Goal: Transaction & Acquisition: Purchase product/service

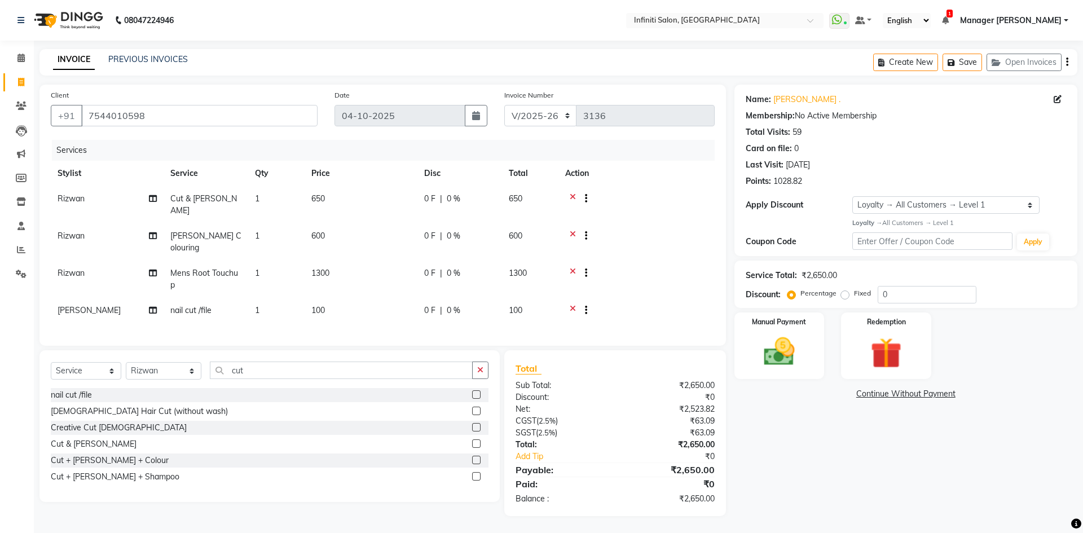
select select "5804"
select select "service"
select select "40449"
select select "1: Object"
click at [12, 57] on span at bounding box center [21, 58] width 20 height 13
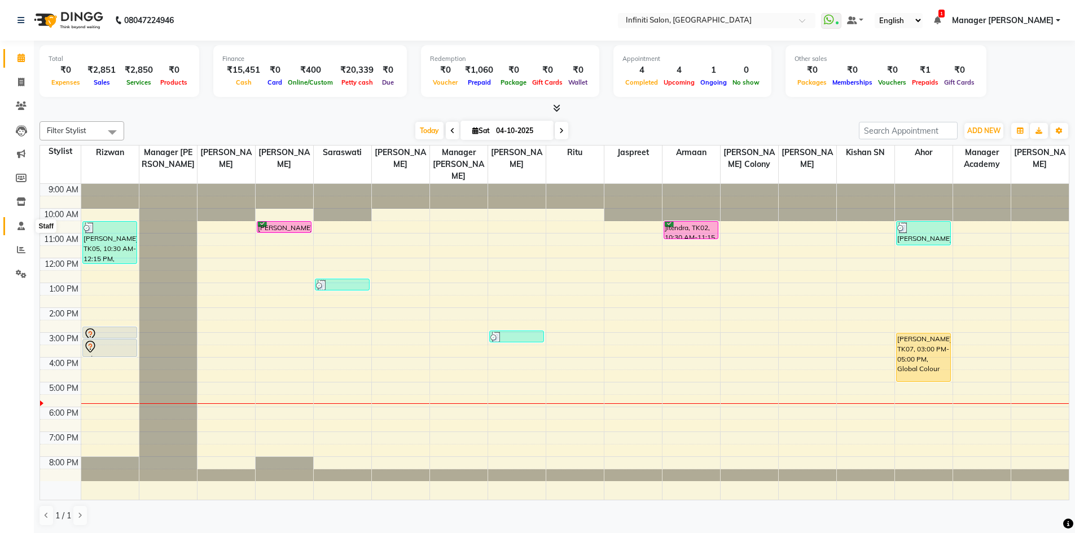
click at [16, 228] on span at bounding box center [21, 226] width 20 height 13
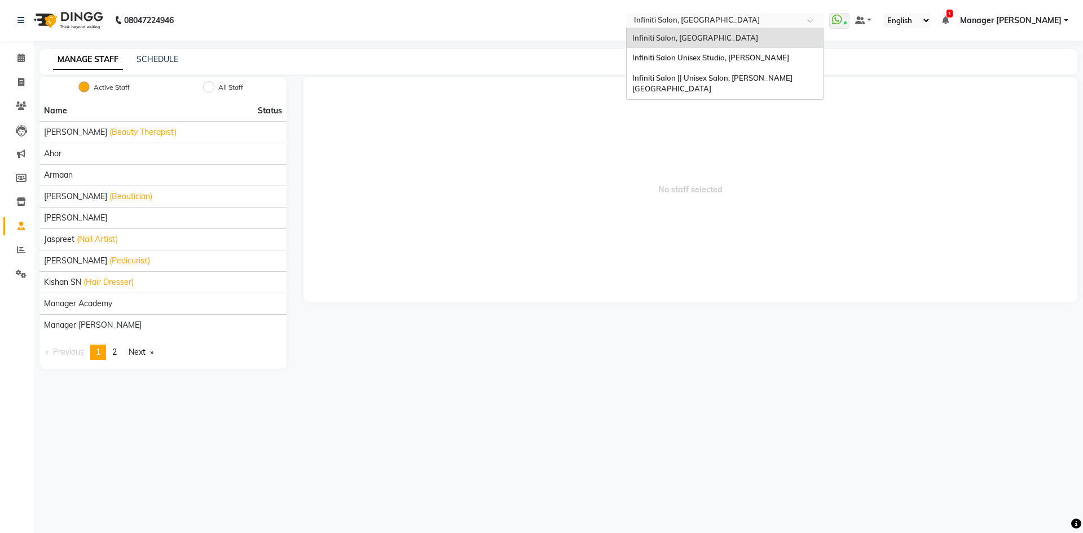
click at [703, 21] on input "text" at bounding box center [714, 21] width 164 height 11
click at [697, 51] on div "Infiniti Salon Unisex Studio, Devendra Nagar" at bounding box center [725, 58] width 196 height 20
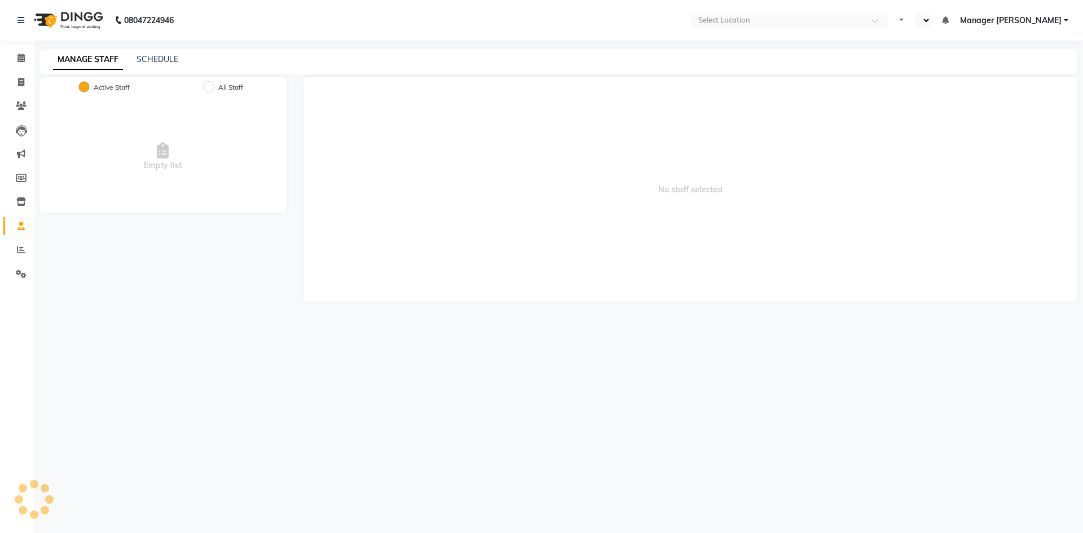
select select "en"
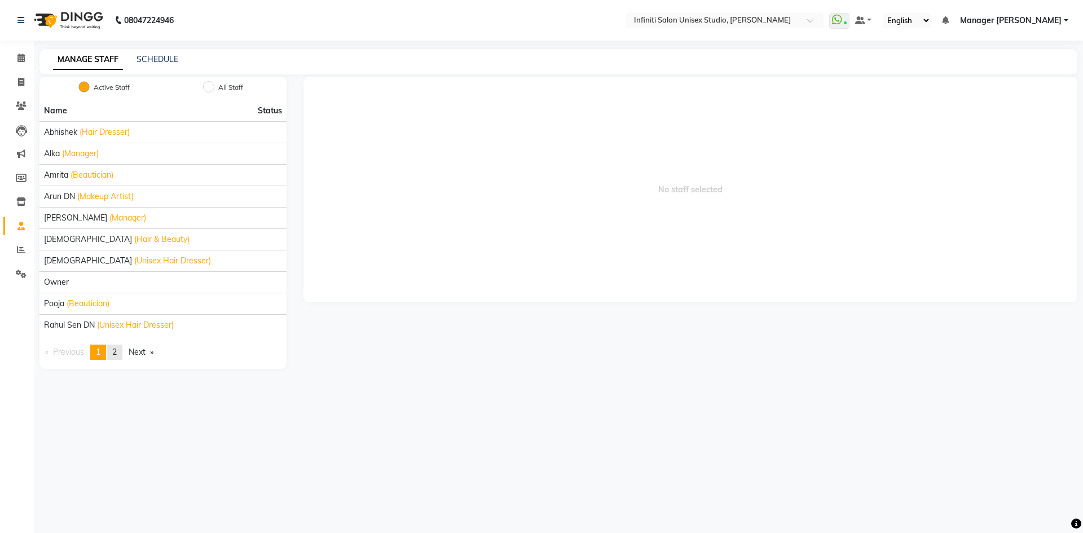
click at [117, 351] on span "2" at bounding box center [114, 352] width 5 height 10
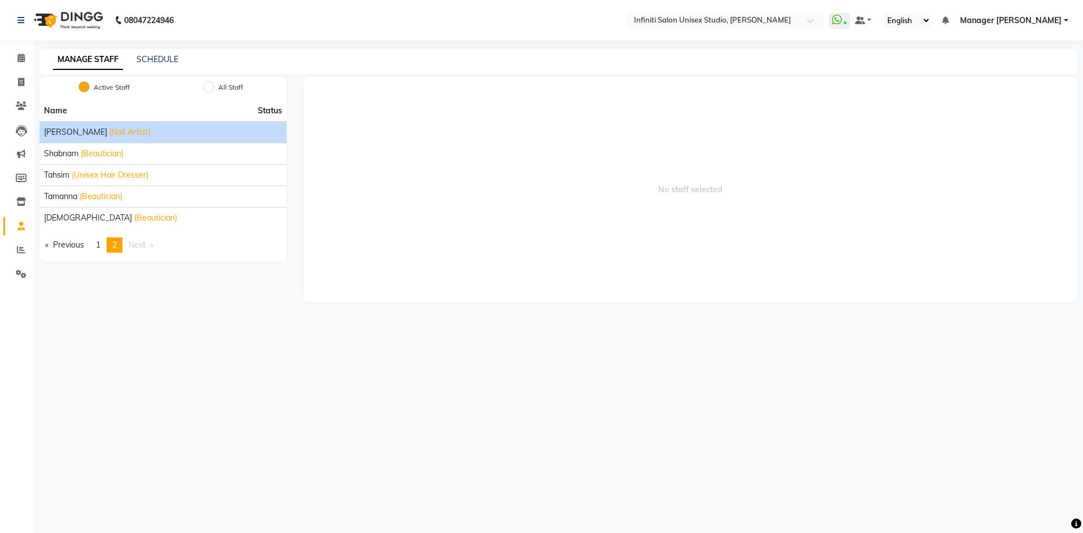
click at [109, 134] on span "(Nail Artist)" at bounding box center [129, 132] width 41 height 12
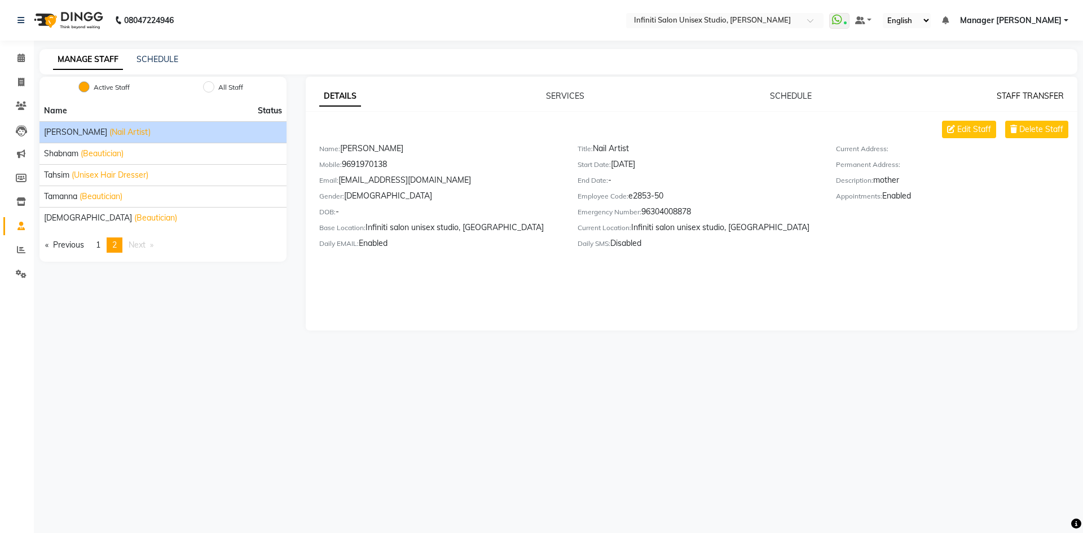
click at [1030, 95] on link "STAFF TRANSFER" at bounding box center [1030, 96] width 67 height 10
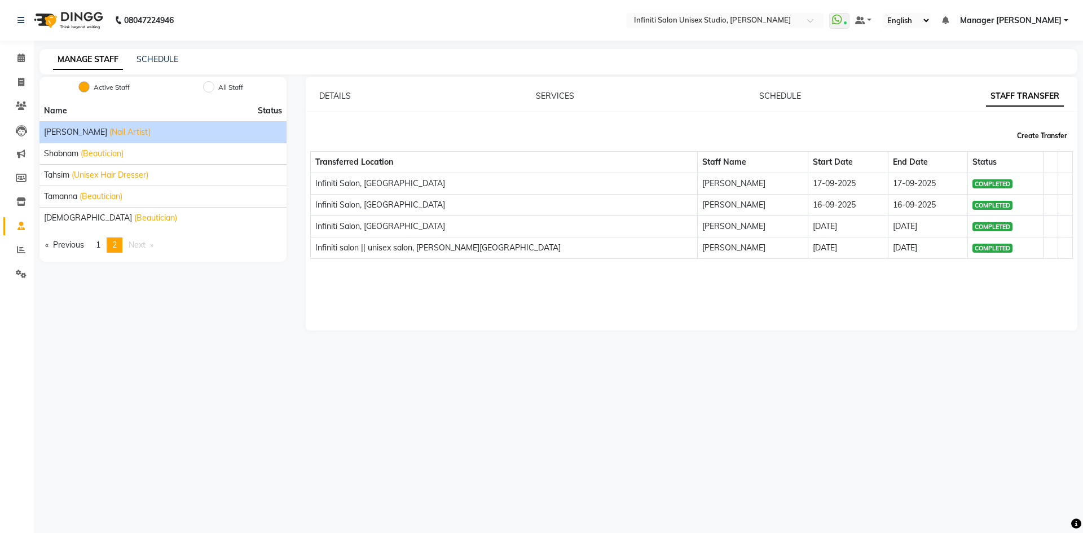
click at [1033, 133] on button "Create Transfer" at bounding box center [1042, 135] width 59 height 19
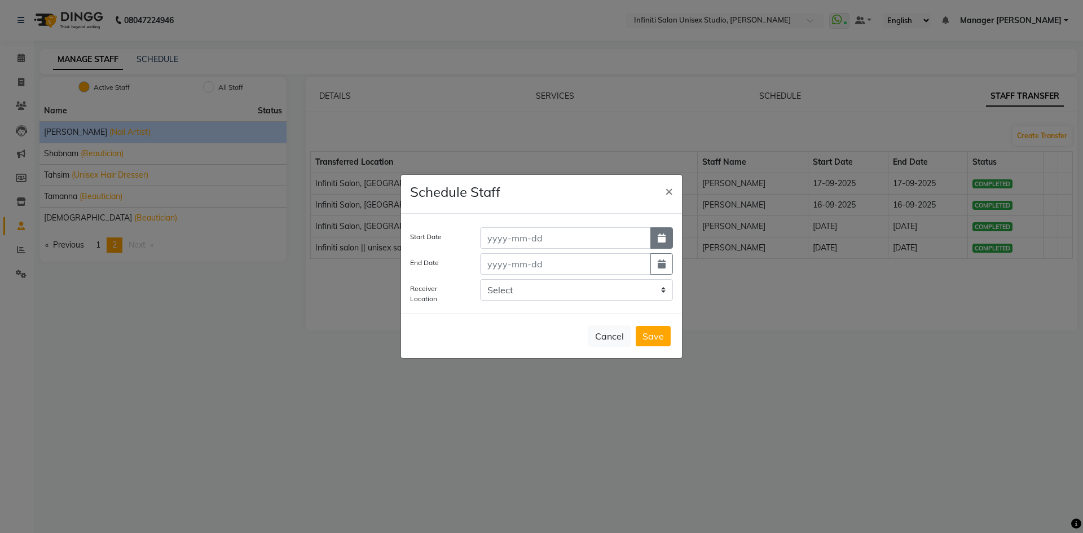
click at [659, 238] on icon "button" at bounding box center [662, 238] width 8 height 9
select select "10"
select select "2025"
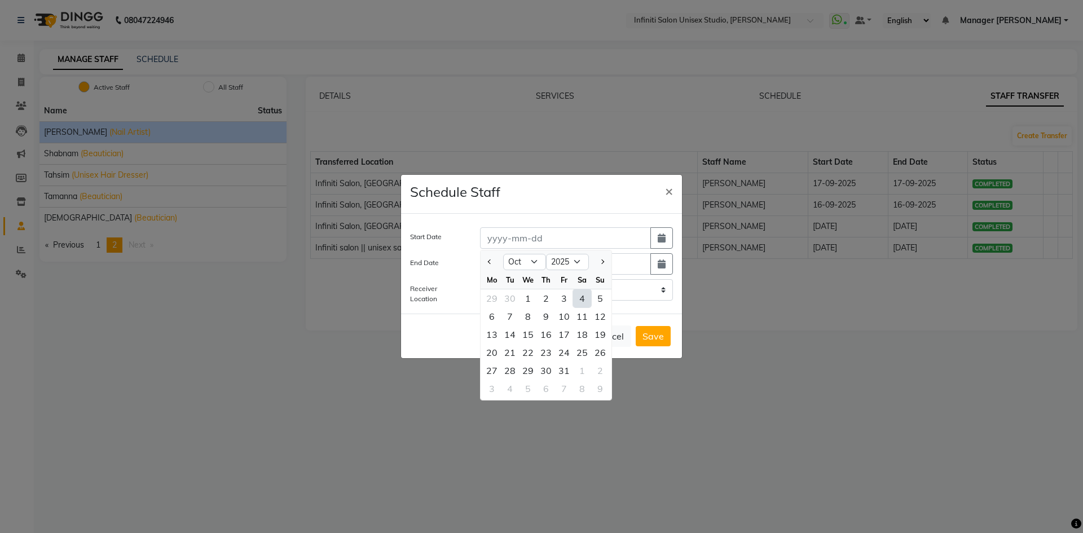
click at [581, 298] on div "4" at bounding box center [582, 298] width 18 height 18
type input "04-10-2025"
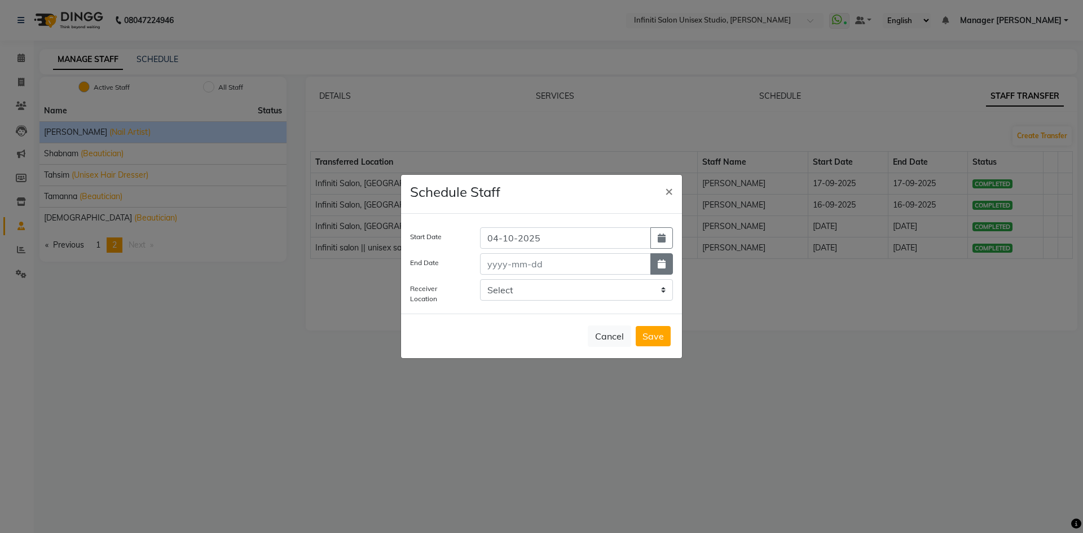
click at [665, 264] on icon "button" at bounding box center [662, 263] width 8 height 9
select select "10"
select select "2025"
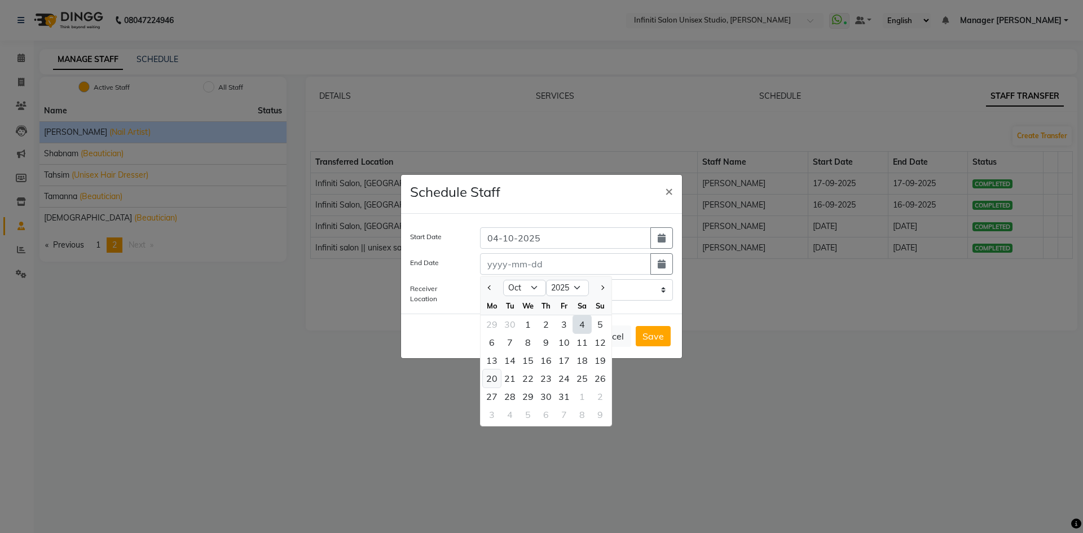
click at [496, 378] on div "20" at bounding box center [492, 379] width 18 height 18
type input "20-10-2025"
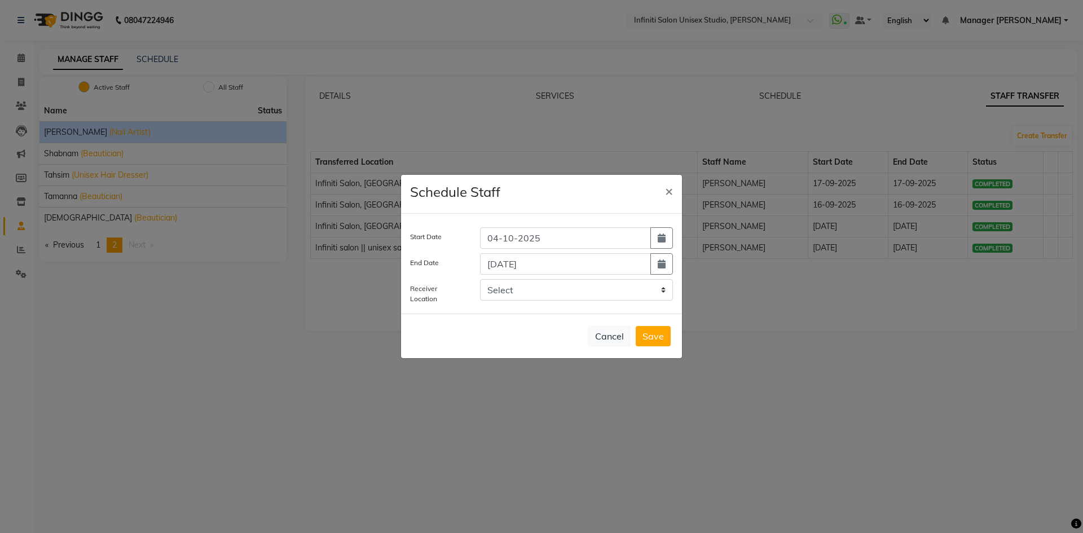
click at [588, 301] on div "Select Infiniti Salon, Shankar nagar Infiniti salon || unisex salon, Choubey Co…" at bounding box center [577, 291] width 210 height 25
click at [588, 296] on select "Select Infiniti Salon, Shankar nagar Infiniti salon || unisex salon, Choubey Co…" at bounding box center [576, 289] width 193 height 21
select select "2502"
click at [480, 279] on select "Select Infiniti Salon, Shankar nagar Infiniti salon || unisex salon, Choubey Co…" at bounding box center [576, 289] width 193 height 21
click at [657, 337] on button "Save" at bounding box center [653, 336] width 35 height 20
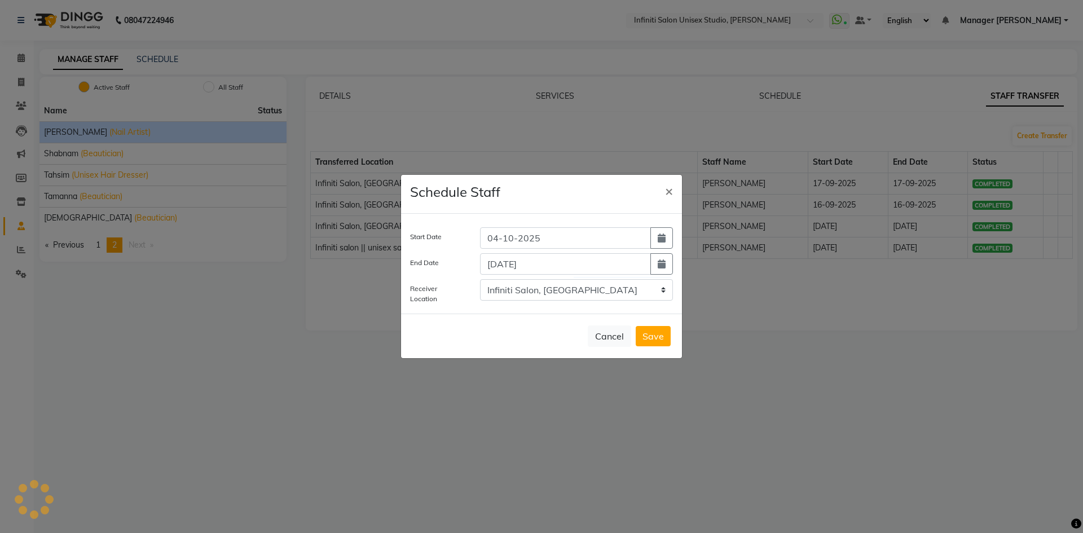
select select
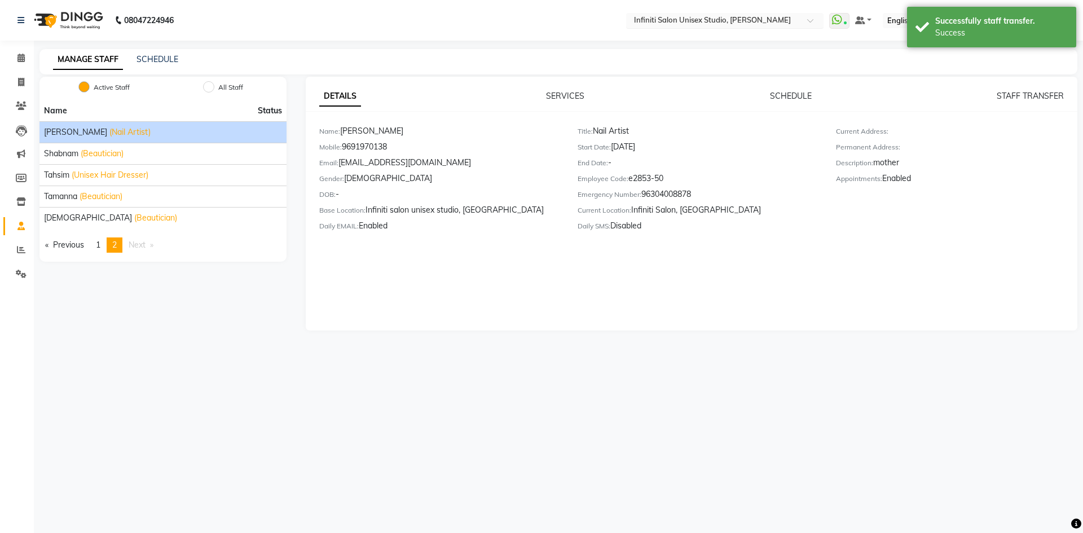
click at [750, 16] on input "text" at bounding box center [714, 21] width 164 height 11
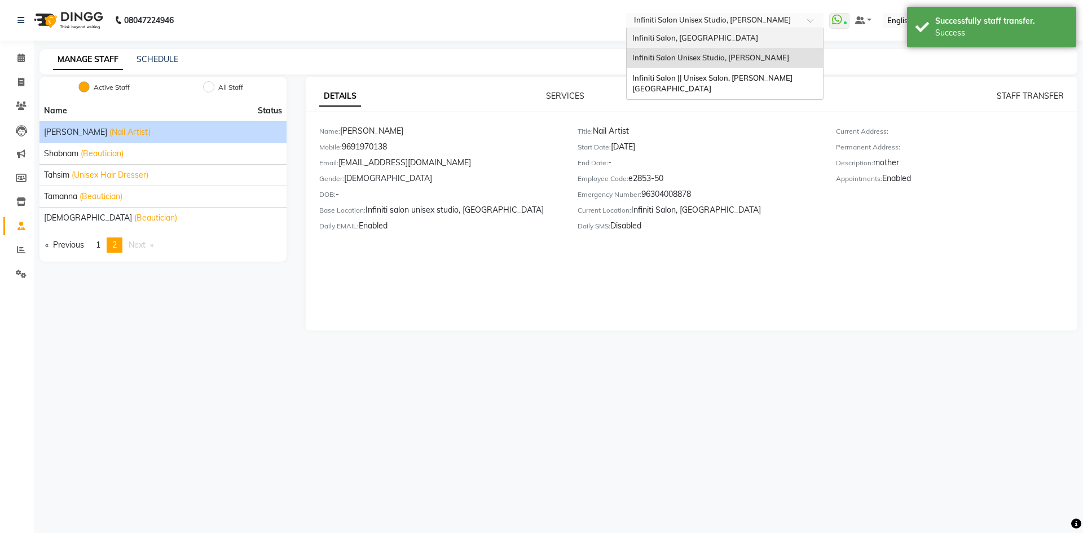
click at [750, 39] on div "Infiniti Salon, [GEOGRAPHIC_DATA]" at bounding box center [725, 38] width 196 height 20
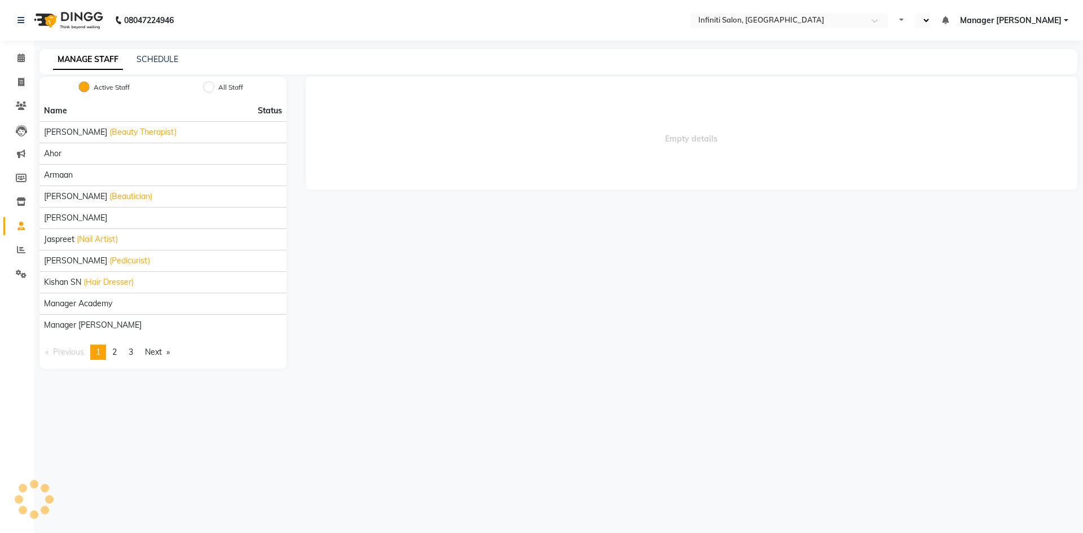
select select "en"
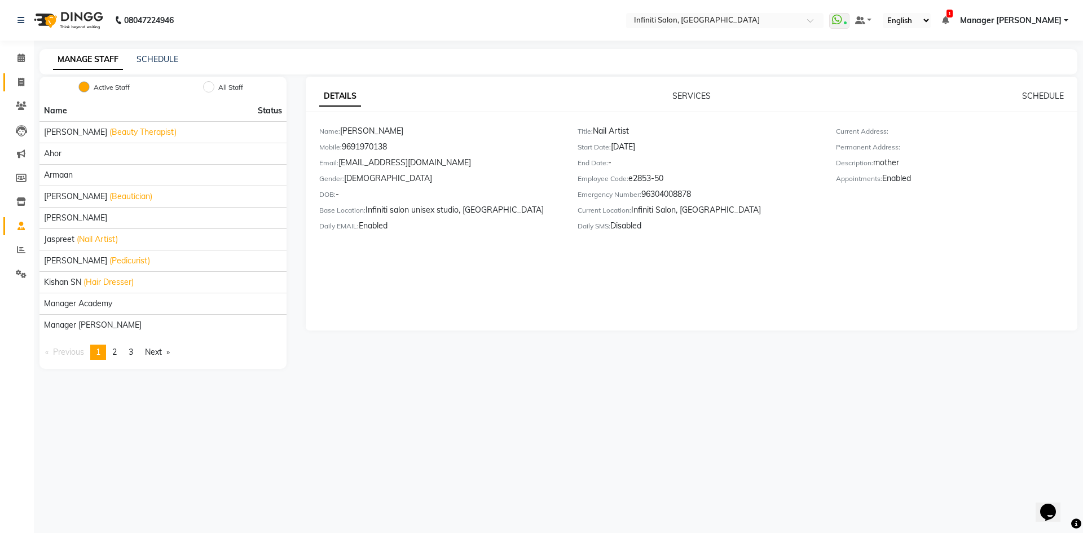
click at [29, 74] on link "Invoice" at bounding box center [16, 82] width 27 height 19
select select "service"
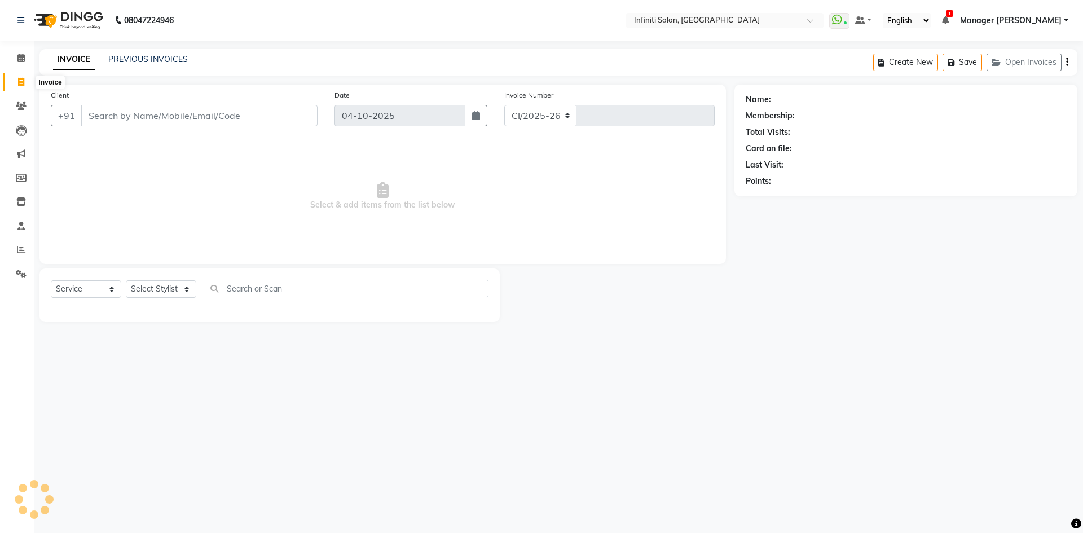
select select "5804"
type input "3136"
click at [183, 110] on input "Client" at bounding box center [199, 115] width 236 height 21
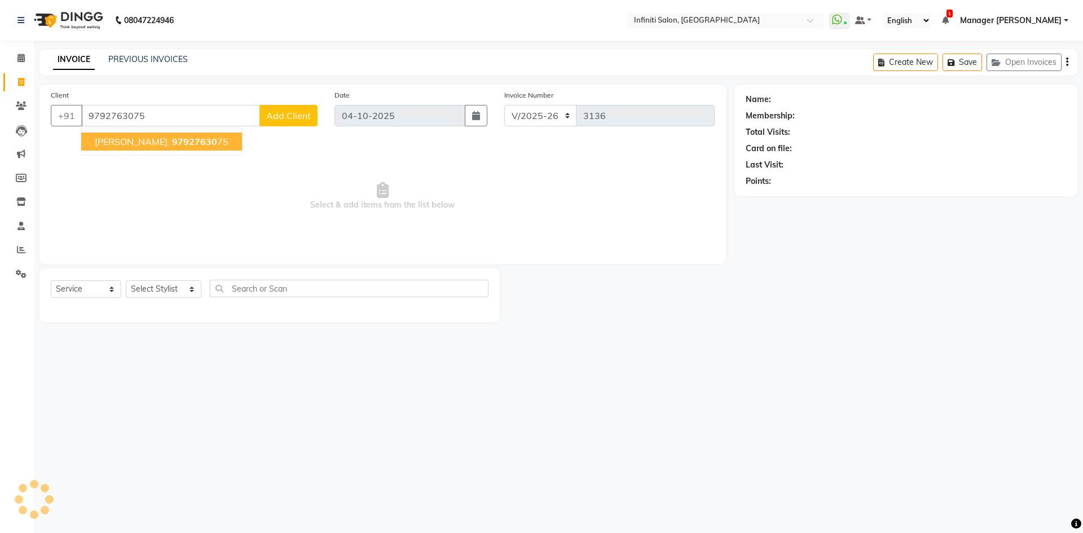
type input "9792763075"
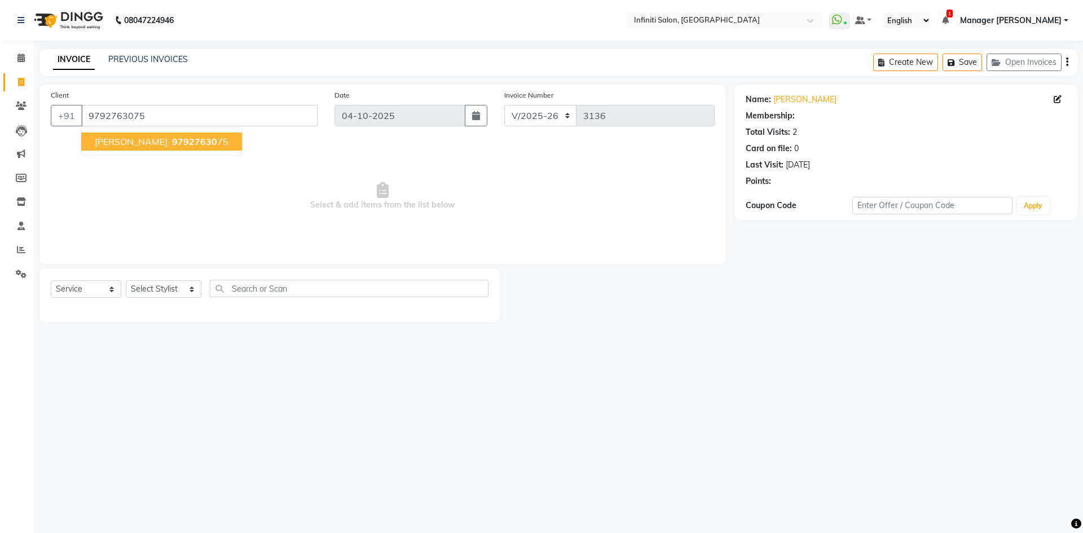
click at [178, 139] on span "97927630" at bounding box center [194, 141] width 45 height 11
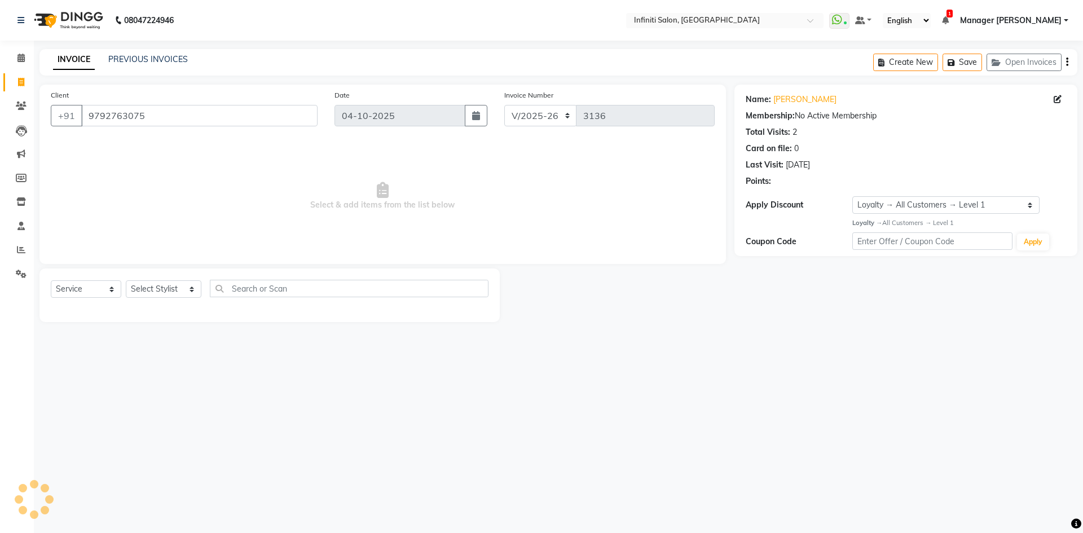
select select "1: Object"
click at [174, 296] on select "Select Stylist Abhi singh Ahor Armaan Chandu Ishwar Jaspreet Khilesh Kishan SN …" at bounding box center [164, 288] width 76 height 17
select select "78873"
click at [126, 280] on select "Select Stylist Abhi singh Ahor Armaan Chandu Ishwar Jaspreet Khilesh Kishan SN …" at bounding box center [164, 288] width 76 height 17
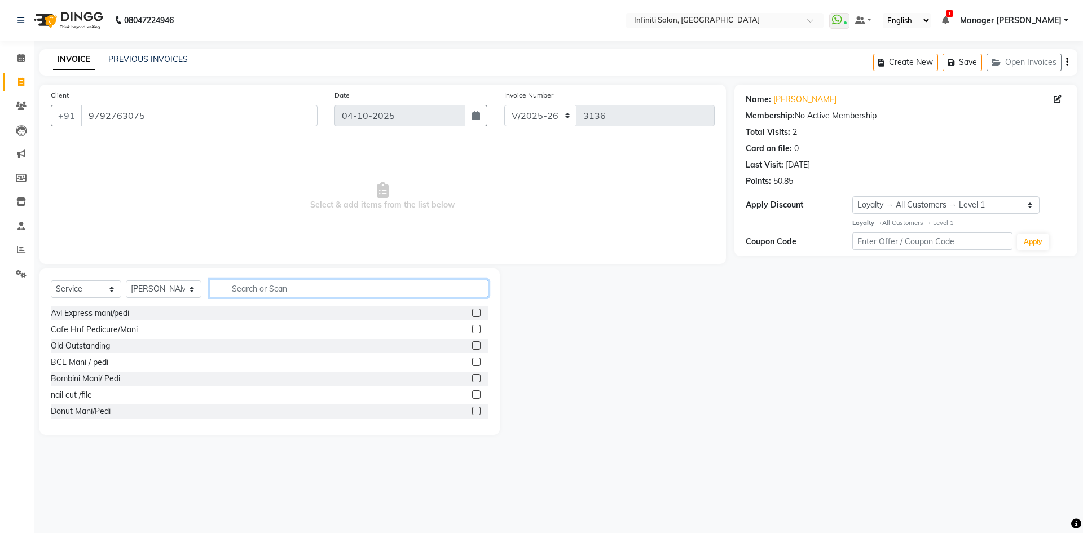
click at [266, 291] on input "text" at bounding box center [349, 288] width 279 height 17
type input "gel"
click at [472, 378] on label at bounding box center [476, 378] width 8 height 8
click at [472, 378] on input "checkbox" at bounding box center [475, 378] width 7 height 7
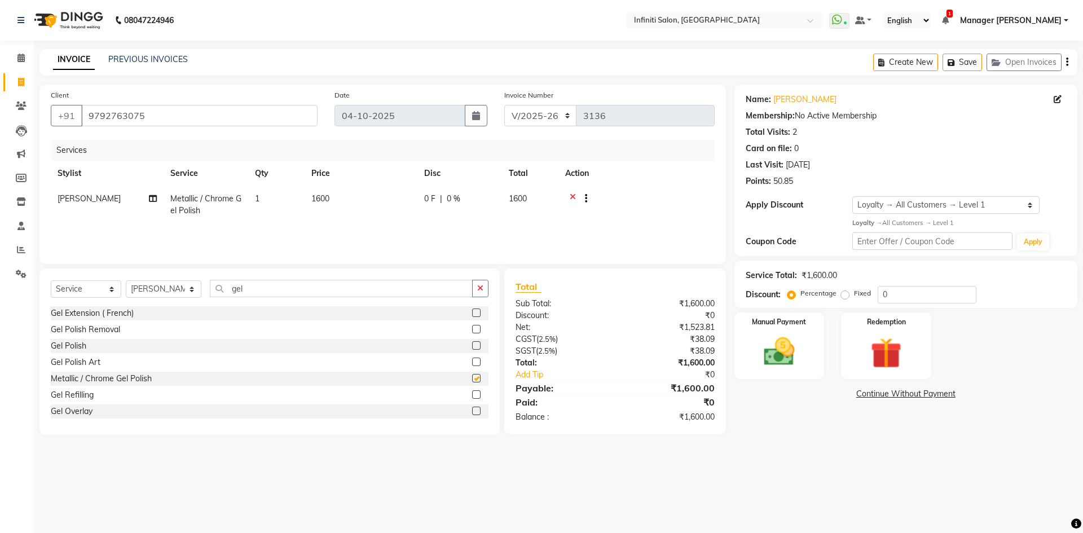
checkbox input "false"
click at [472, 362] on label at bounding box center [476, 362] width 8 height 8
click at [472, 362] on input "checkbox" at bounding box center [475, 362] width 7 height 7
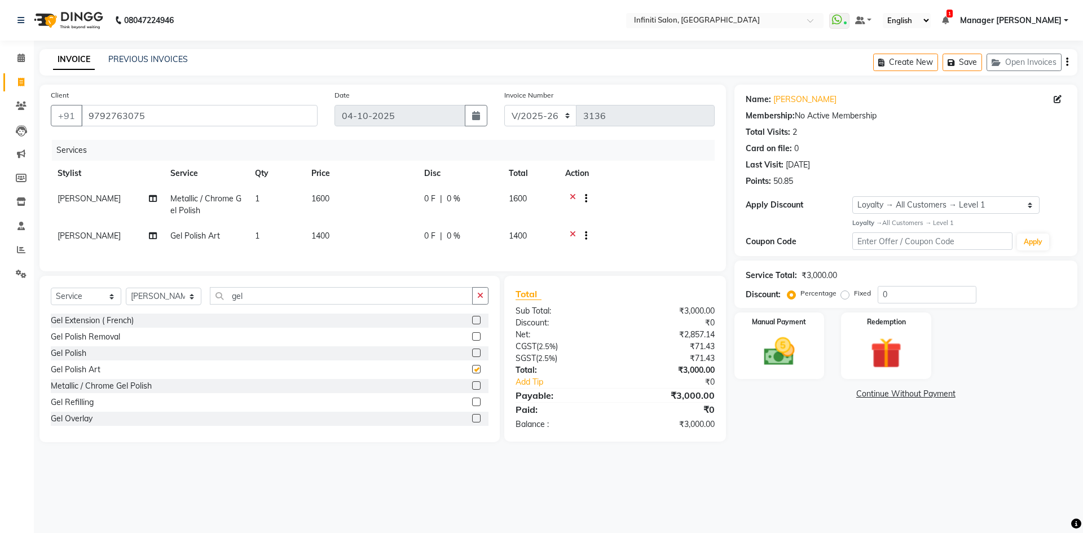
checkbox input "false"
click at [574, 197] on icon at bounding box center [573, 200] width 6 height 14
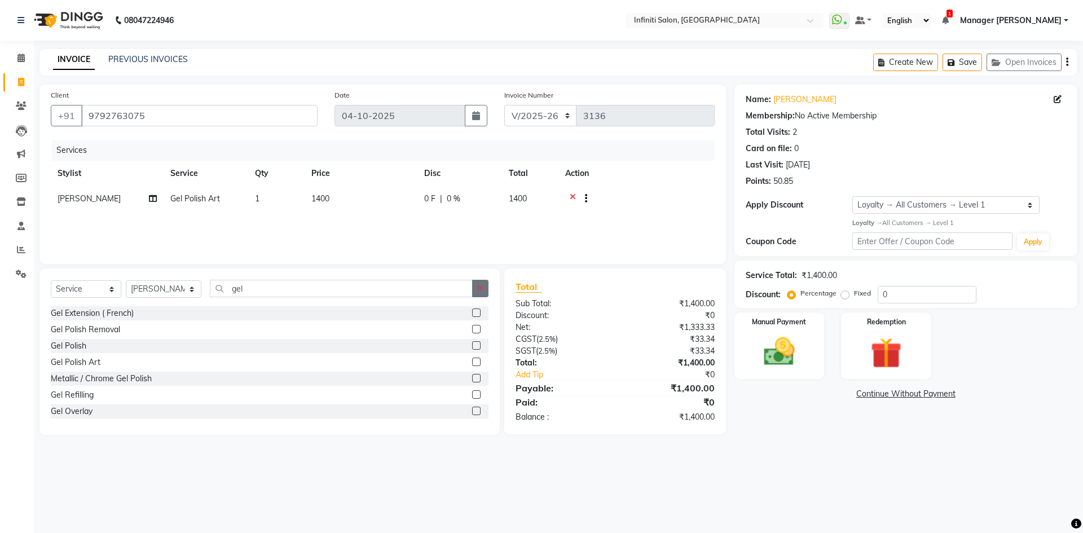
click at [483, 290] on icon "button" at bounding box center [480, 288] width 6 height 8
click at [146, 288] on select "Select Stylist [PERSON_NAME] Ahor Armaan [PERSON_NAME] [PERSON_NAME] SN Manager…" at bounding box center [164, 288] width 76 height 17
select select "43592"
click at [126, 280] on select "Select Stylist [PERSON_NAME] Ahor Armaan [PERSON_NAME] [PERSON_NAME] SN Manager…" at bounding box center [164, 288] width 76 height 17
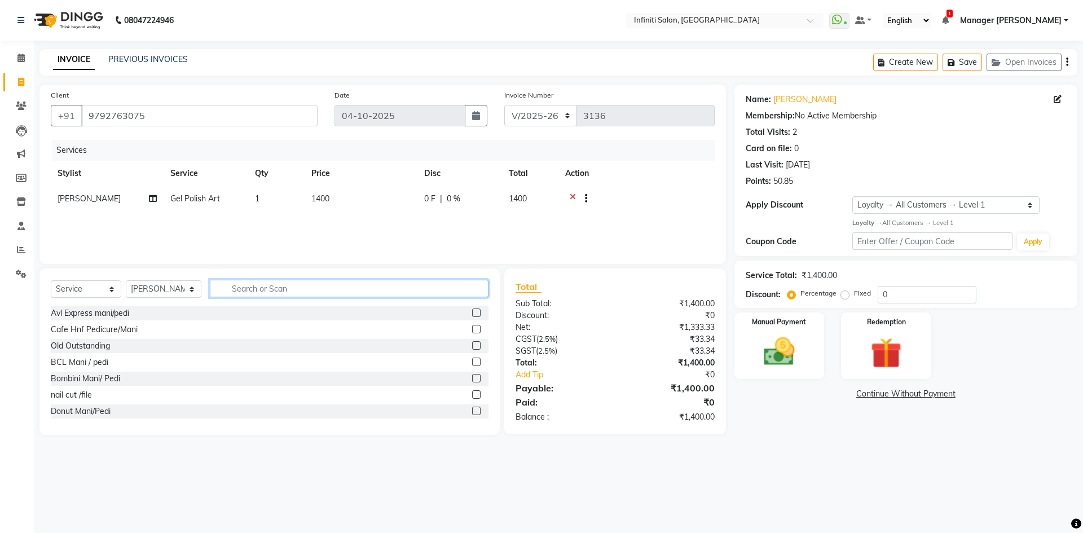
click at [271, 284] on input "text" at bounding box center [349, 288] width 279 height 17
type input "nail"
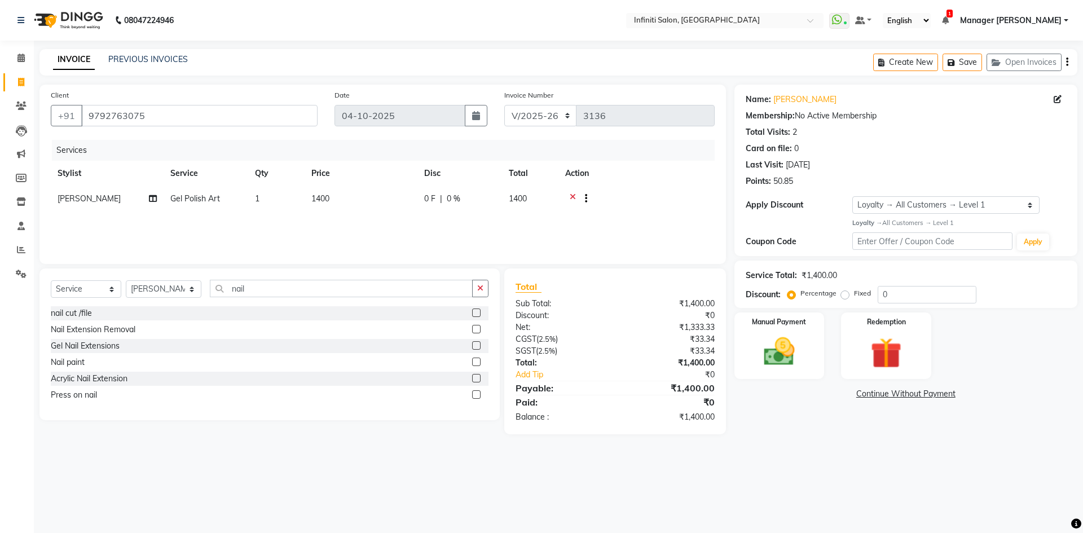
click at [474, 362] on label at bounding box center [476, 362] width 8 height 8
click at [474, 362] on input "checkbox" at bounding box center [475, 362] width 7 height 7
checkbox input "false"
click at [812, 354] on div "Manual Payment" at bounding box center [779, 345] width 94 height 69
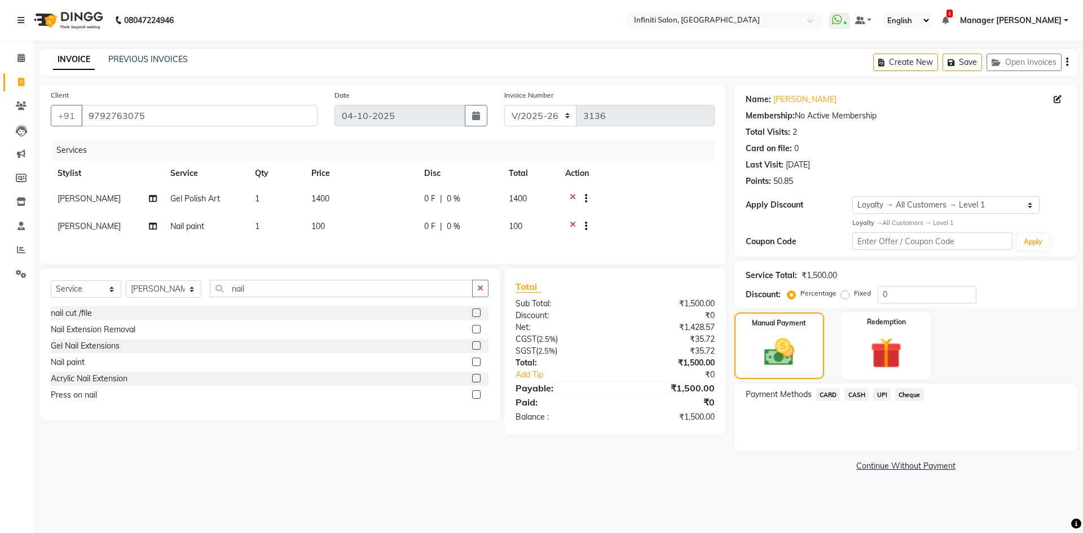
click at [879, 394] on span "UPI" at bounding box center [881, 394] width 17 height 13
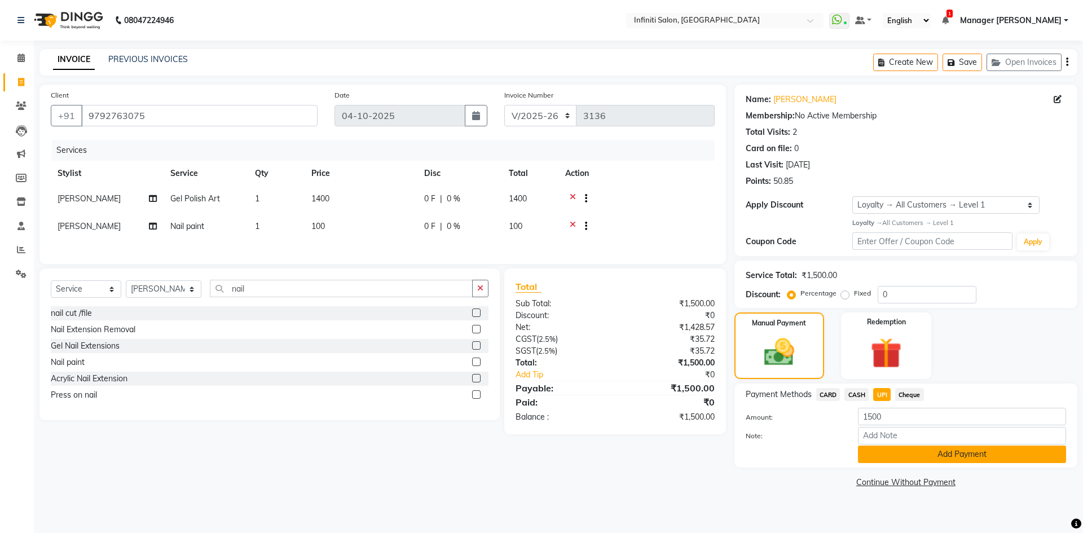
click at [883, 451] on button "Add Payment" at bounding box center [962, 454] width 208 height 17
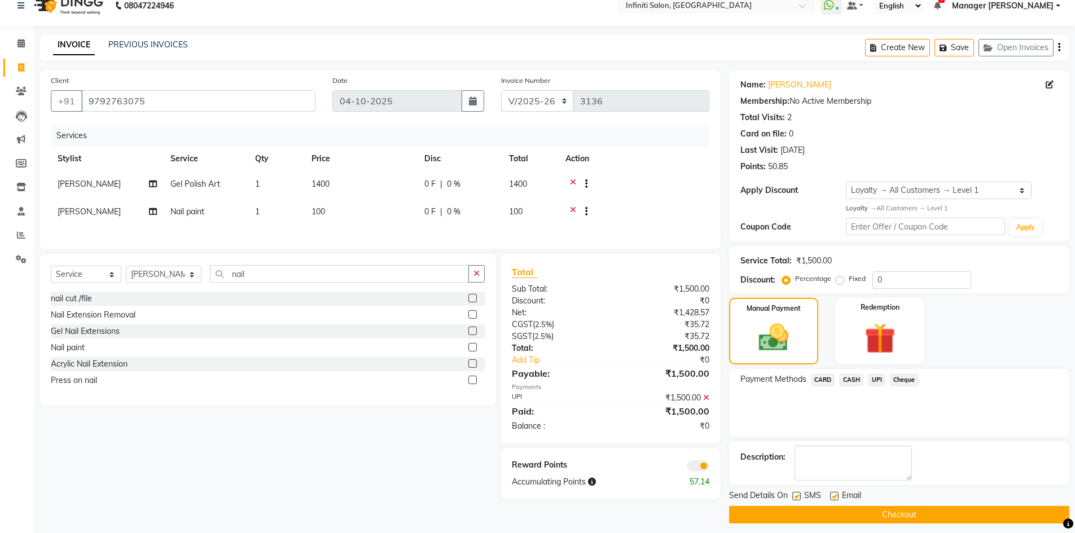
scroll to position [22, 0]
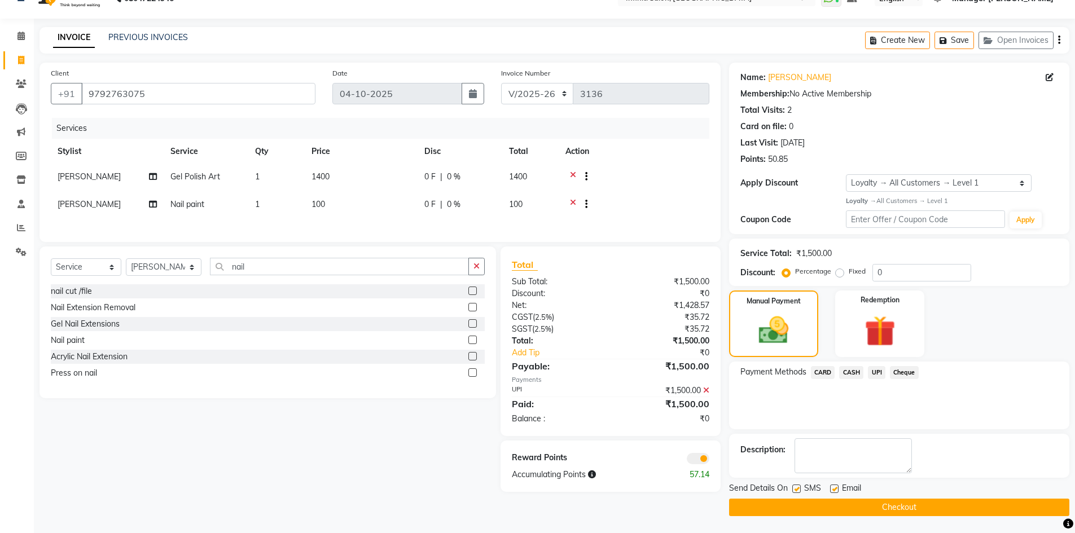
click at [876, 504] on button "Checkout" at bounding box center [899, 507] width 340 height 17
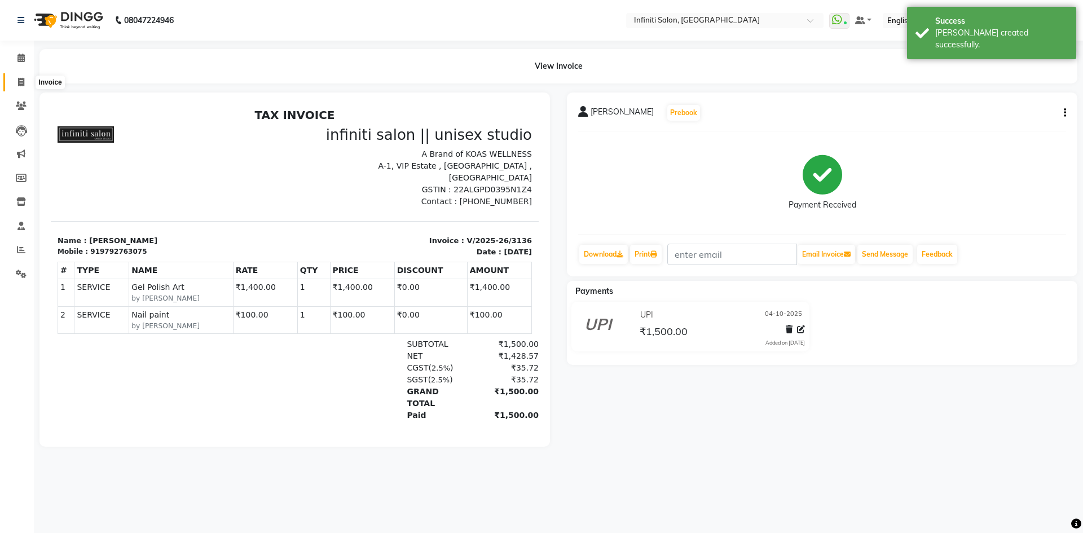
click at [21, 85] on icon at bounding box center [21, 82] width 6 height 8
select select "service"
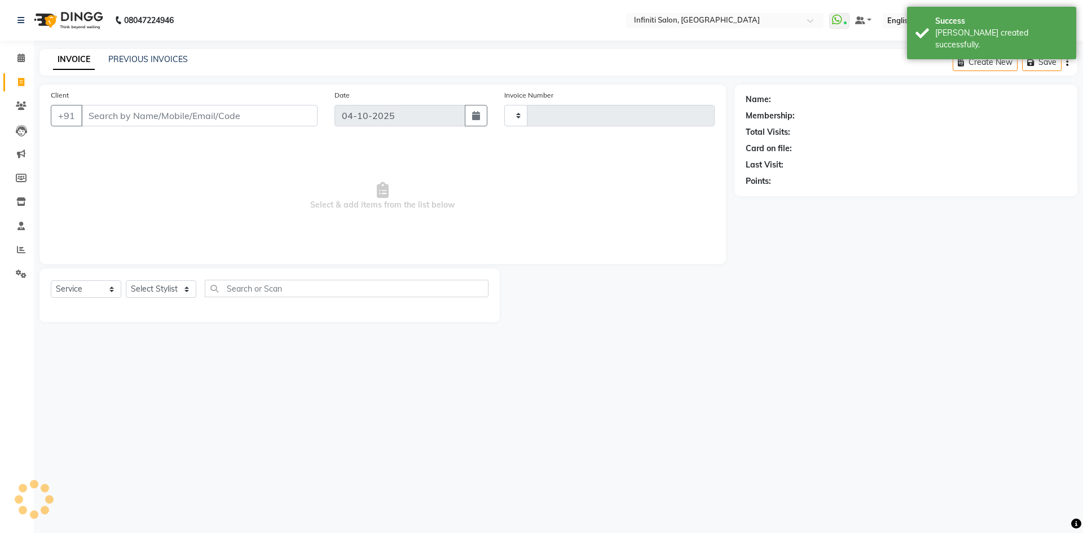
type input "3137"
select select "5804"
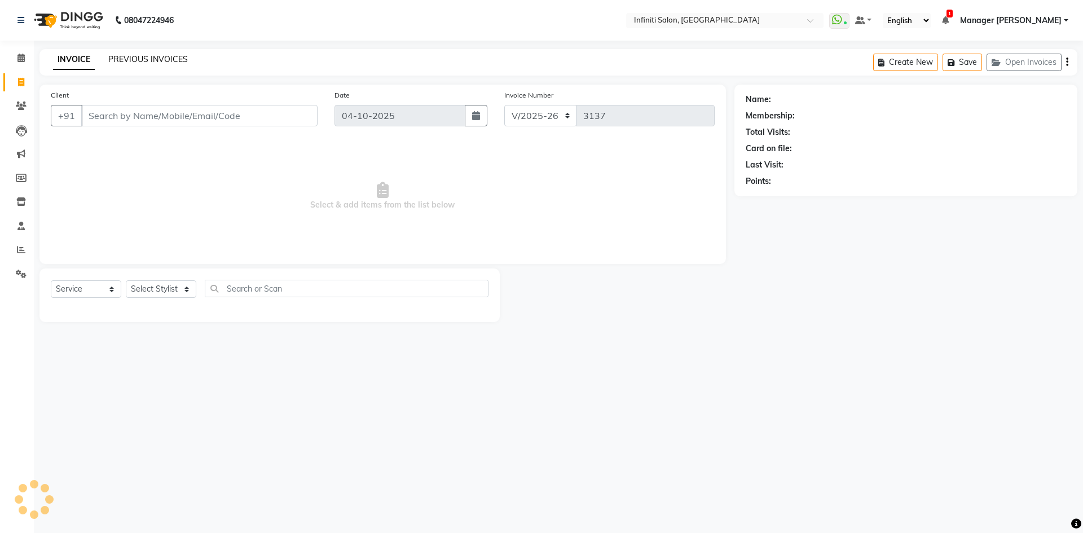
click at [169, 60] on link "PREVIOUS INVOICES" at bounding box center [148, 59] width 80 height 10
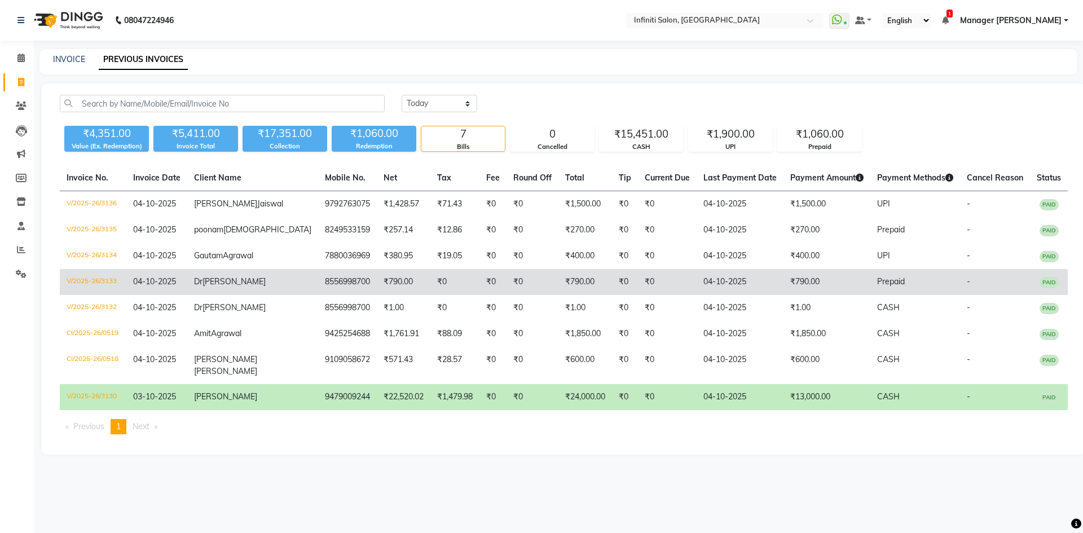
click at [520, 295] on td "₹0" at bounding box center [533, 282] width 52 height 26
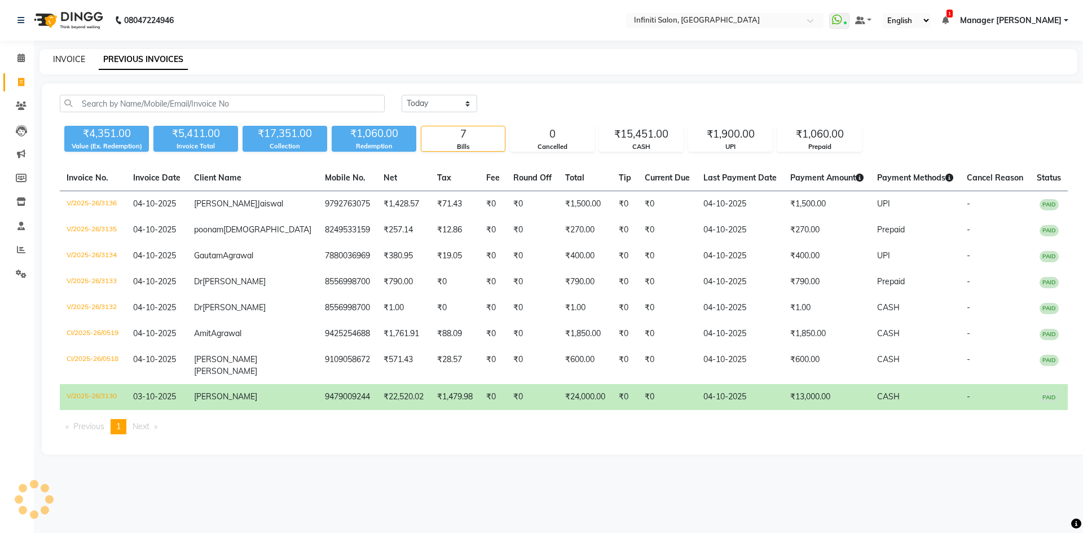
click at [70, 59] on link "INVOICE" at bounding box center [69, 59] width 32 height 10
select select "service"
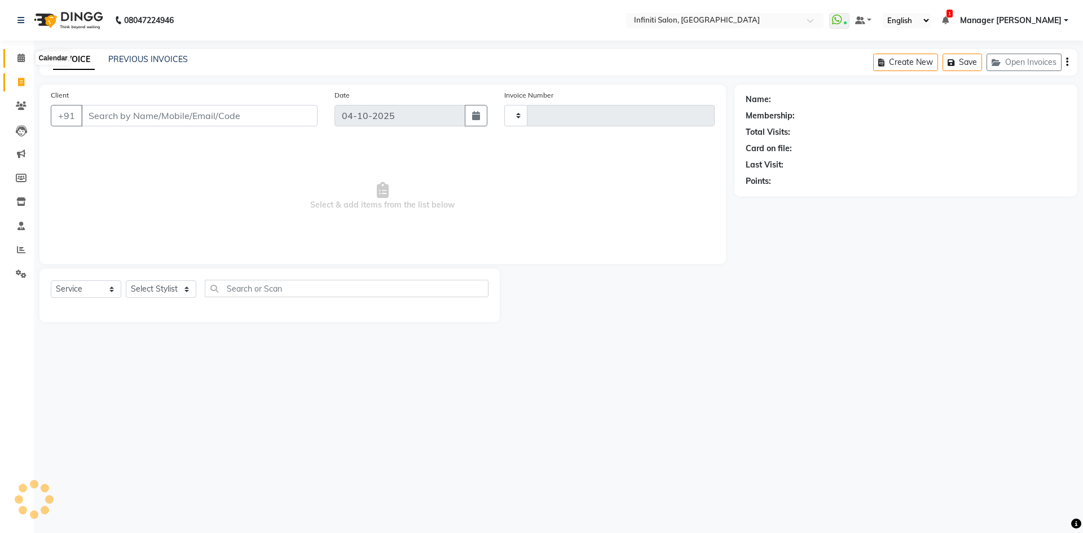
click at [14, 56] on span at bounding box center [21, 58] width 20 height 13
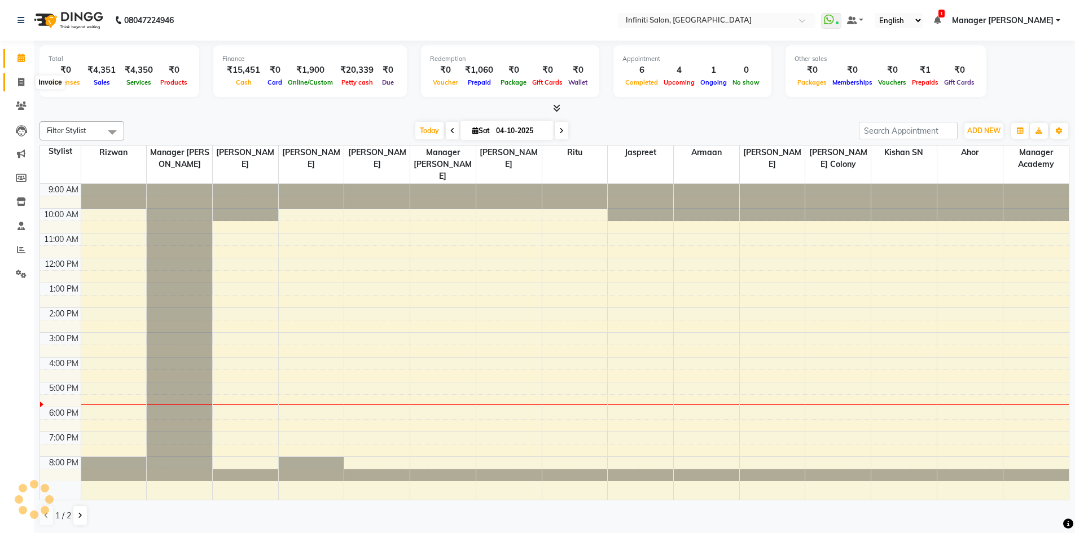
click at [23, 76] on span at bounding box center [21, 82] width 20 height 13
select select "service"
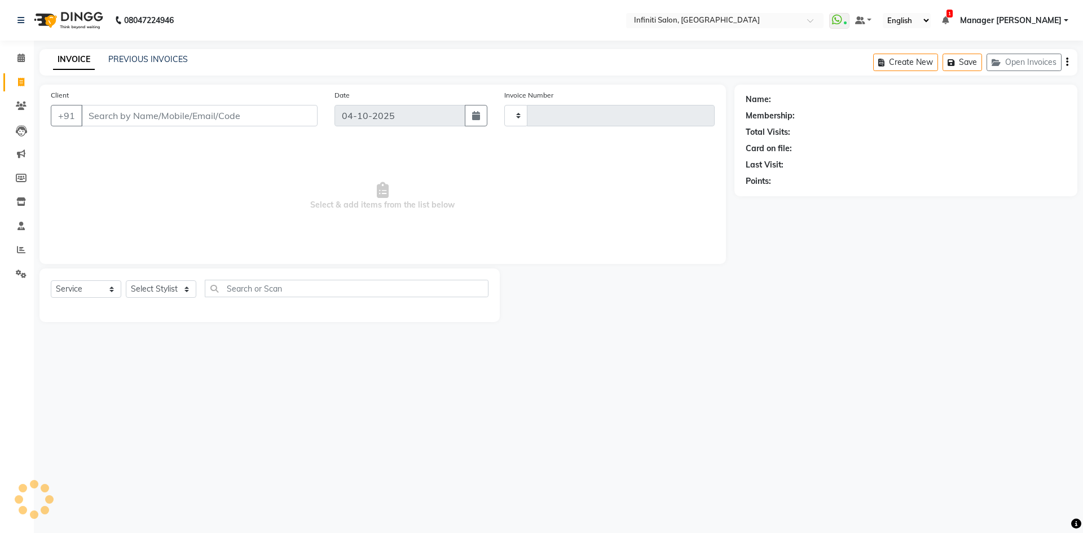
type input "3137"
select select "5804"
click at [184, 122] on input "Client" at bounding box center [199, 115] width 236 height 21
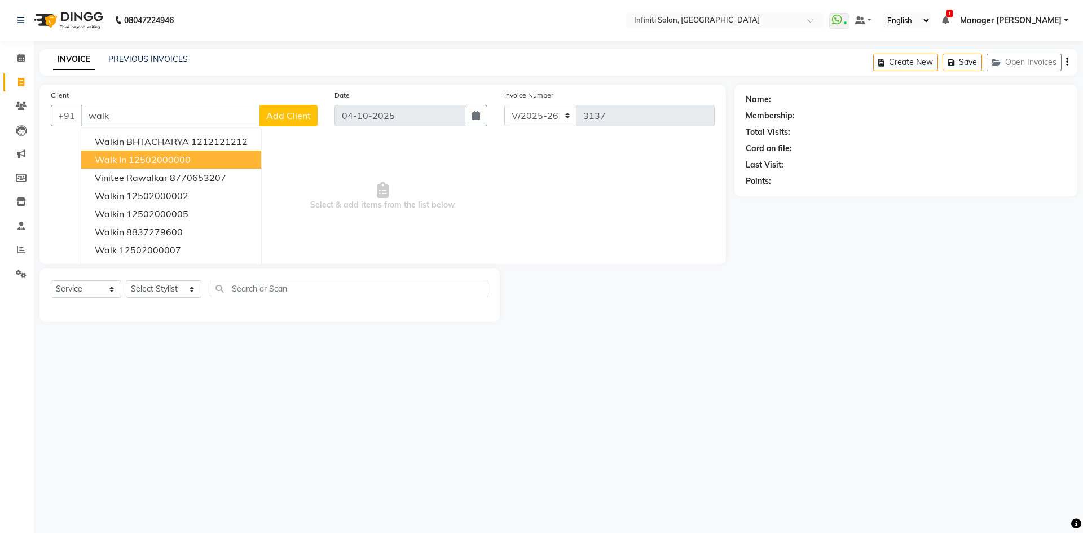
click at [172, 157] on ngb-highlight "12502000000" at bounding box center [160, 159] width 62 height 11
type input "12502000000"
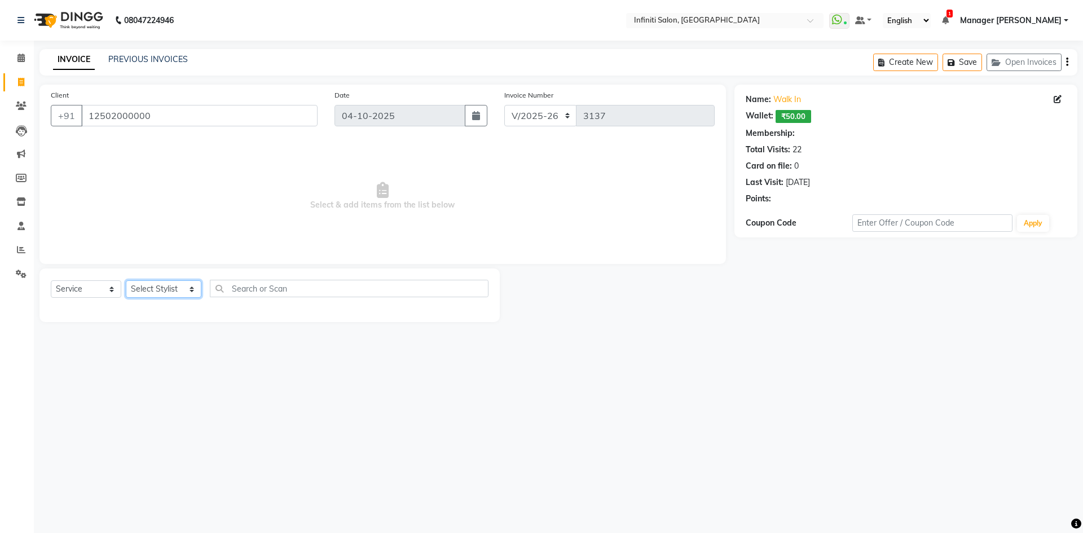
click at [153, 285] on select "Select Stylist [PERSON_NAME] Ahor Armaan [PERSON_NAME] [PERSON_NAME] SN Manager…" at bounding box center [164, 288] width 76 height 17
select select "1: Object"
select select "40449"
click at [126, 280] on select "Select Stylist [PERSON_NAME] Ahor Armaan [PERSON_NAME] [PERSON_NAME] SN Manager…" at bounding box center [164, 288] width 76 height 17
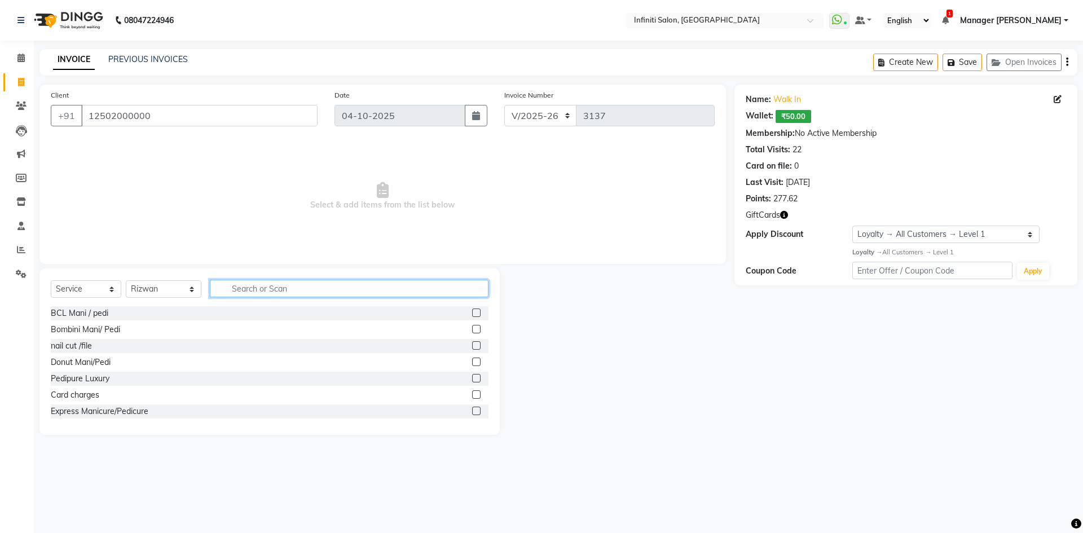
click at [253, 284] on input "text" at bounding box center [349, 288] width 279 height 17
type input "hair"
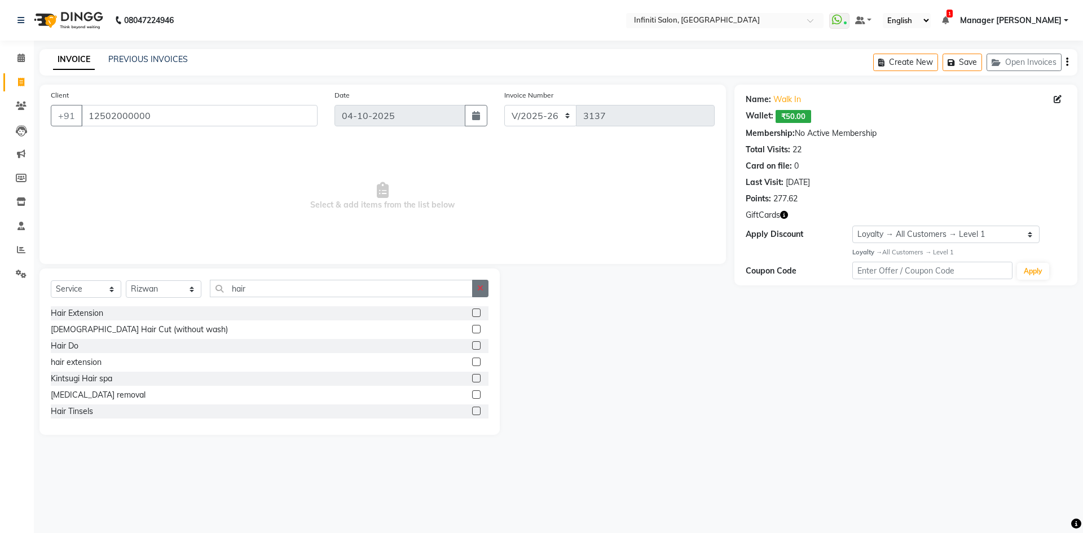
click at [480, 287] on icon "button" at bounding box center [480, 288] width 6 height 8
type input "hai"
click at [472, 345] on label at bounding box center [476, 345] width 8 height 8
click at [472, 345] on input "checkbox" at bounding box center [475, 345] width 7 height 7
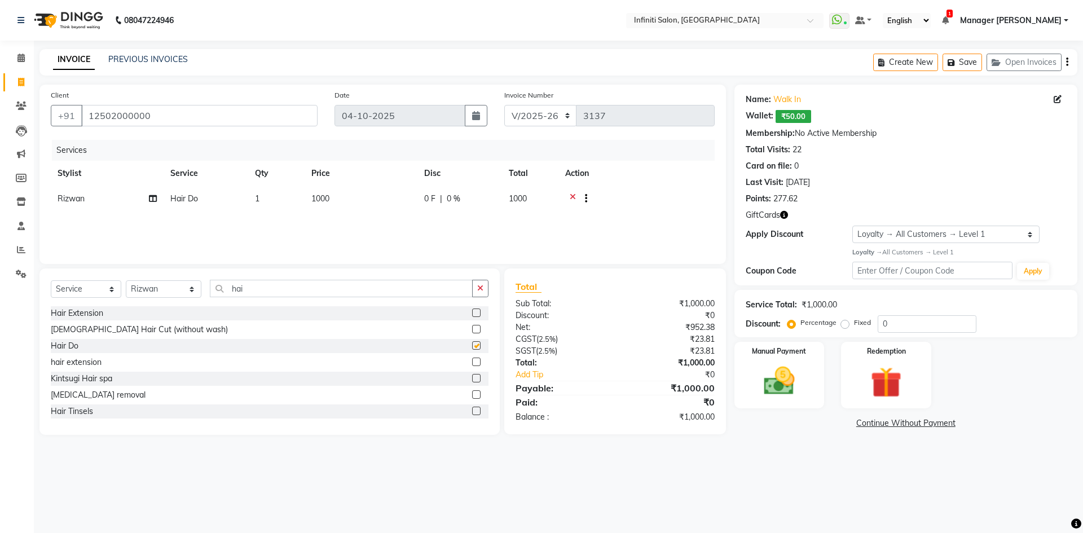
checkbox input "false"
click at [332, 199] on td "1000" at bounding box center [361, 200] width 113 height 28
select select "40449"
click at [433, 201] on input "1000" at bounding box center [413, 201] width 99 height 17
type input "100"
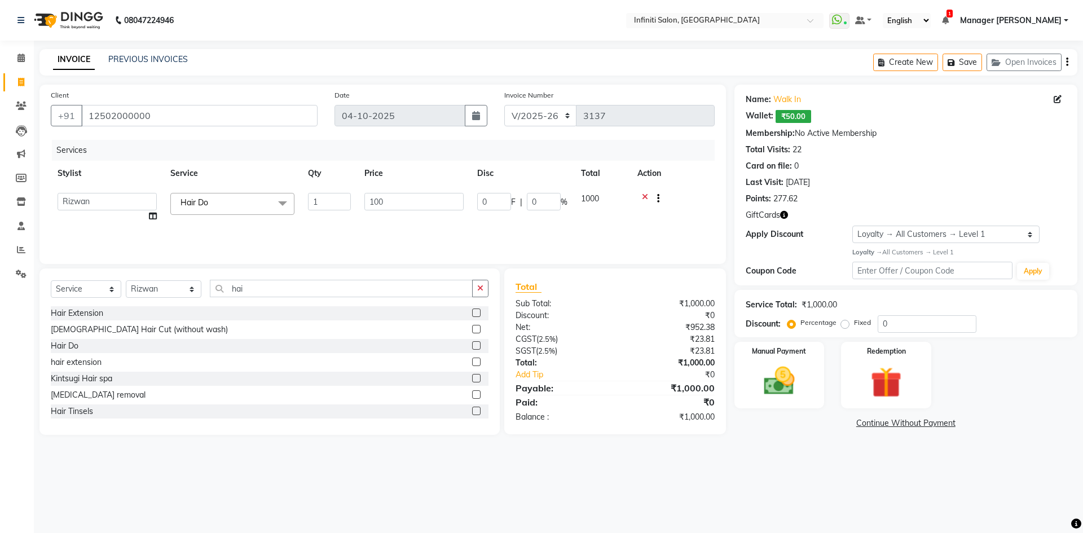
click at [654, 230] on div "Services Stylist Service Qty Price Disc Total Action Abhi singh Ahor Armaan Cha…" at bounding box center [383, 196] width 664 height 113
click at [776, 385] on img at bounding box center [779, 381] width 52 height 37
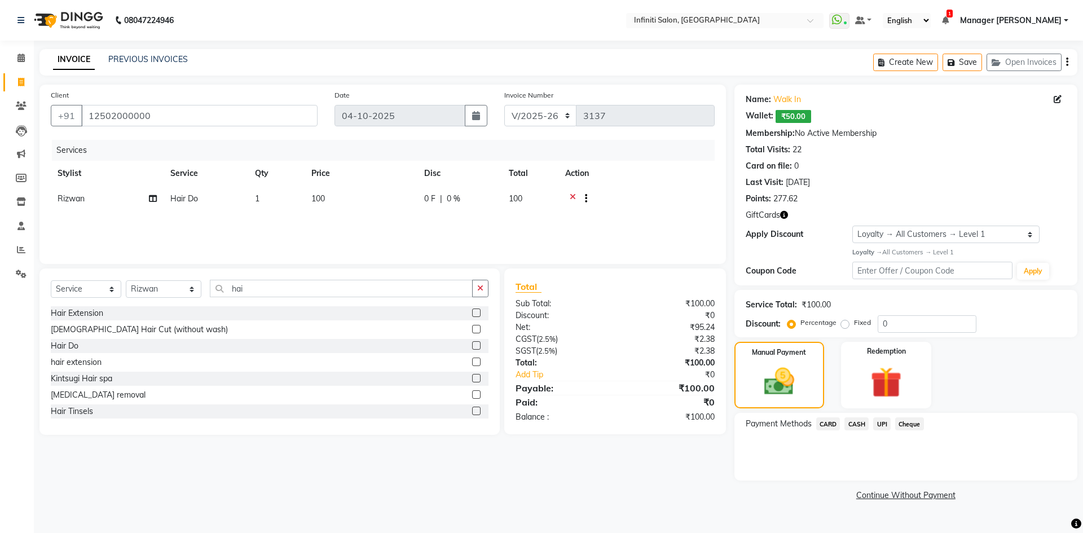
click at [885, 423] on span "UPI" at bounding box center [881, 423] width 17 height 13
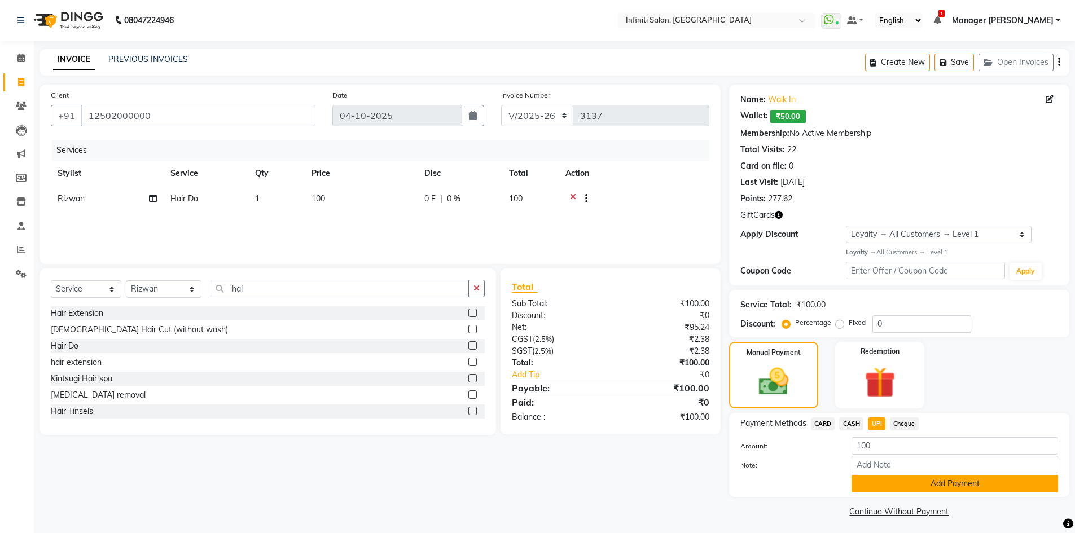
click at [926, 481] on button "Add Payment" at bounding box center [954, 483] width 206 height 17
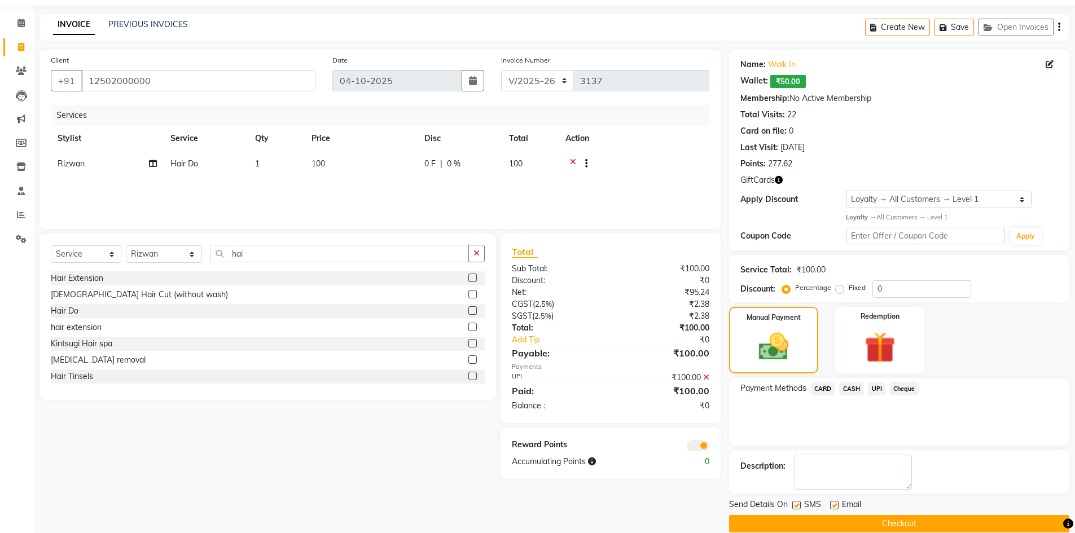
scroll to position [51, 0]
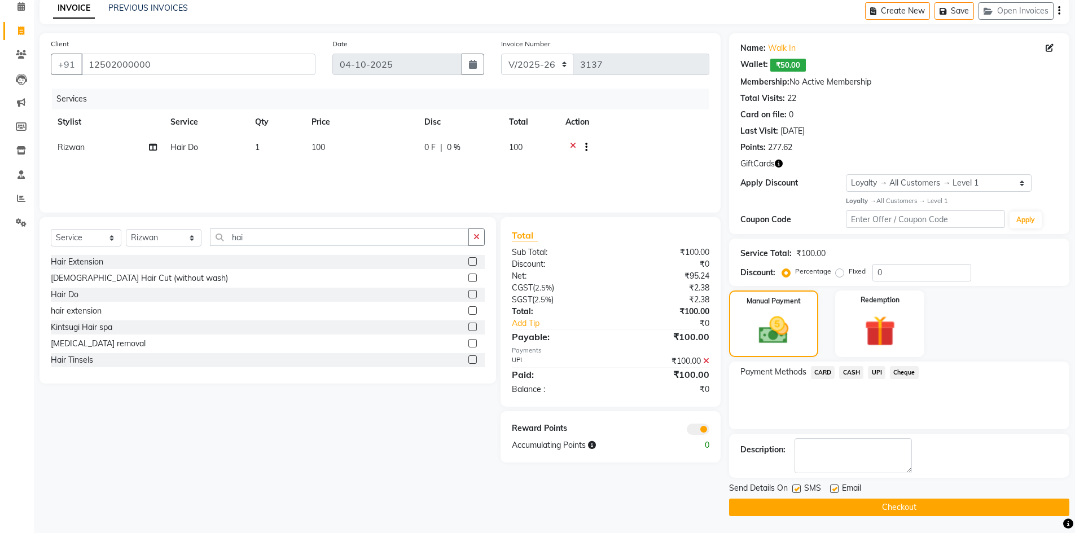
click at [923, 508] on button "Checkout" at bounding box center [899, 507] width 340 height 17
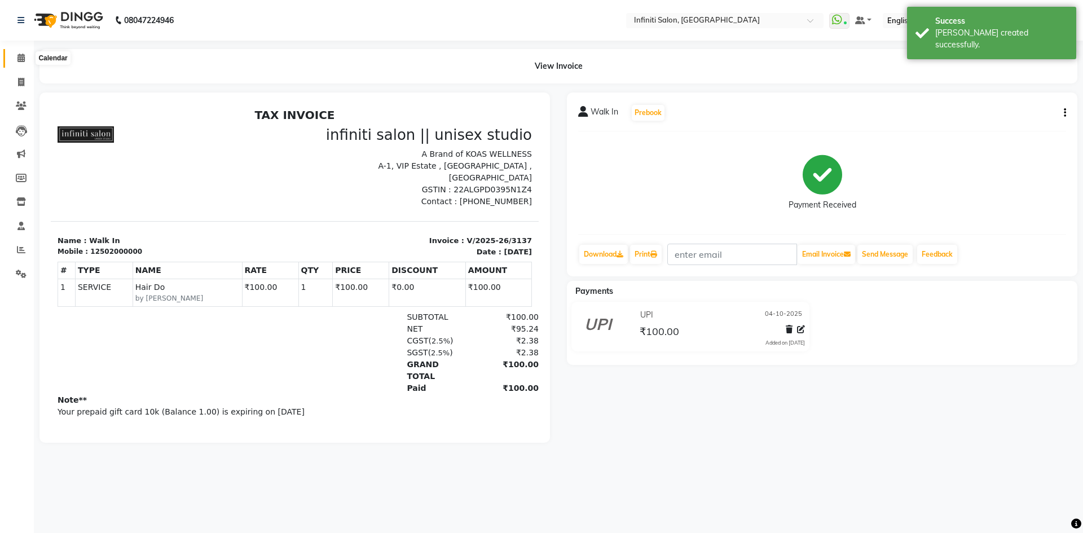
click at [15, 55] on span at bounding box center [21, 58] width 20 height 13
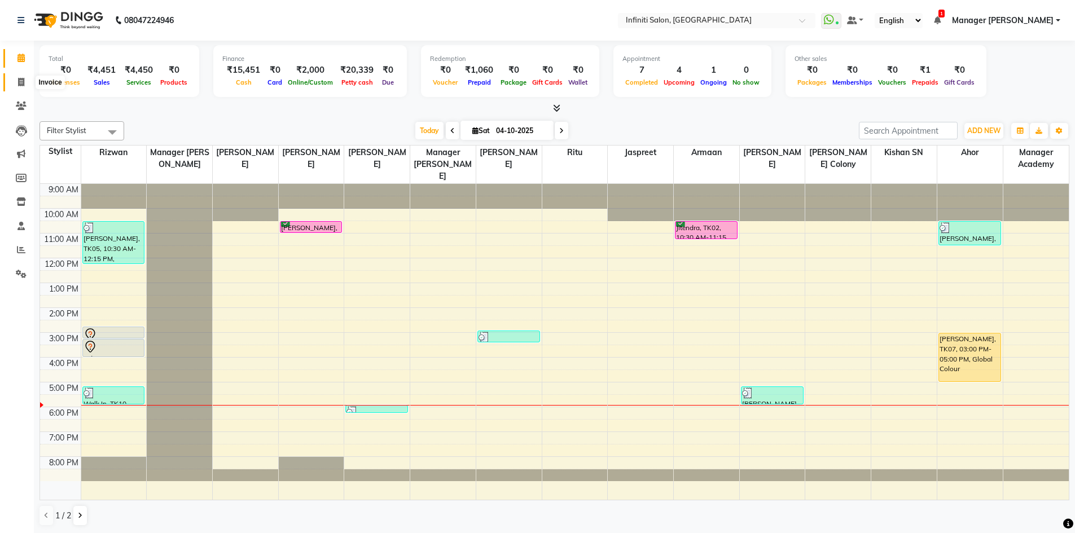
click at [25, 84] on span at bounding box center [21, 82] width 20 height 13
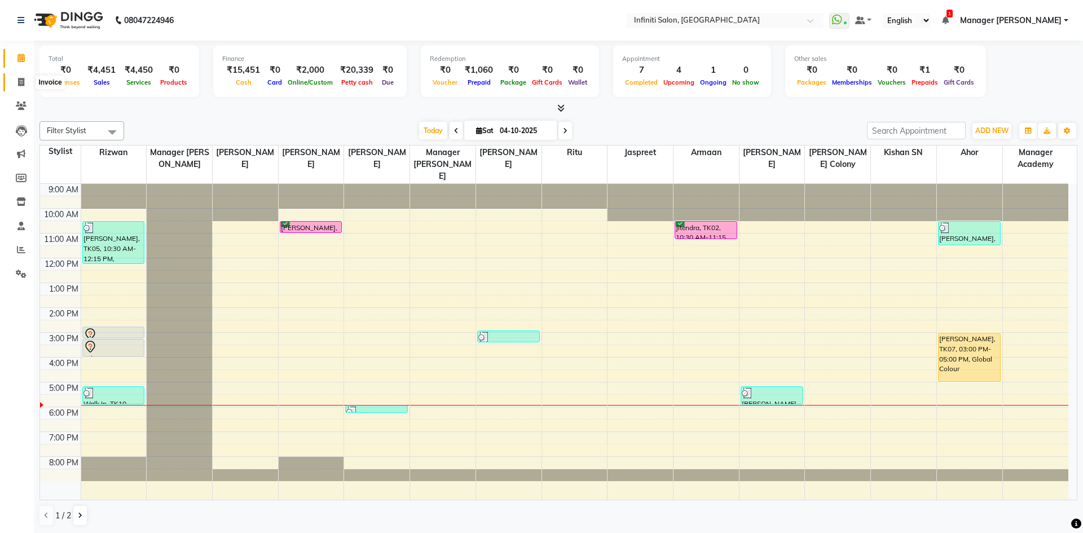
select select "service"
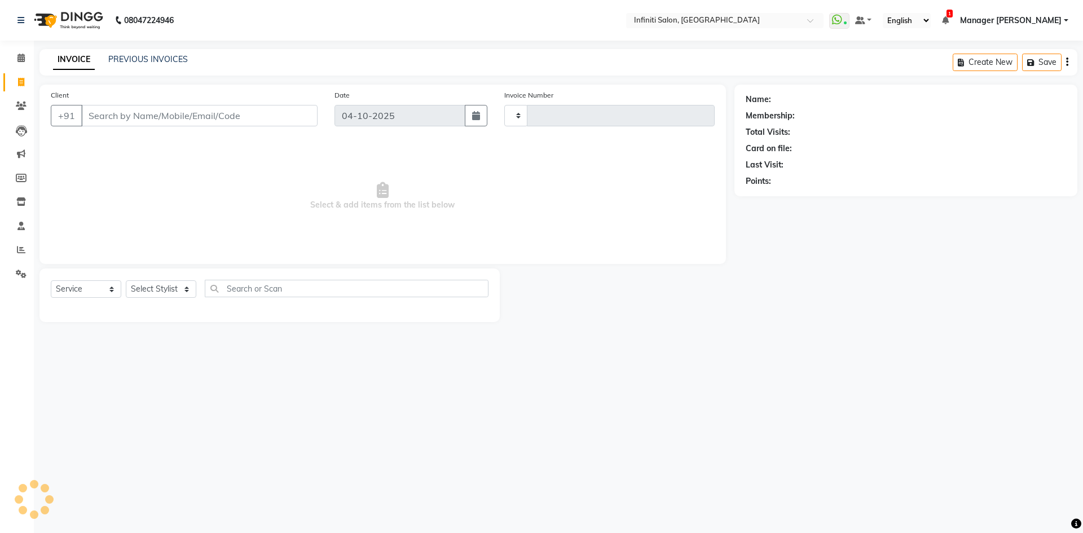
type input "3138"
select select "5804"
click at [23, 61] on icon at bounding box center [20, 58] width 7 height 8
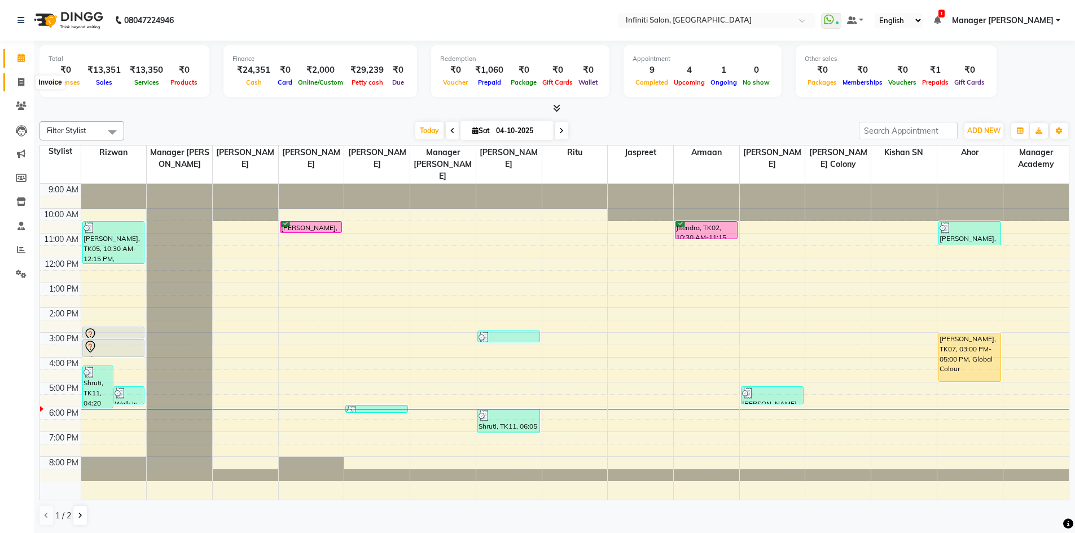
drag, startPoint x: 16, startPoint y: 82, endPoint x: 53, endPoint y: 78, distance: 36.9
click at [16, 82] on span at bounding box center [21, 82] width 20 height 13
select select "service"
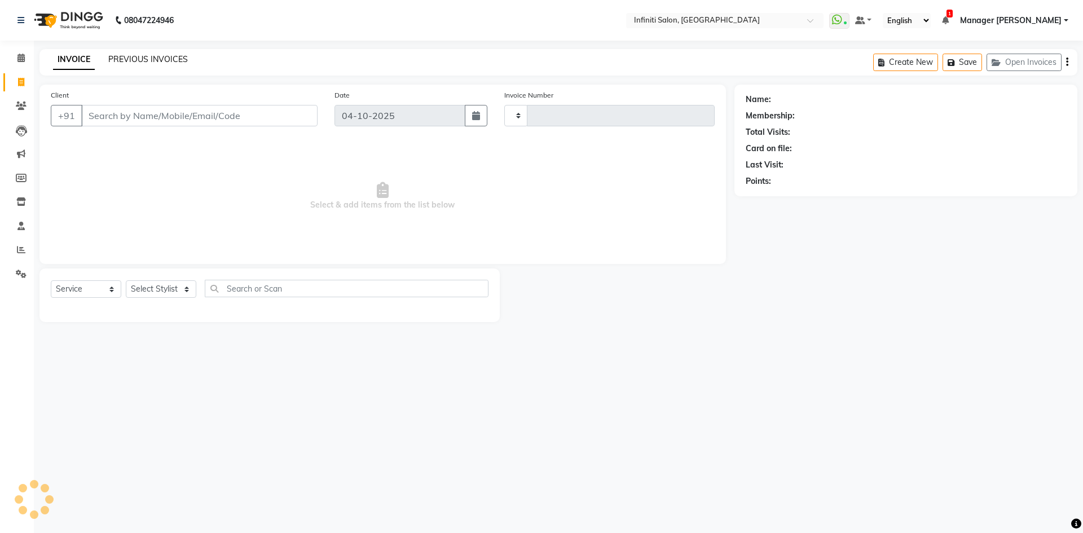
click at [166, 60] on link "PREVIOUS INVOICES" at bounding box center [148, 59] width 80 height 10
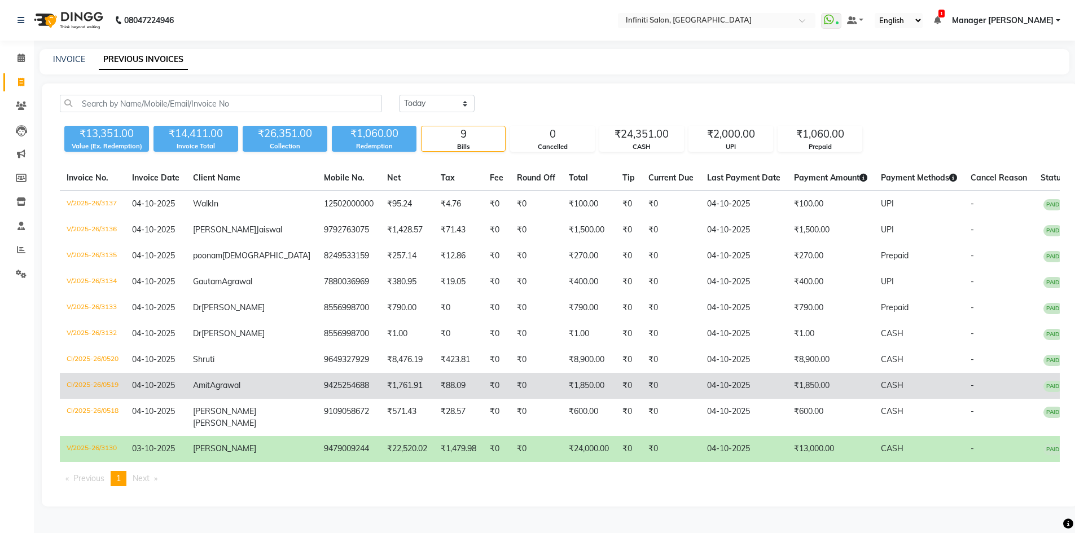
scroll to position [47, 0]
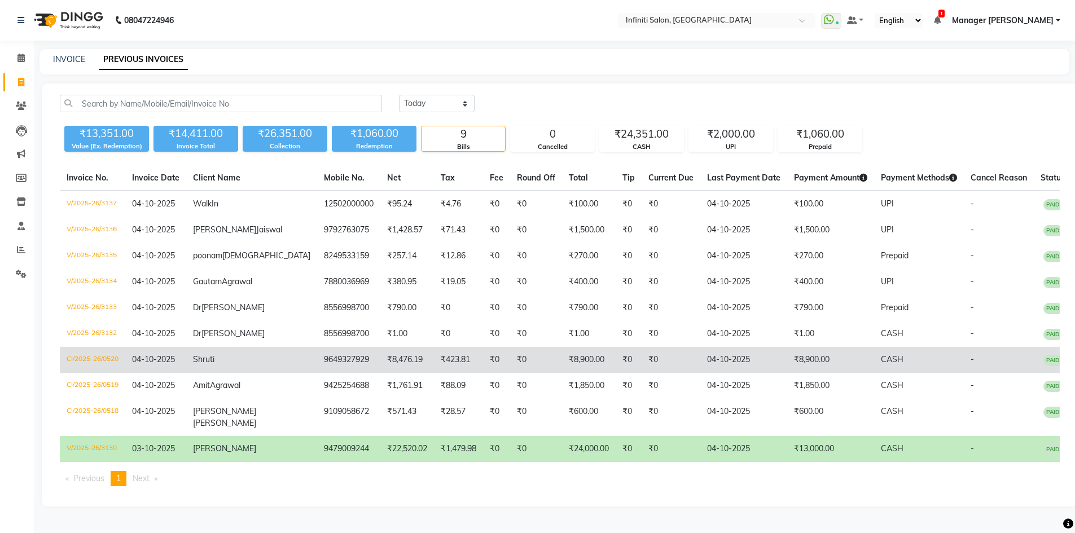
click at [186, 357] on td "04-10-2025" at bounding box center [155, 360] width 61 height 26
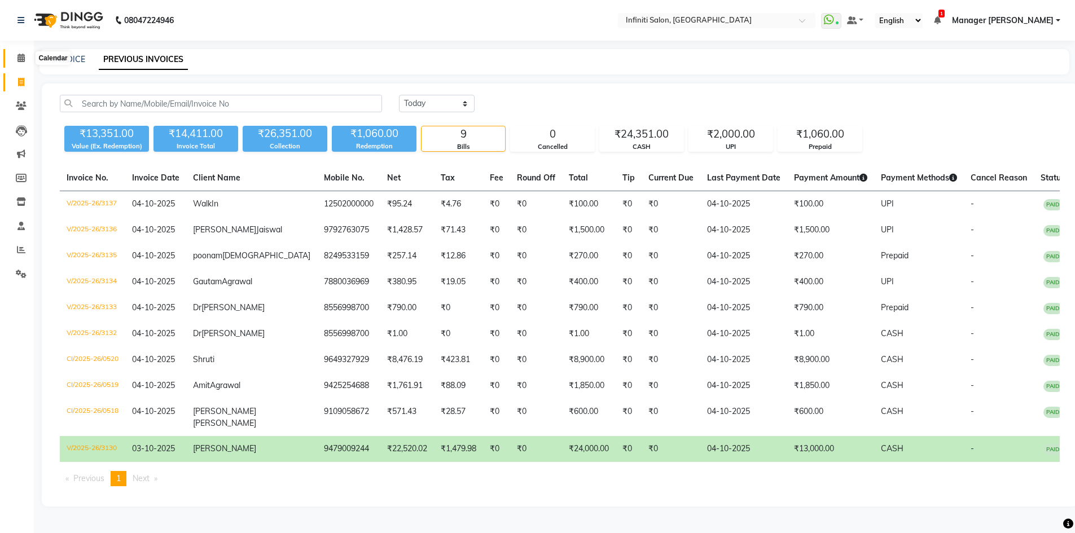
click at [14, 52] on span at bounding box center [21, 58] width 20 height 13
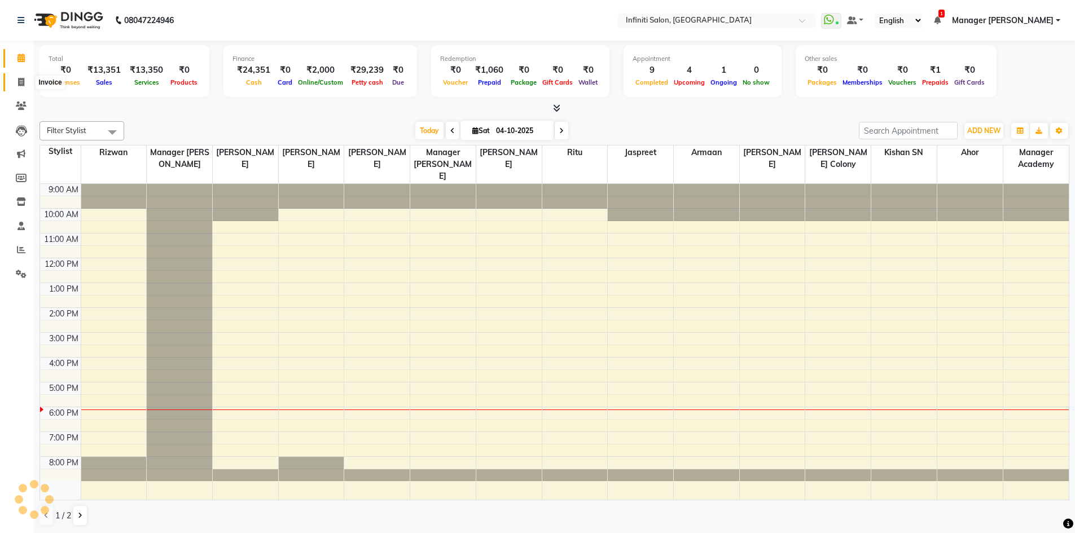
click at [21, 86] on span at bounding box center [21, 82] width 20 height 13
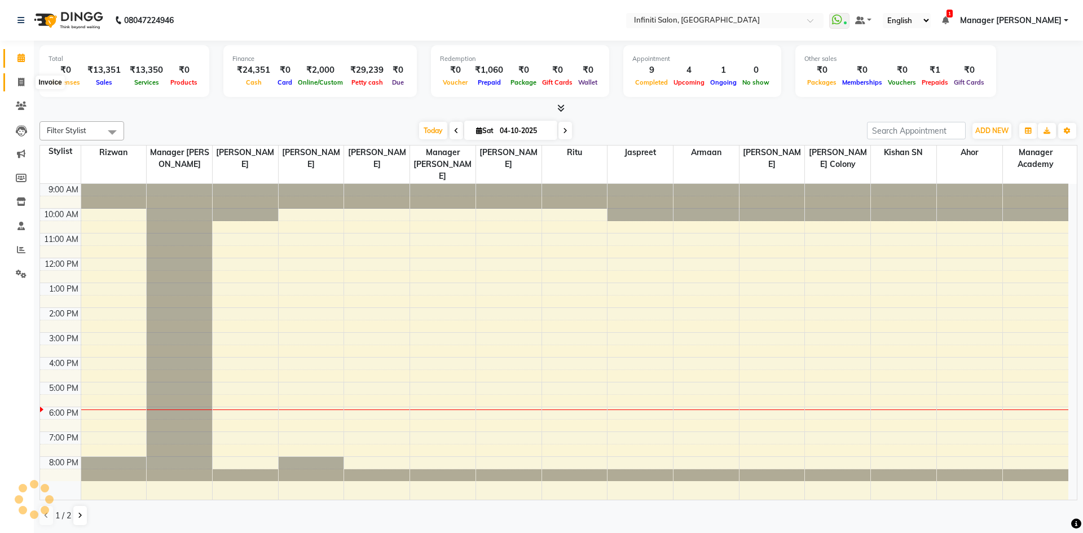
select select "service"
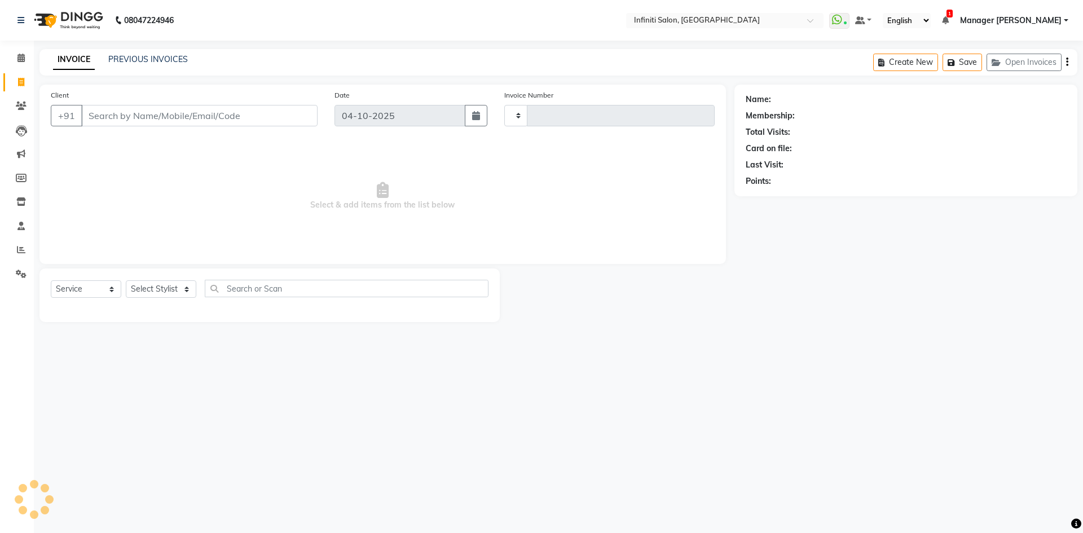
type input "3138"
select select "5804"
click at [163, 289] on select "Select Stylist Abhi singh Ahor Armaan Chandu Ishwar Jaspreet Khilesh Kishan SN …" at bounding box center [164, 288] width 76 height 17
select select "85646"
click at [126, 280] on select "Select Stylist Abhi singh Ahor Armaan Chandu Ishwar Jaspreet Khilesh Kishan SN …" at bounding box center [164, 288] width 76 height 17
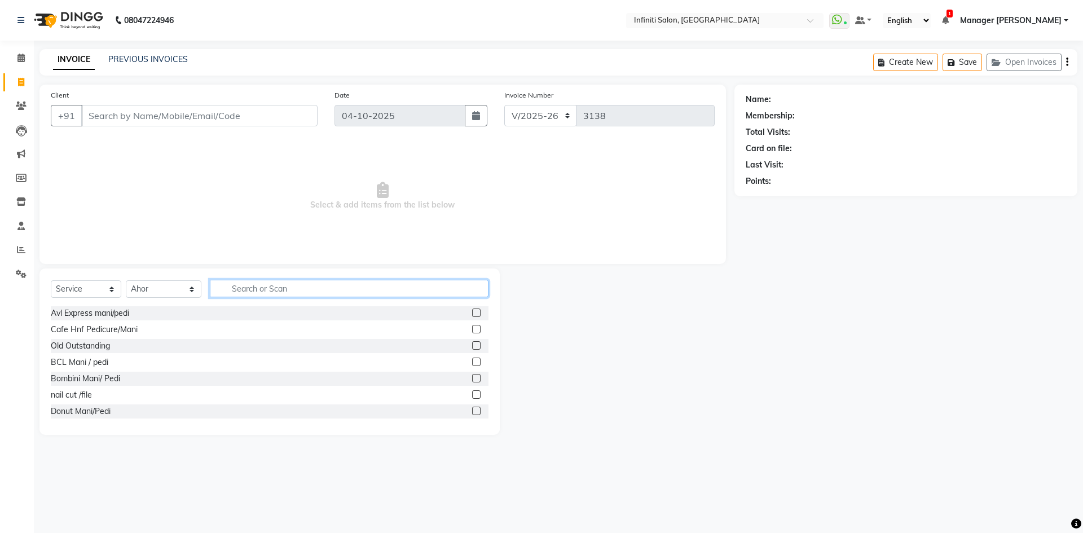
click at [252, 288] on input "text" at bounding box center [349, 288] width 279 height 17
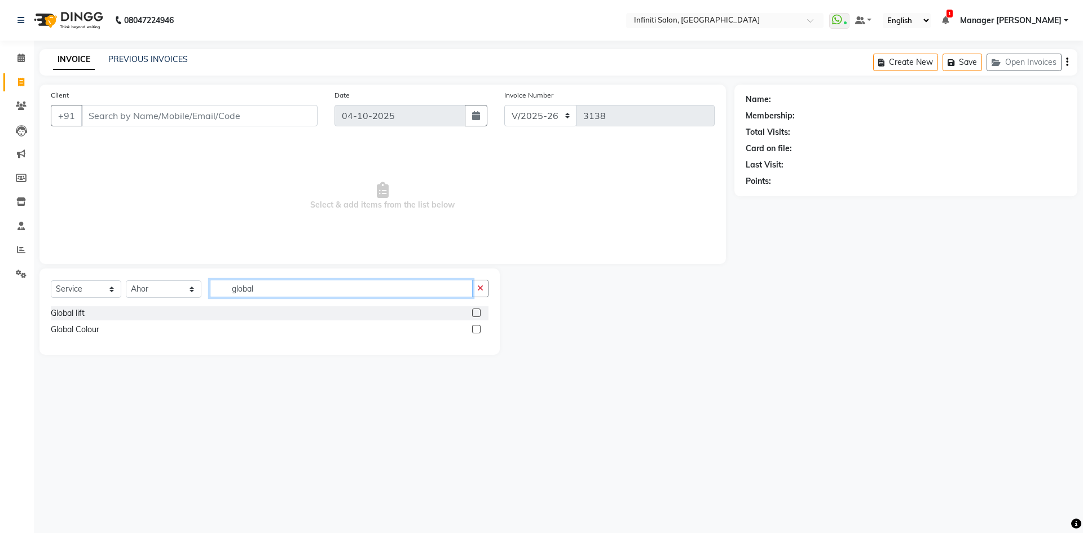
type input "global"
click at [477, 329] on label at bounding box center [476, 329] width 8 height 8
click at [477, 329] on input "checkbox" at bounding box center [475, 329] width 7 height 7
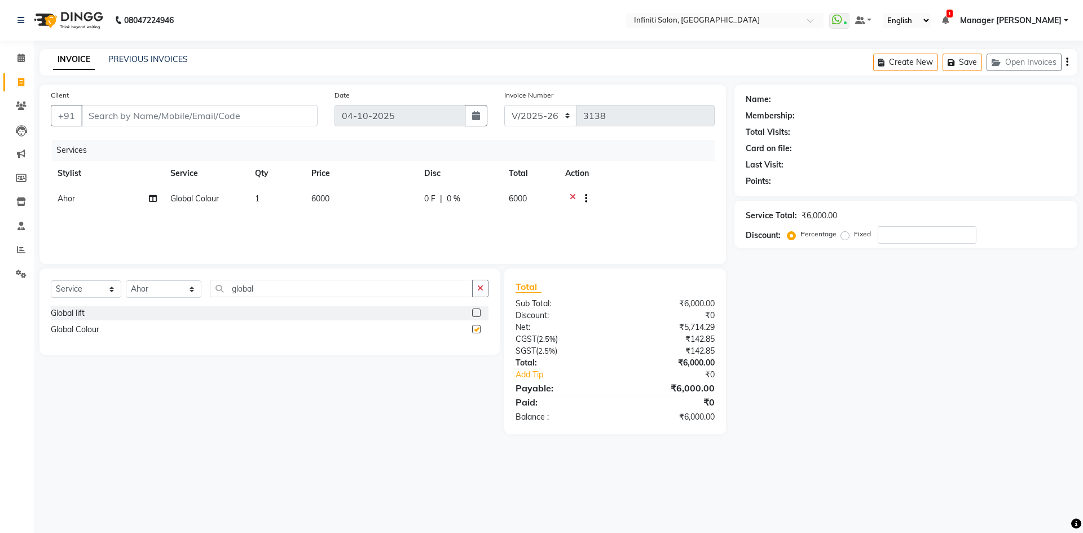
checkbox input "false"
click at [353, 219] on div "Services Stylist Service Qty Price Disc Total Action Ahor Global Colour 1 6000 …" at bounding box center [383, 196] width 664 height 113
click at [311, 195] on td "6000" at bounding box center [361, 200] width 113 height 28
select select "85646"
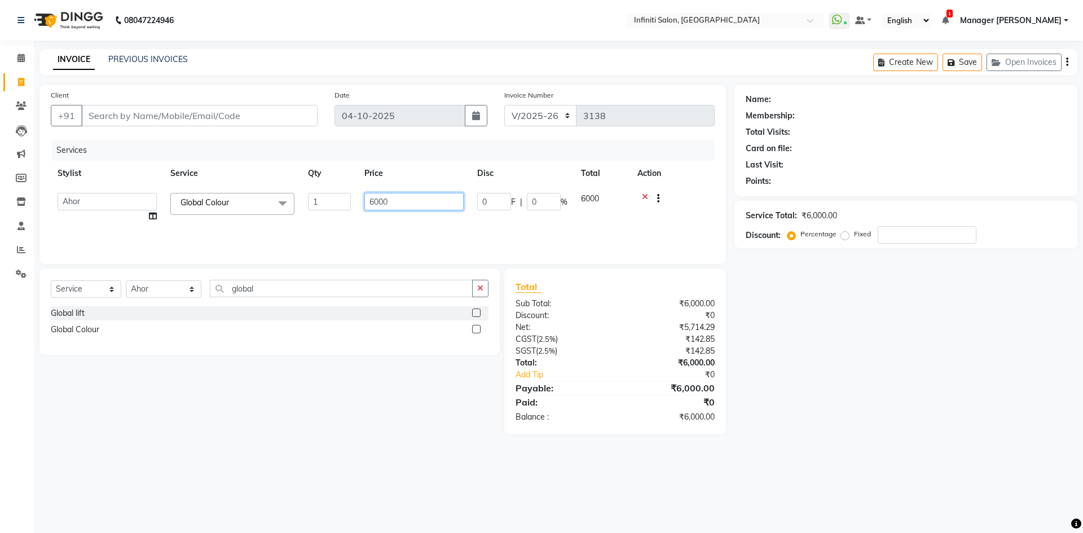
click at [381, 201] on input "6000" at bounding box center [413, 201] width 99 height 17
type input "6500"
click at [487, 229] on div "Services Stylist Service Qty Price Disc Total Action Abhi singh Ahor Armaan Cha…" at bounding box center [383, 196] width 664 height 113
click at [485, 294] on button "button" at bounding box center [480, 288] width 16 height 17
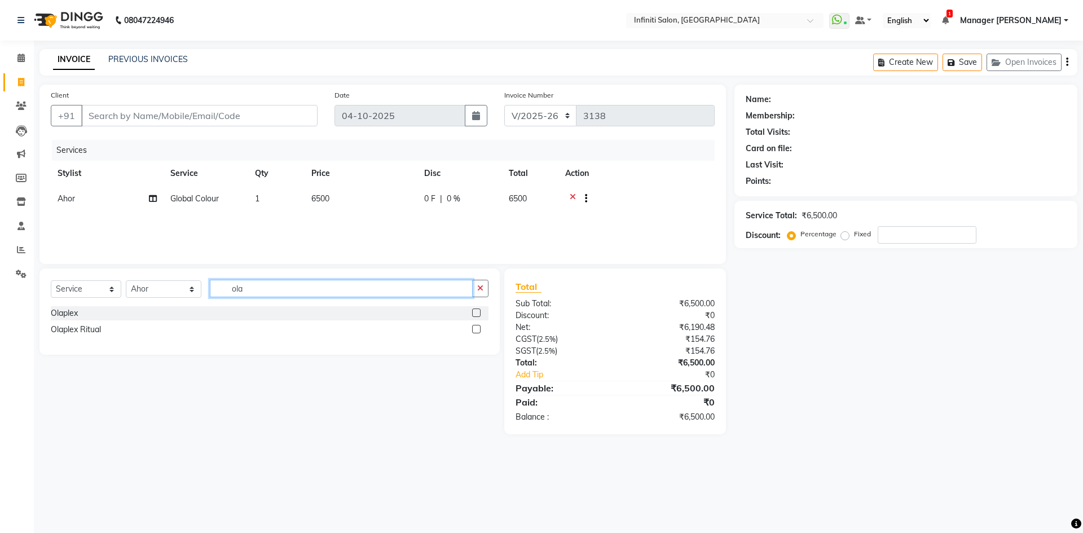
type input "ola"
click at [476, 312] on label at bounding box center [476, 313] width 8 height 8
click at [476, 312] on input "checkbox" at bounding box center [475, 313] width 7 height 7
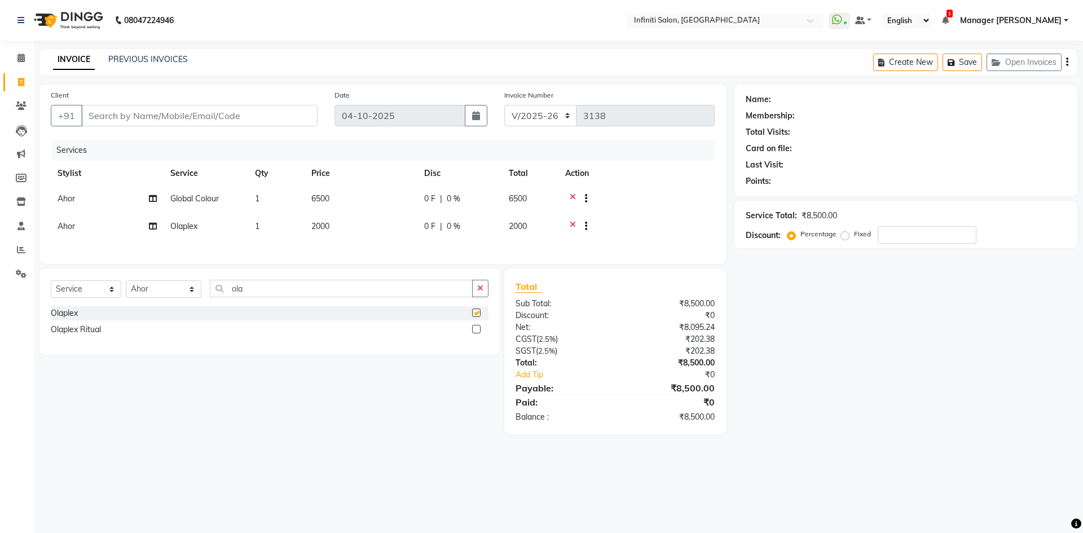
checkbox input "false"
click at [313, 223] on span "2000" at bounding box center [320, 226] width 18 height 10
select select "85646"
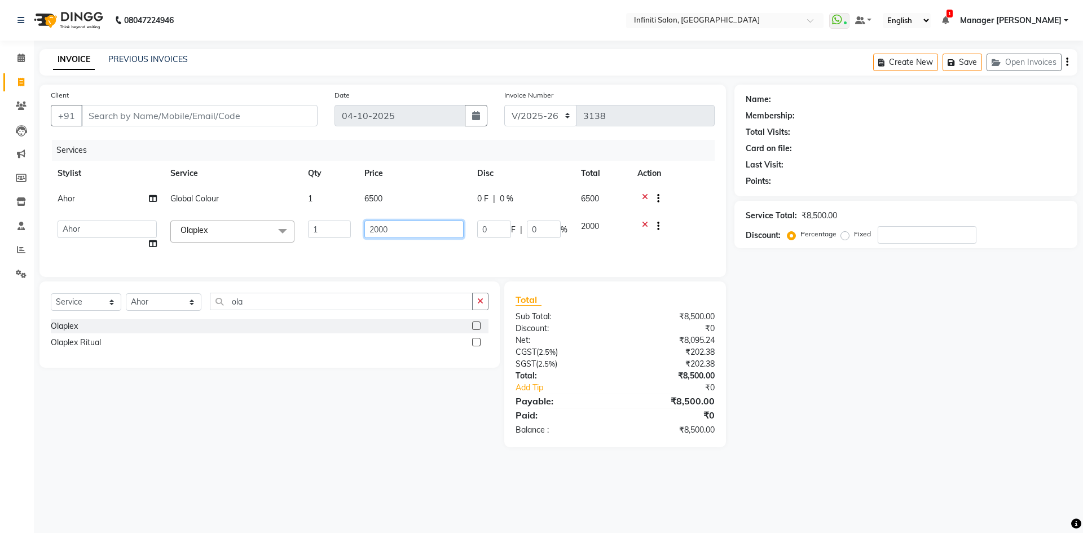
click at [379, 230] on input "2000" at bounding box center [413, 229] width 99 height 17
type input "2500"
click at [342, 454] on main "INVOICE PREVIOUS INVOICES Create New Save Open Invoices Client +91 Date 04-10-2…" at bounding box center [558, 256] width 1049 height 415
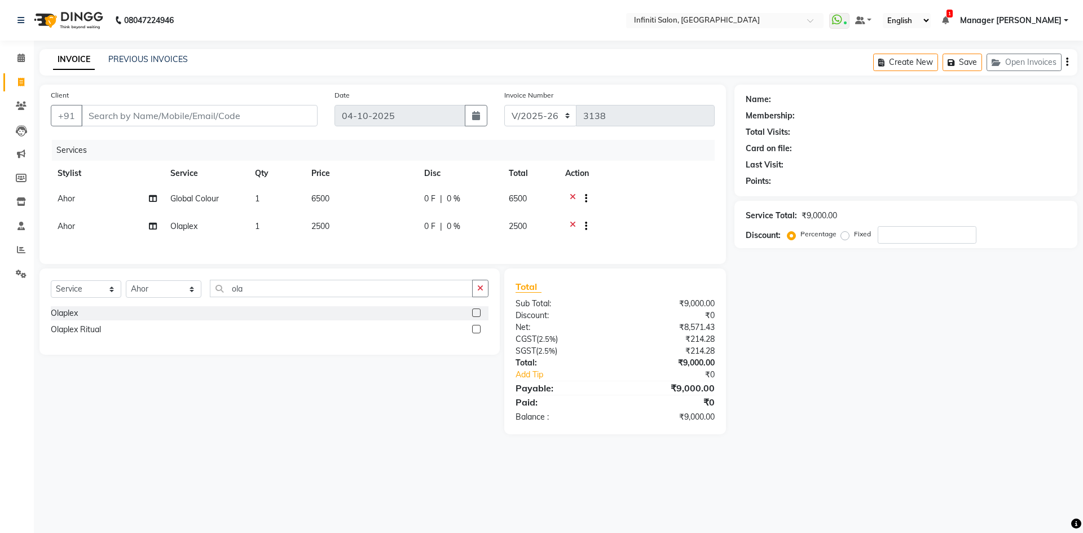
click at [401, 39] on nav "08047224946 Select Location × Infiniti Salon, Shankar Nagar WhatsApp Status ✕ S…" at bounding box center [541, 20] width 1083 height 41
click at [240, 111] on input "Client" at bounding box center [199, 115] width 236 height 21
paste input "7987114964"
type input "7987114964"
type input "0"
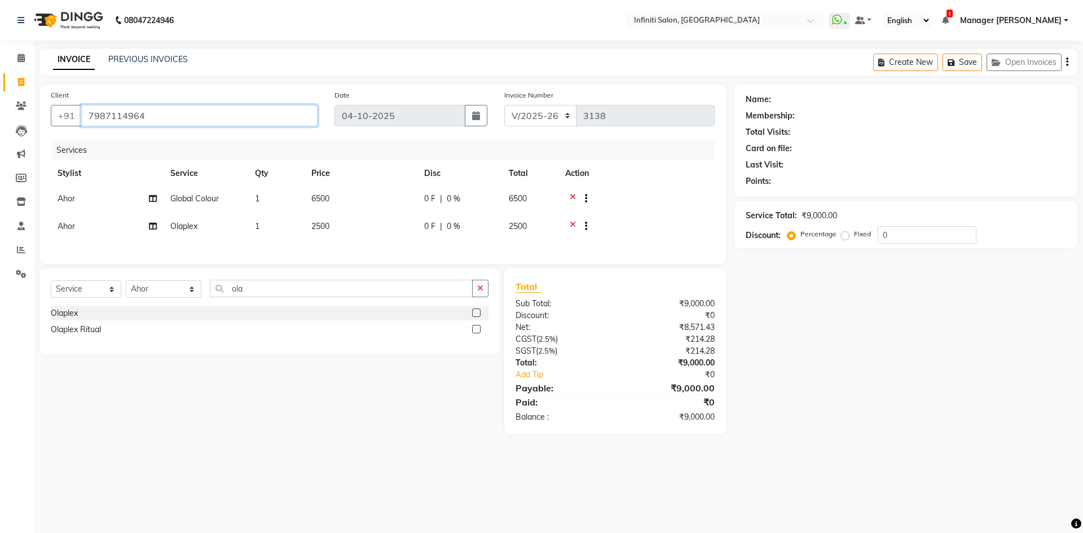
type input "7987114964"
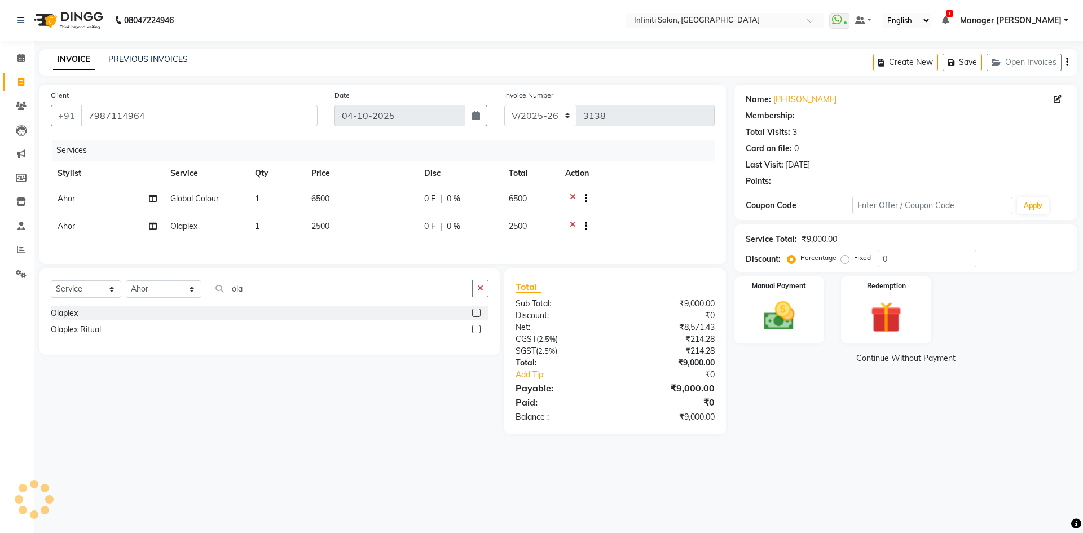
select select "1: Object"
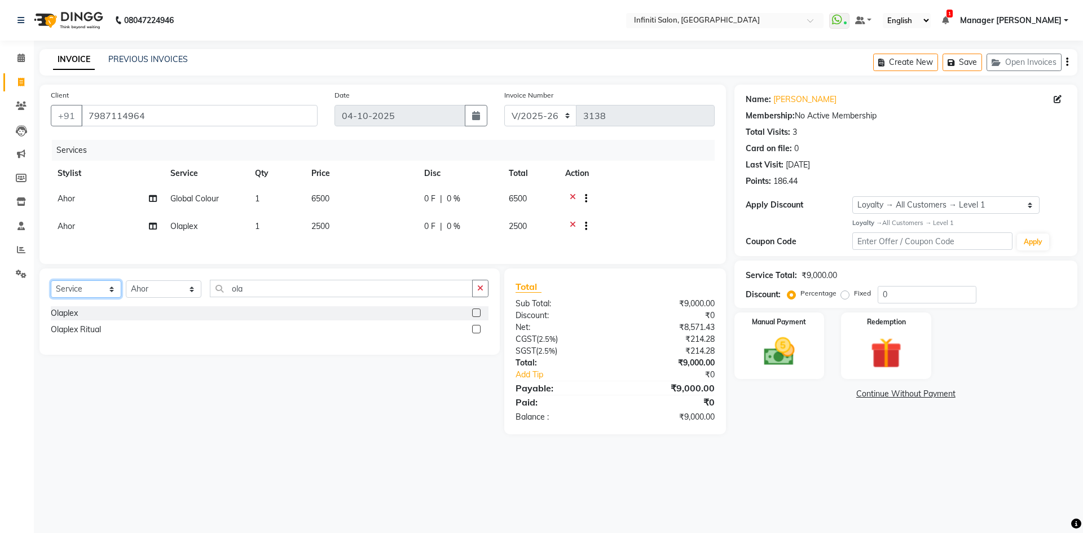
drag, startPoint x: 82, startPoint y: 293, endPoint x: 89, endPoint y: 304, distance: 12.4
click at [82, 293] on select "Select Service Product Membership Package Voucher Prepaid Gift Card" at bounding box center [86, 288] width 71 height 17
select select "product"
click at [51, 287] on select "Select Service Product Membership Package Voucher Prepaid Gift Card" at bounding box center [86, 288] width 71 height 17
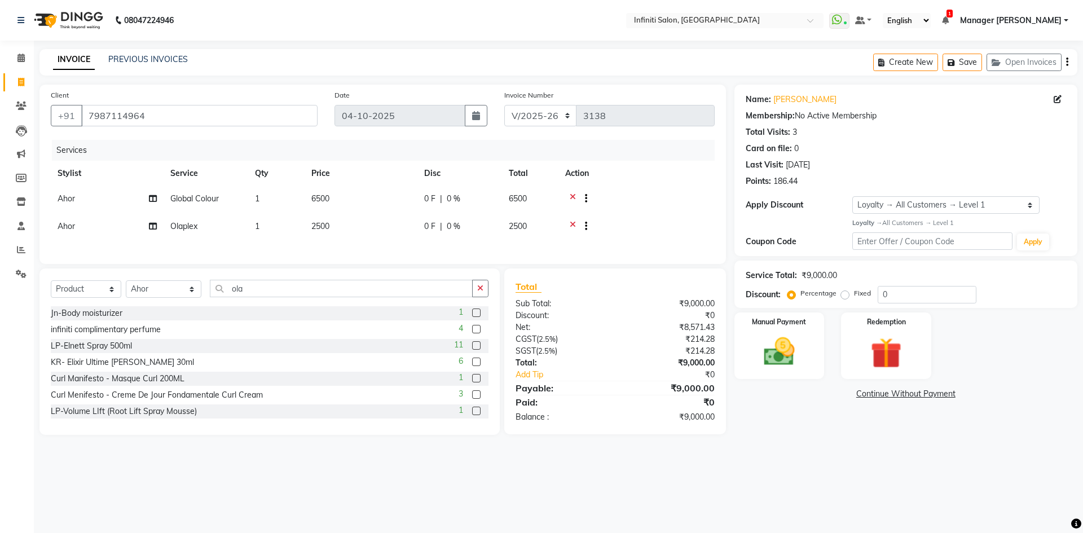
click at [481, 292] on icon "button" at bounding box center [480, 288] width 6 height 8
type input "3474637173494"
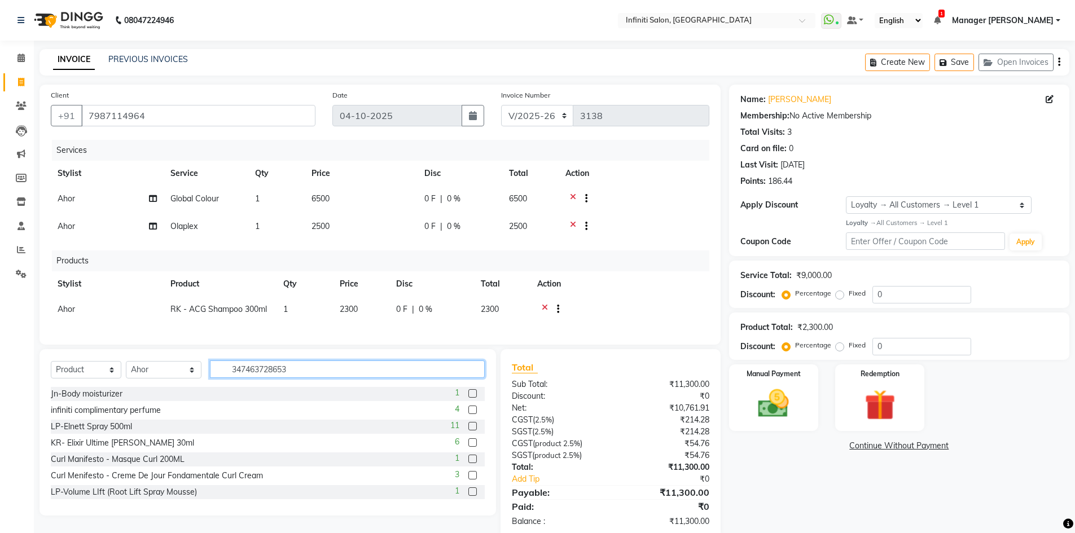
type input "3474637286538"
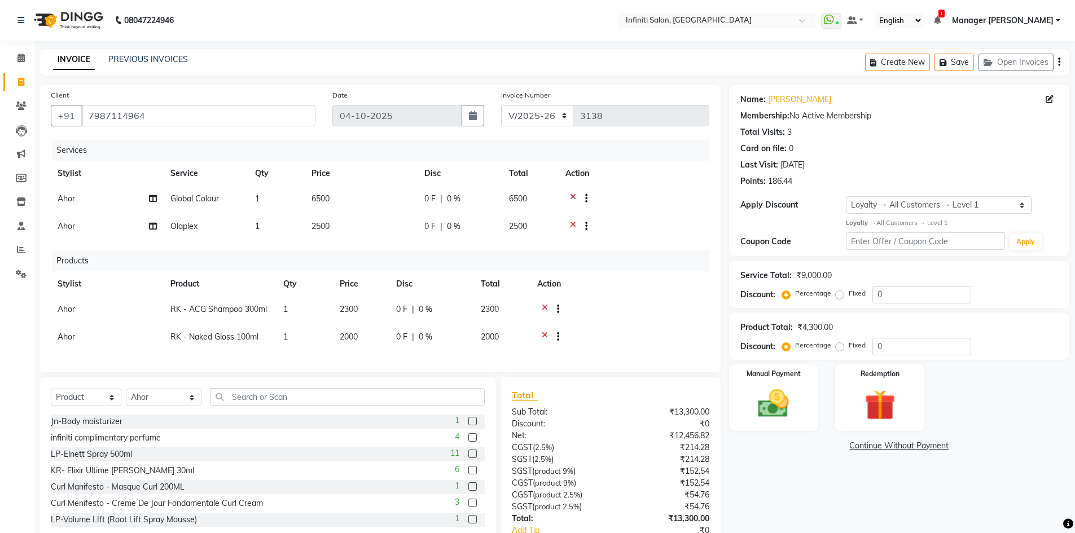
click at [354, 311] on span "2300" at bounding box center [349, 309] width 18 height 10
select select "85646"
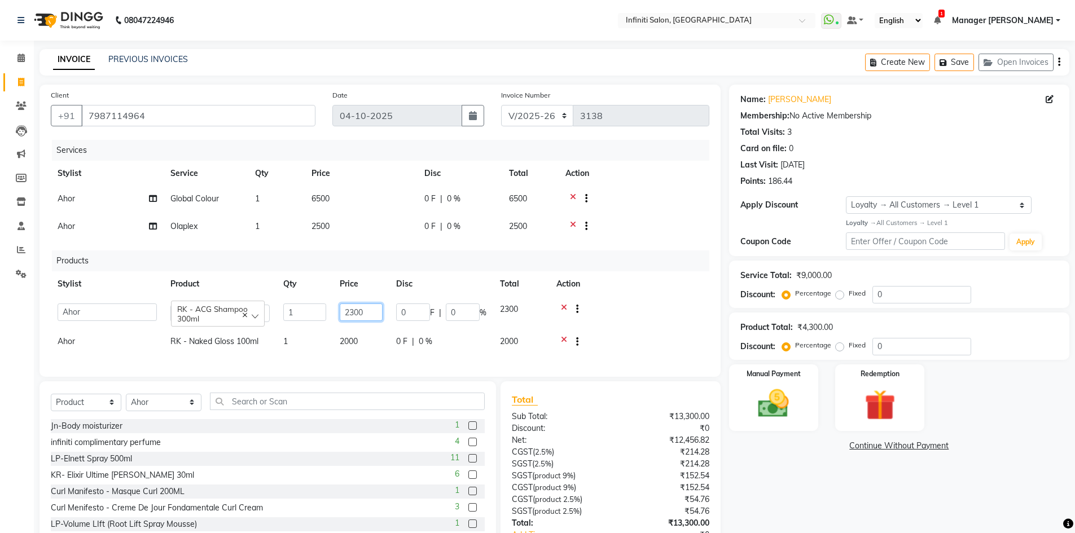
click at [374, 314] on input "2300" at bounding box center [361, 312] width 43 height 17
type input "2047"
click at [640, 326] on tbody "Abhi singh Ahor Armaan Chandu Ishwar Jaspreet Khilesh Kishan SN Manager Academy…" at bounding box center [380, 327] width 658 height 60
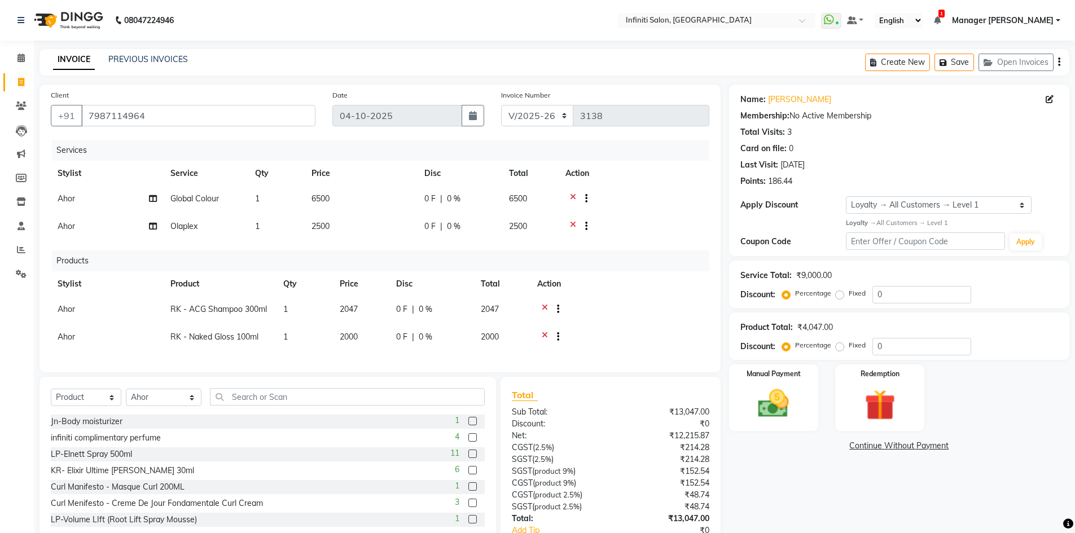
scroll to position [82, 0]
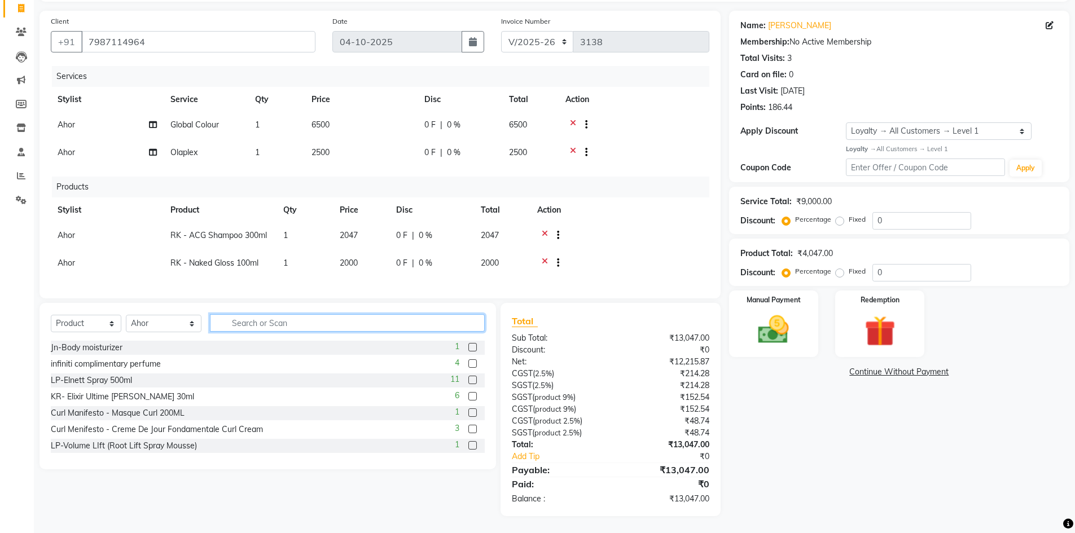
click at [317, 318] on input "text" at bounding box center [347, 322] width 275 height 17
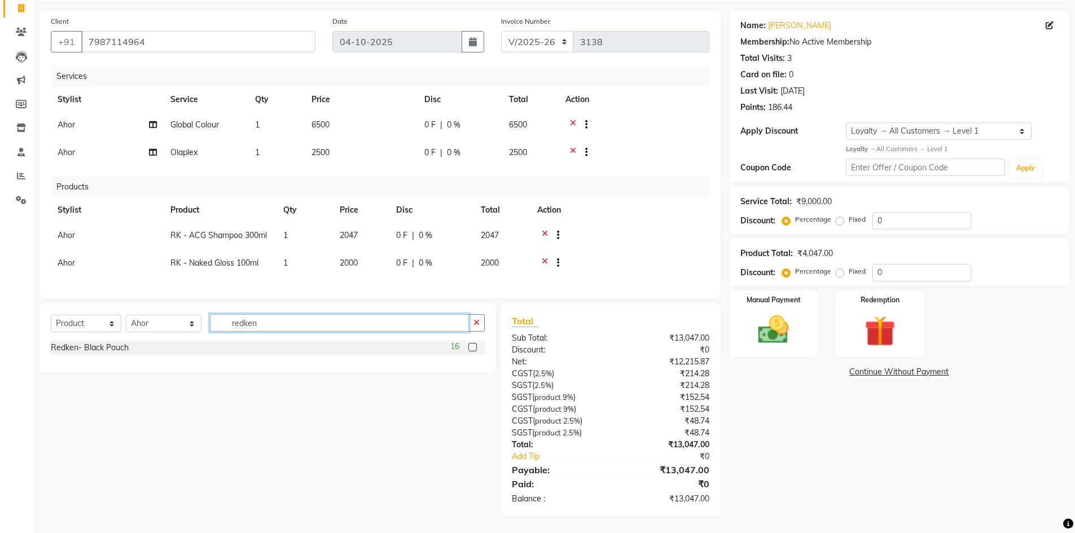
type input "redken"
click at [472, 344] on label at bounding box center [472, 347] width 8 height 8
click at [472, 344] on input "checkbox" at bounding box center [471, 347] width 7 height 7
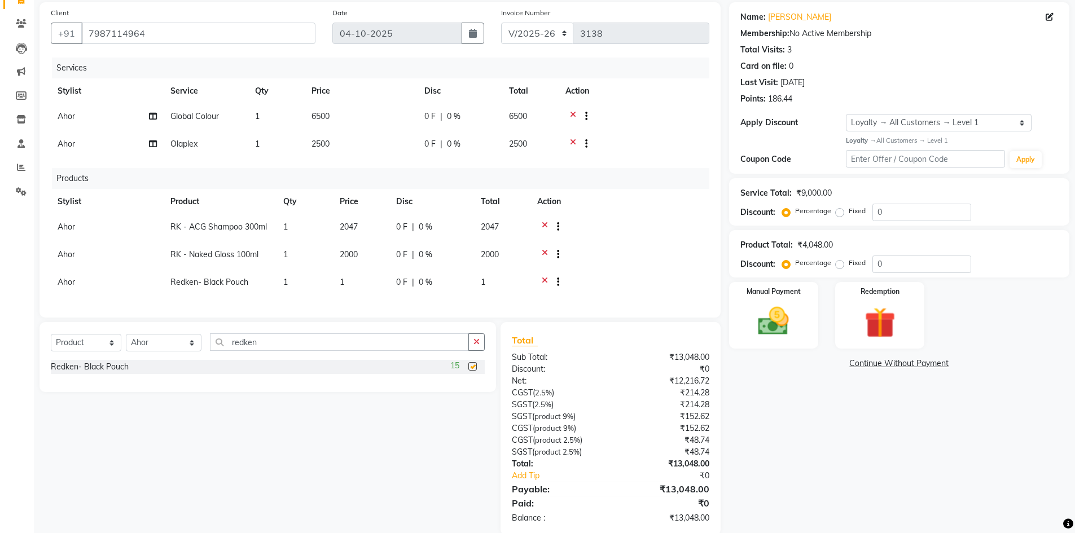
checkbox input "false"
click at [472, 342] on button "button" at bounding box center [476, 341] width 16 height 17
type input "sac"
click at [473, 371] on label at bounding box center [472, 366] width 8 height 8
click at [473, 371] on input "checkbox" at bounding box center [471, 366] width 7 height 7
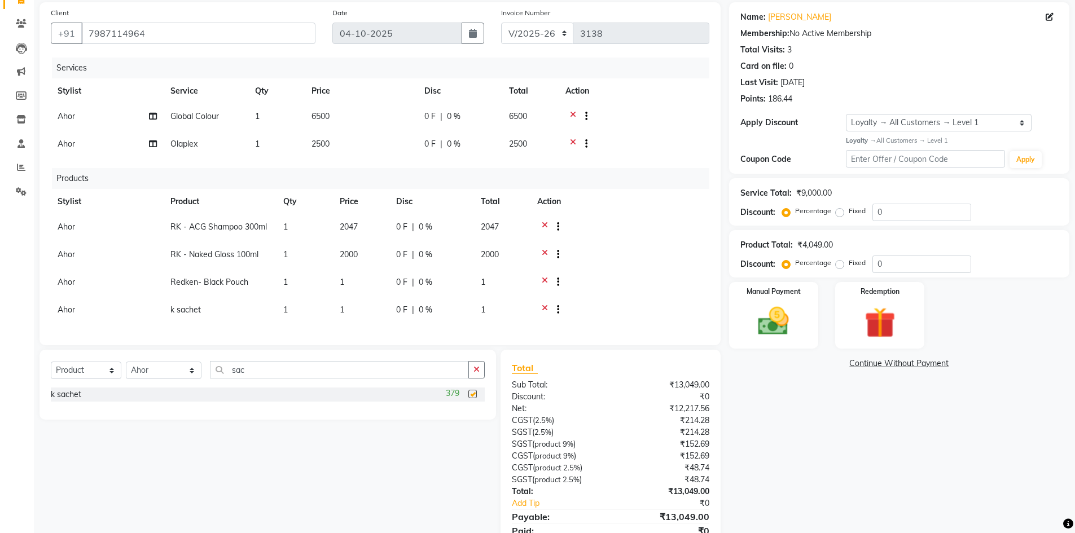
checkbox input "false"
click at [306, 310] on td "1" at bounding box center [304, 311] width 56 height 28
select select "85646"
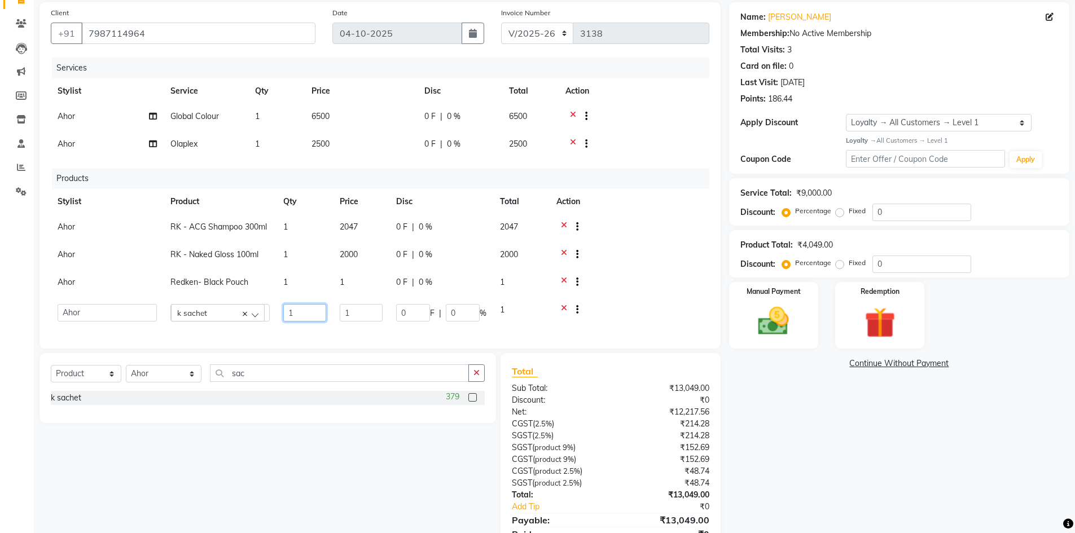
click at [322, 309] on input "1" at bounding box center [304, 312] width 43 height 17
type input "5"
click at [371, 310] on td "1" at bounding box center [361, 311] width 56 height 28
select select "85646"
click at [371, 310] on input "1" at bounding box center [361, 312] width 43 height 17
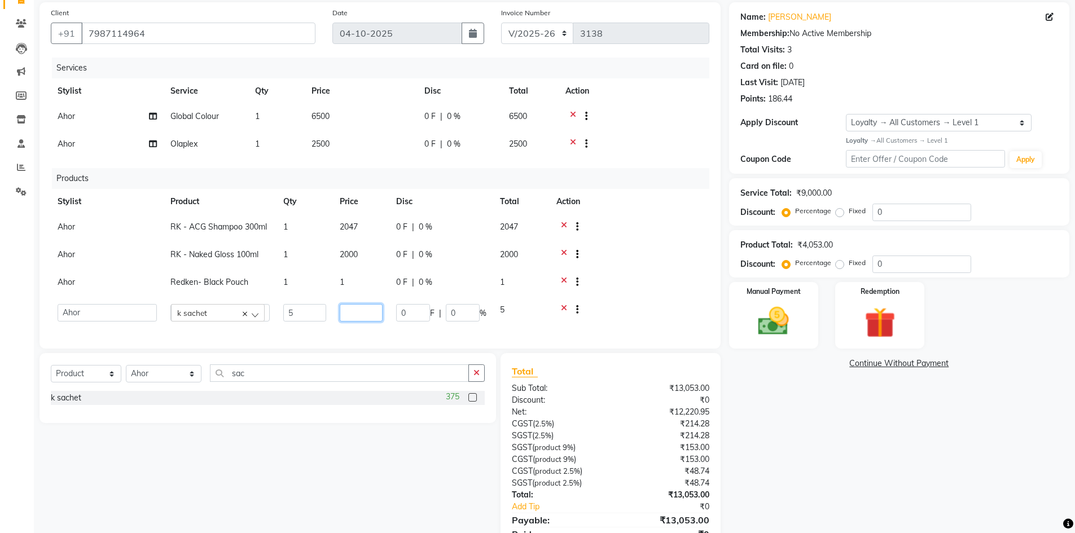
type input "0"
click at [358, 287] on td "1" at bounding box center [361, 284] width 56 height 28
select select "85646"
click at [364, 282] on input "1" at bounding box center [361, 284] width 43 height 17
type input "0"
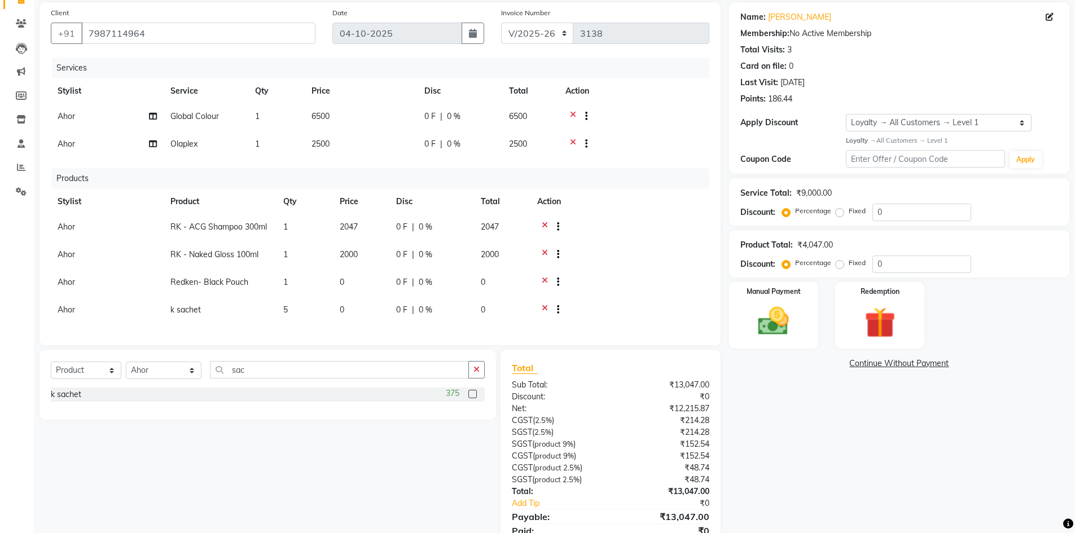
click at [816, 421] on div "Name: Sonal Sahu Membership: No Active Membership Total Visits: 3 Card on file:…" at bounding box center [903, 282] width 349 height 561
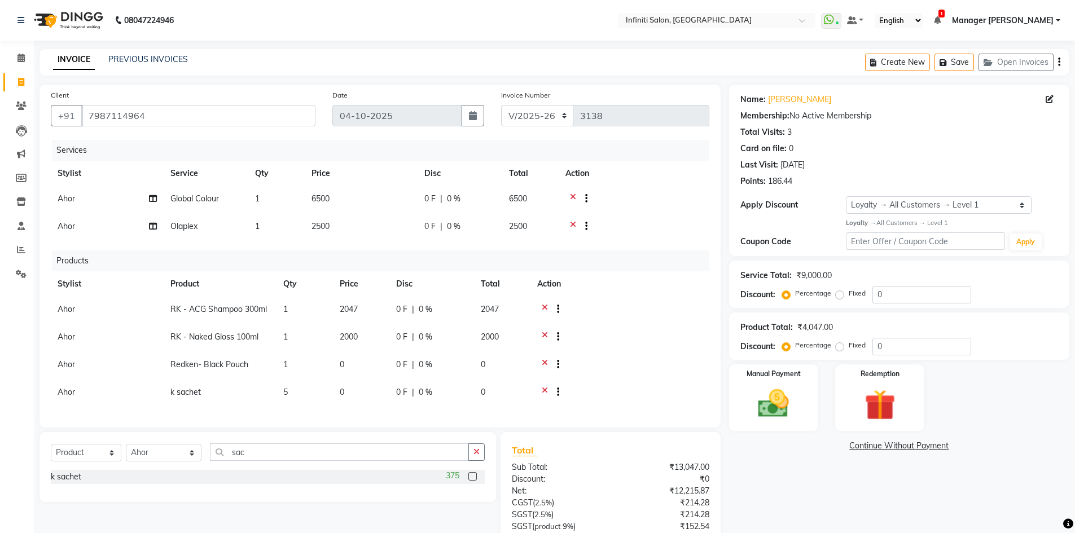
scroll to position [135, 0]
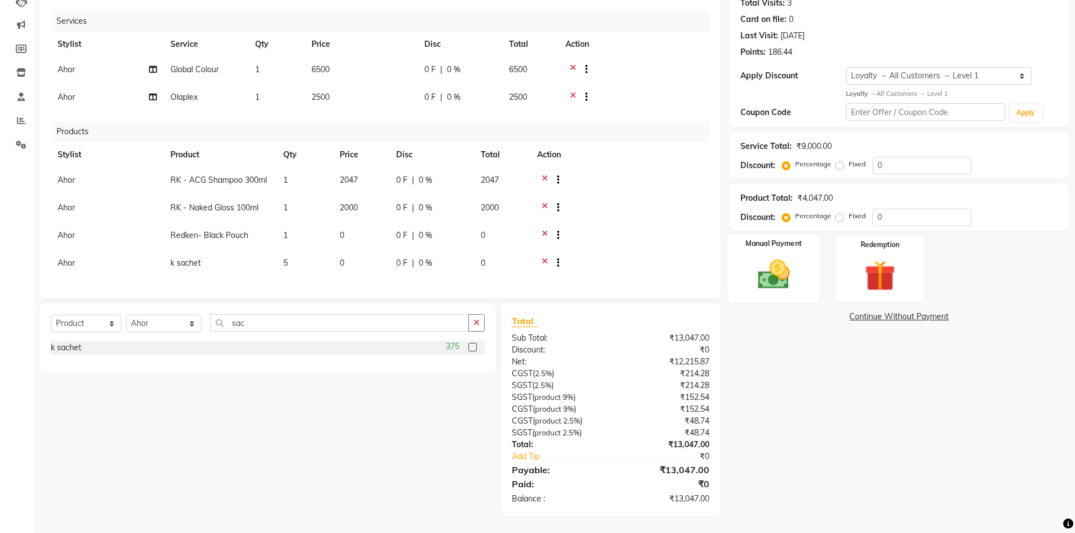
click at [754, 249] on div "Manual Payment" at bounding box center [773, 268] width 93 height 69
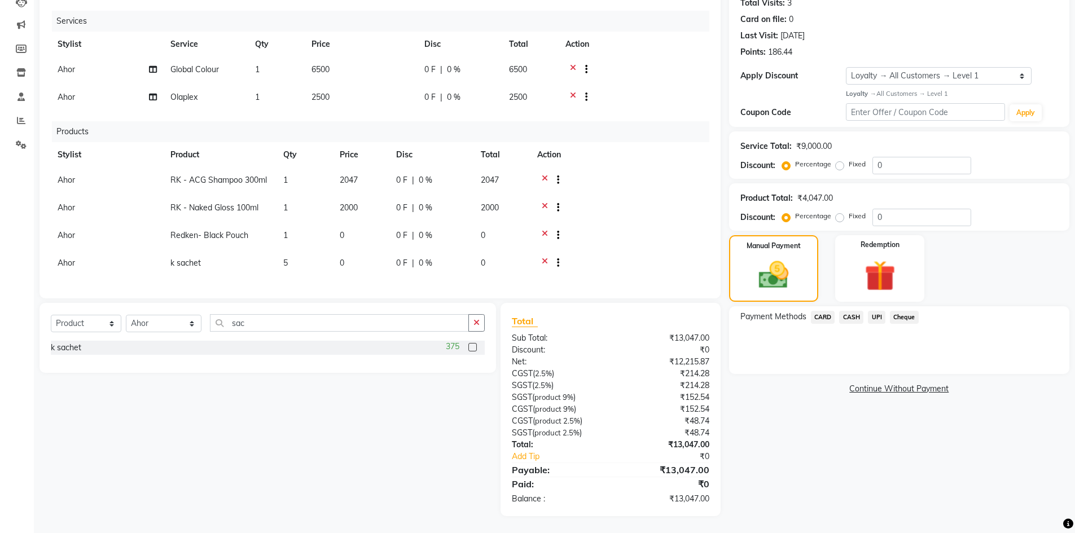
click at [878, 311] on span "UPI" at bounding box center [876, 317] width 17 height 13
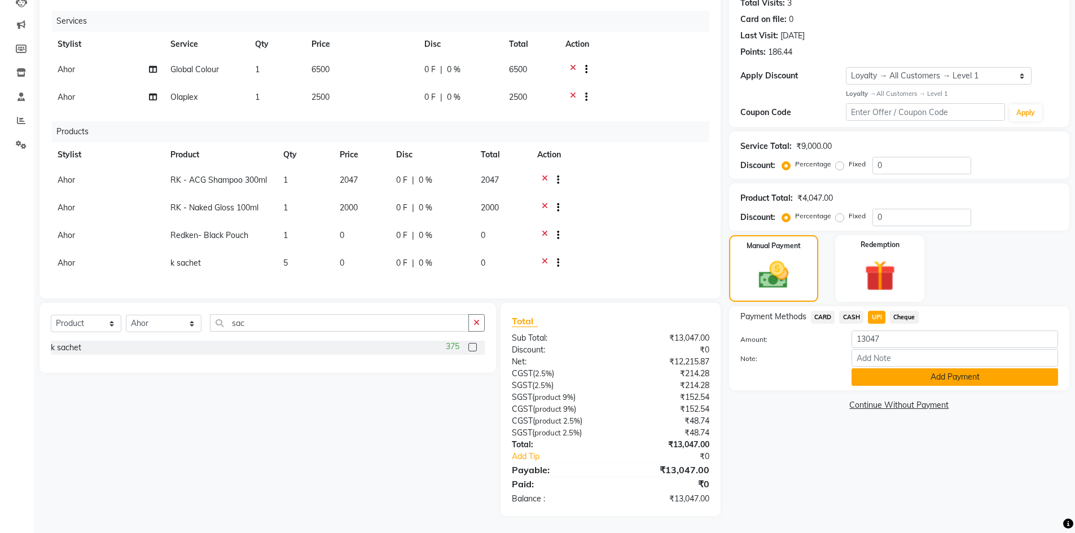
click at [917, 371] on button "Add Payment" at bounding box center [954, 376] width 206 height 17
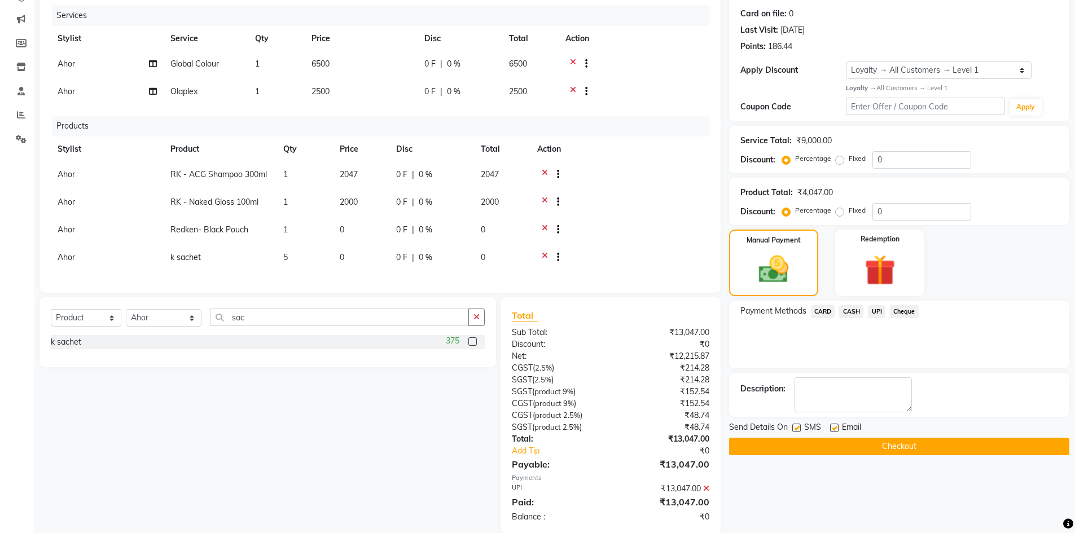
scroll to position [214, 0]
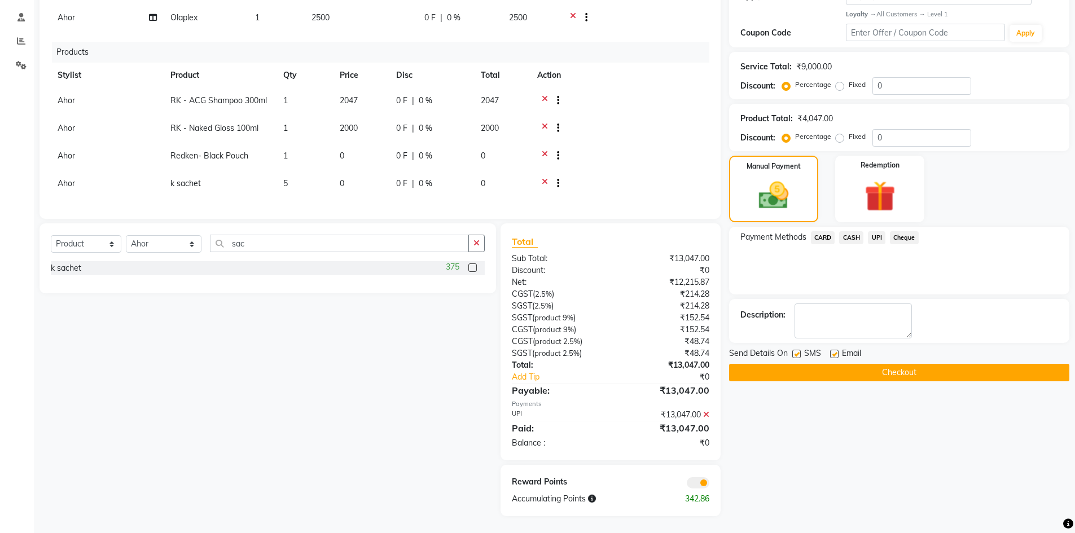
click at [843, 370] on button "Checkout" at bounding box center [899, 372] width 340 height 17
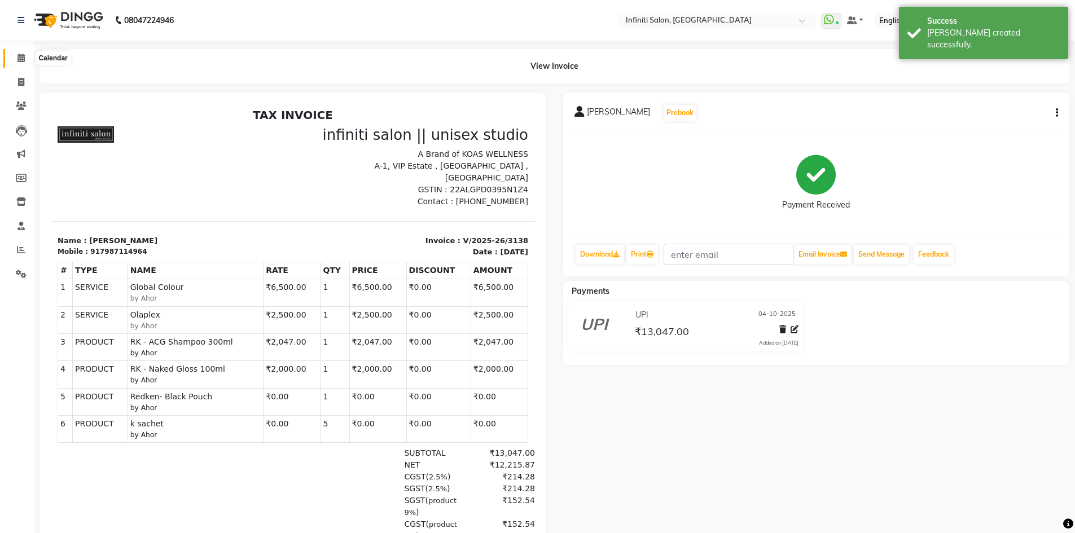
click at [21, 61] on icon at bounding box center [20, 58] width 7 height 8
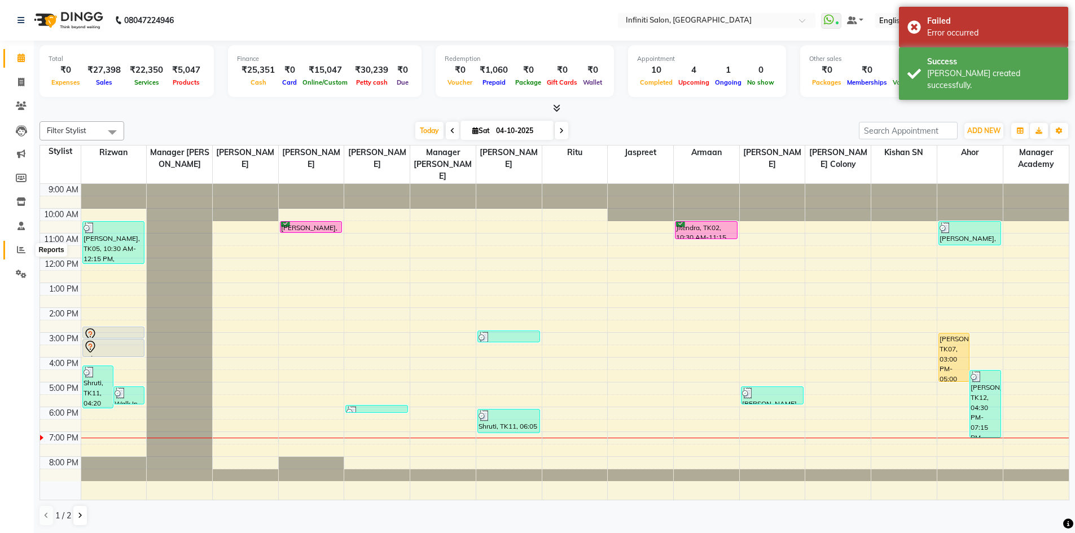
click at [21, 256] on span at bounding box center [21, 250] width 20 height 13
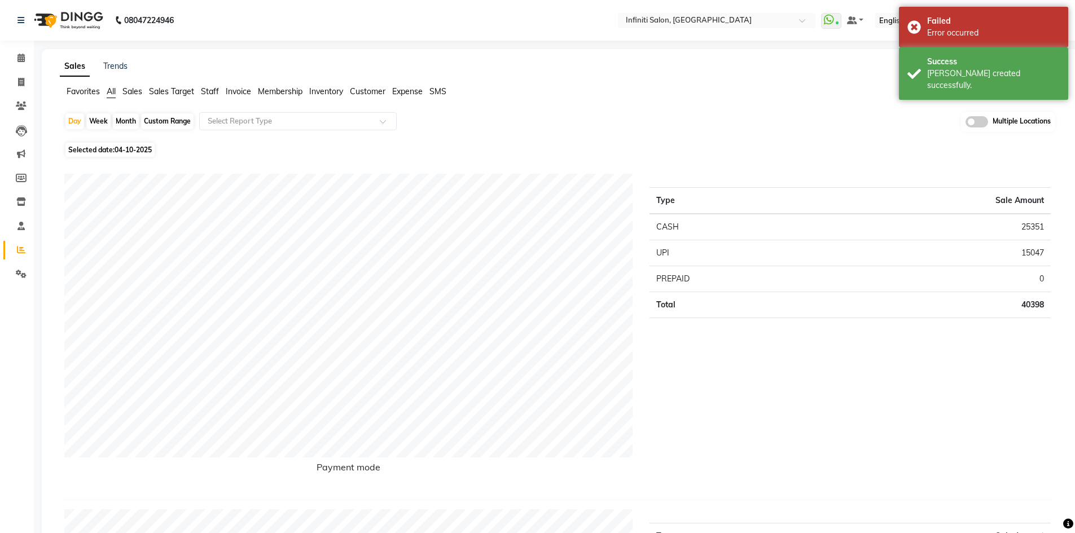
click at [218, 94] on span "Staff" at bounding box center [210, 91] width 18 height 10
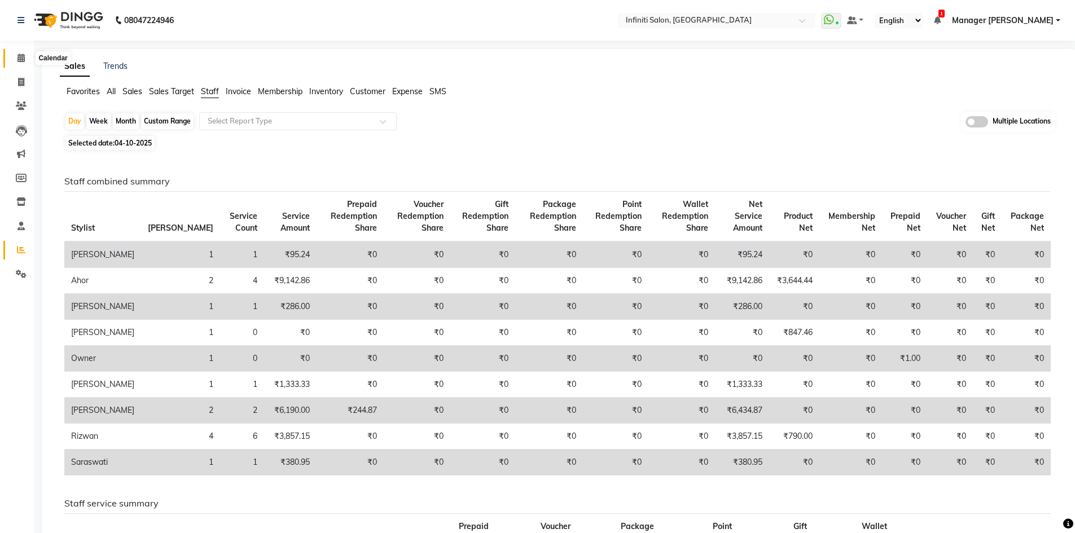
click at [23, 58] on icon at bounding box center [20, 58] width 7 height 8
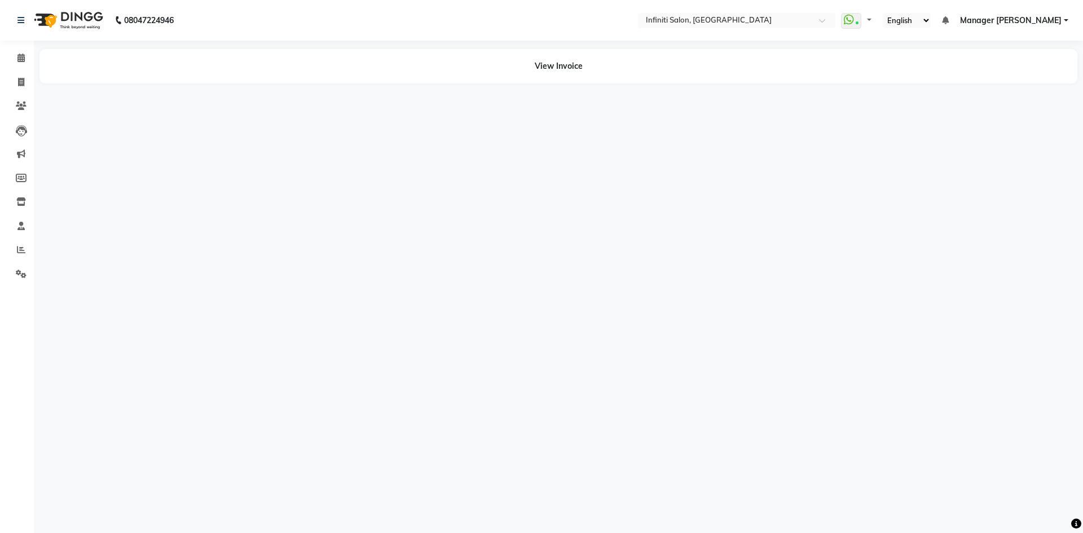
select select "en"
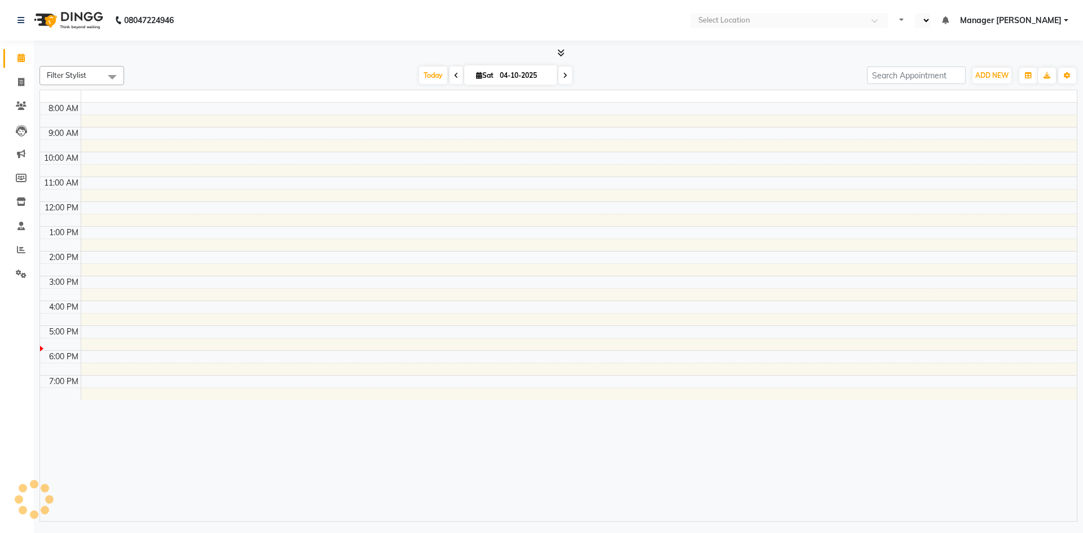
select select "en"
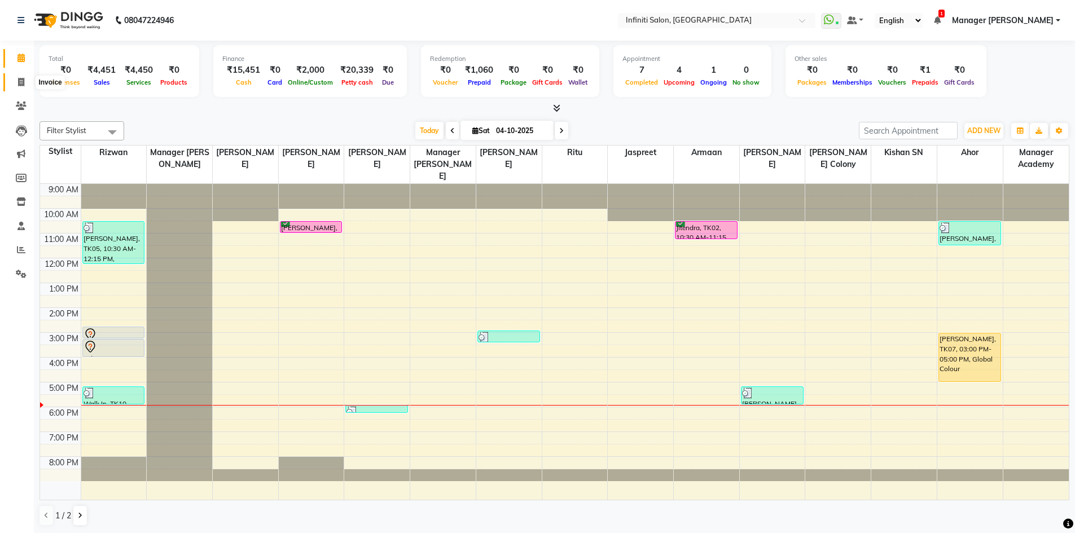
click at [20, 81] on icon at bounding box center [21, 82] width 6 height 8
select select "service"
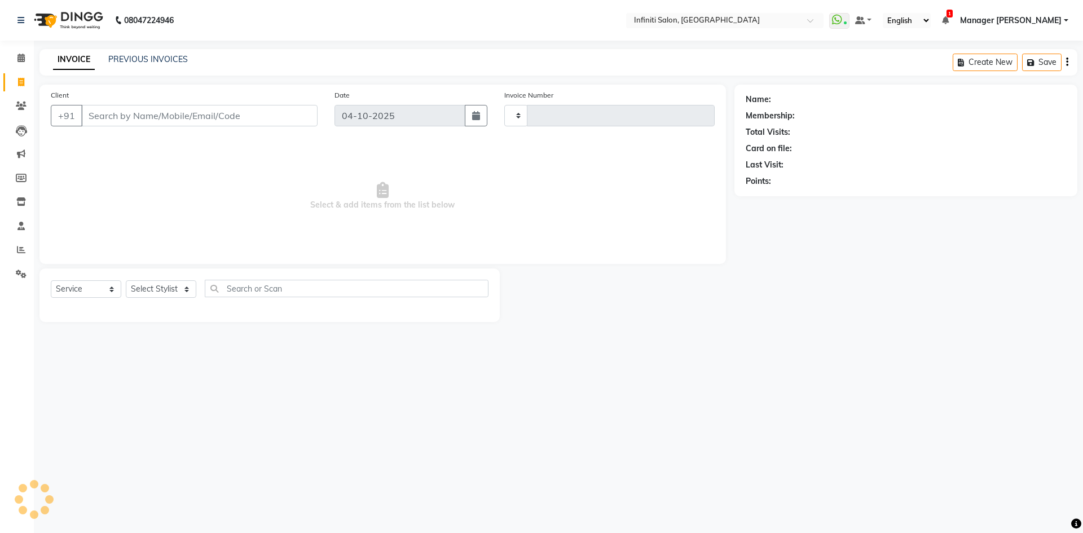
type input "3138"
select select "5804"
click at [166, 282] on select "Select Stylist" at bounding box center [161, 288] width 71 height 17
click at [169, 285] on select "Select Stylist" at bounding box center [161, 288] width 71 height 17
click at [170, 288] on select "Select Stylist" at bounding box center [161, 288] width 71 height 17
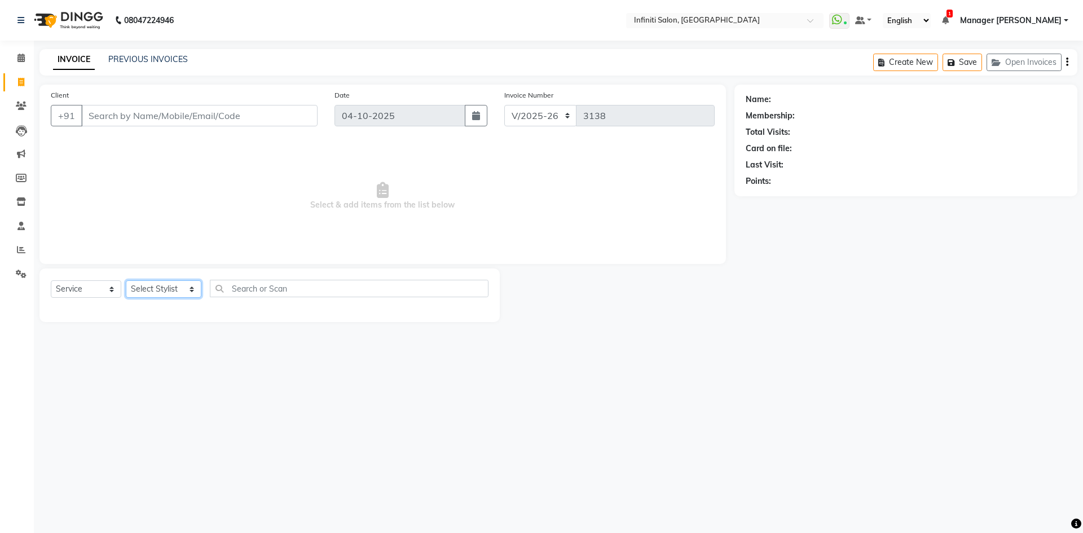
select select "40449"
click at [126, 280] on select "Select Stylist Abhi singh Ahor Armaan Chandu Ishwar Jaspreet Khilesh Kishan SN …" at bounding box center [164, 288] width 76 height 17
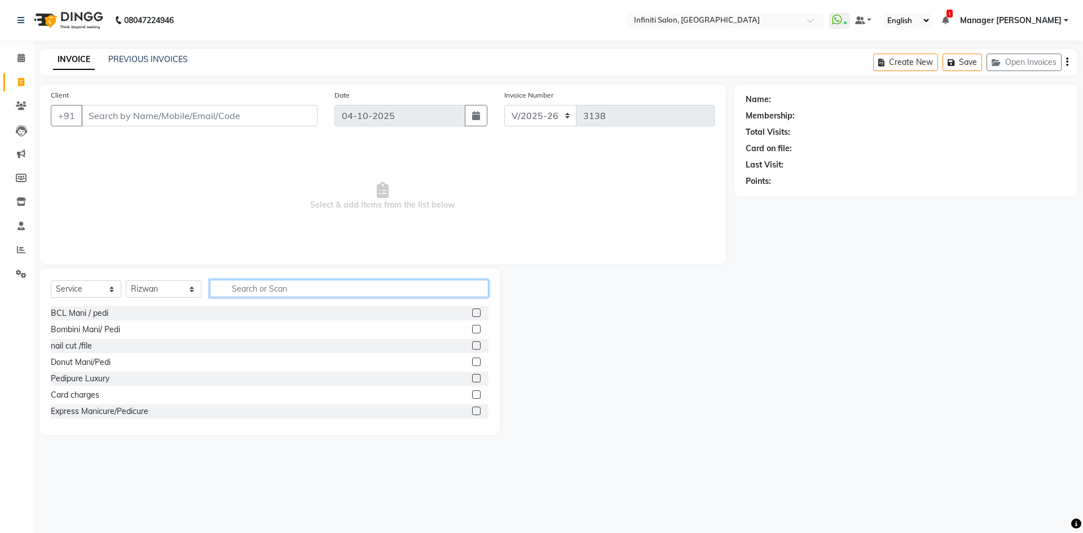
click at [305, 291] on input "text" at bounding box center [349, 288] width 279 height 17
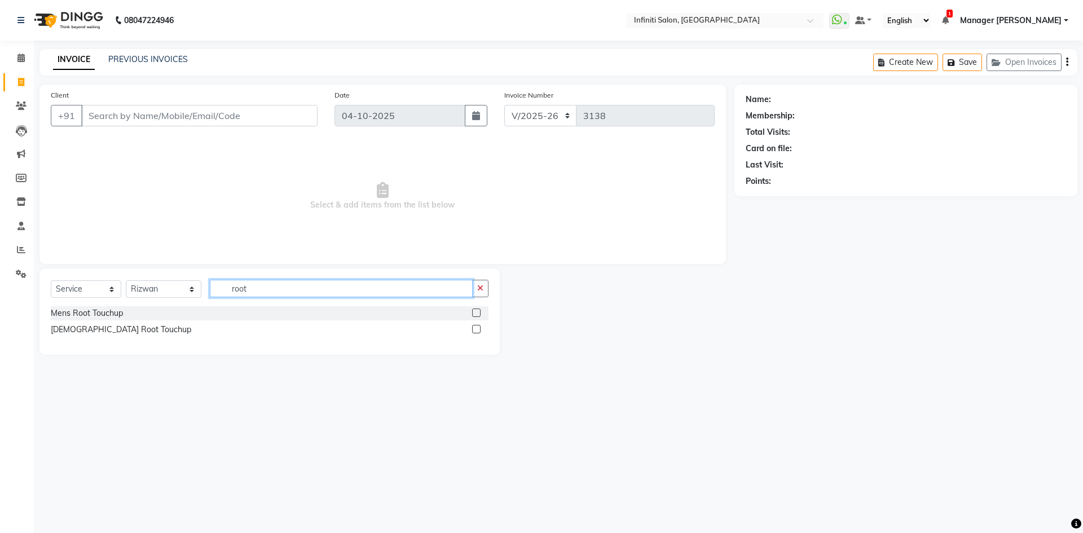
type input "root"
click at [478, 330] on label at bounding box center [476, 329] width 8 height 8
click at [478, 330] on input "checkbox" at bounding box center [475, 329] width 7 height 7
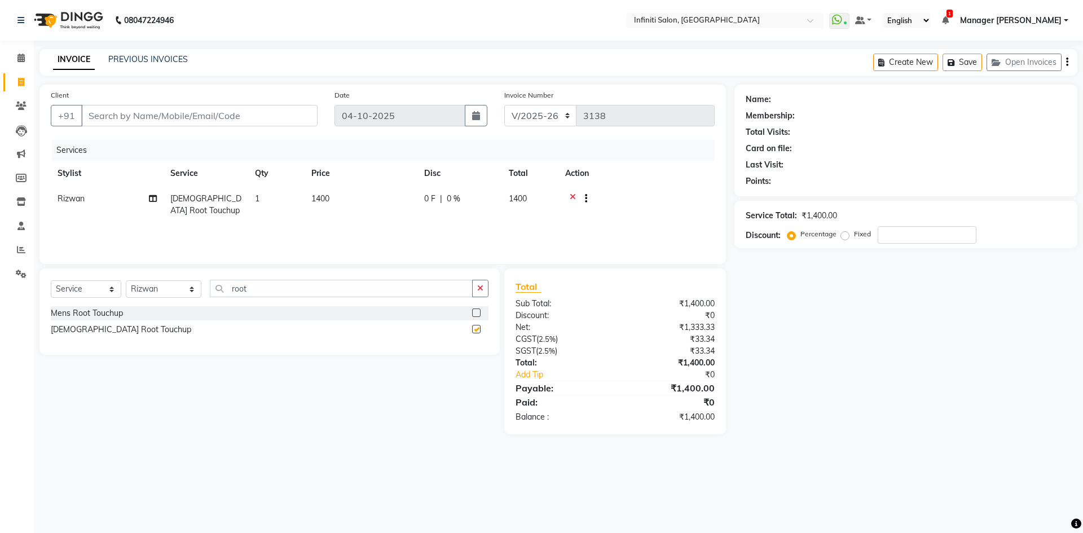
checkbox input "false"
click at [483, 289] on icon "button" at bounding box center [480, 288] width 6 height 8
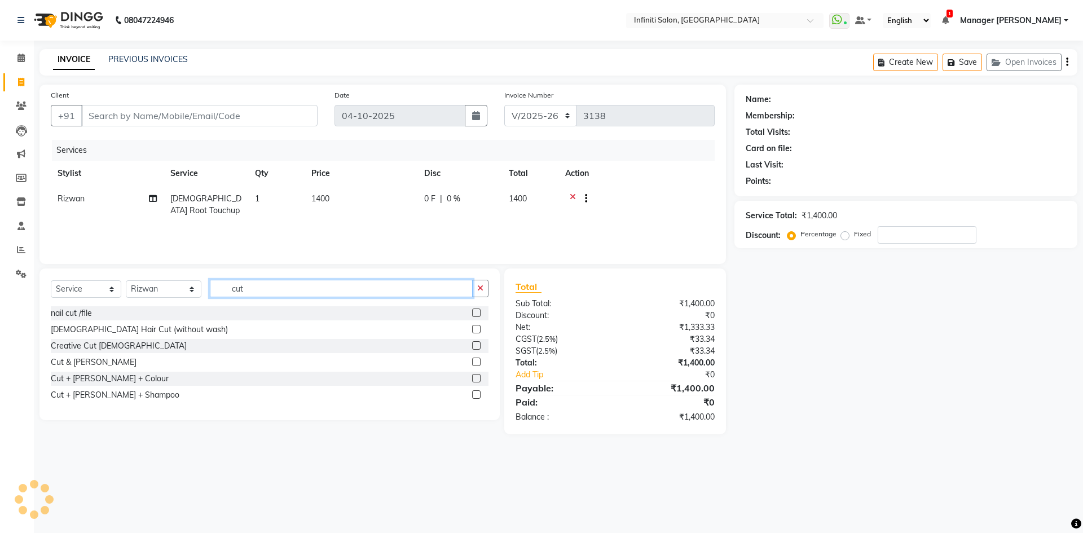
type input "cut"
click at [474, 345] on label at bounding box center [476, 345] width 8 height 8
click at [474, 345] on input "checkbox" at bounding box center [475, 345] width 7 height 7
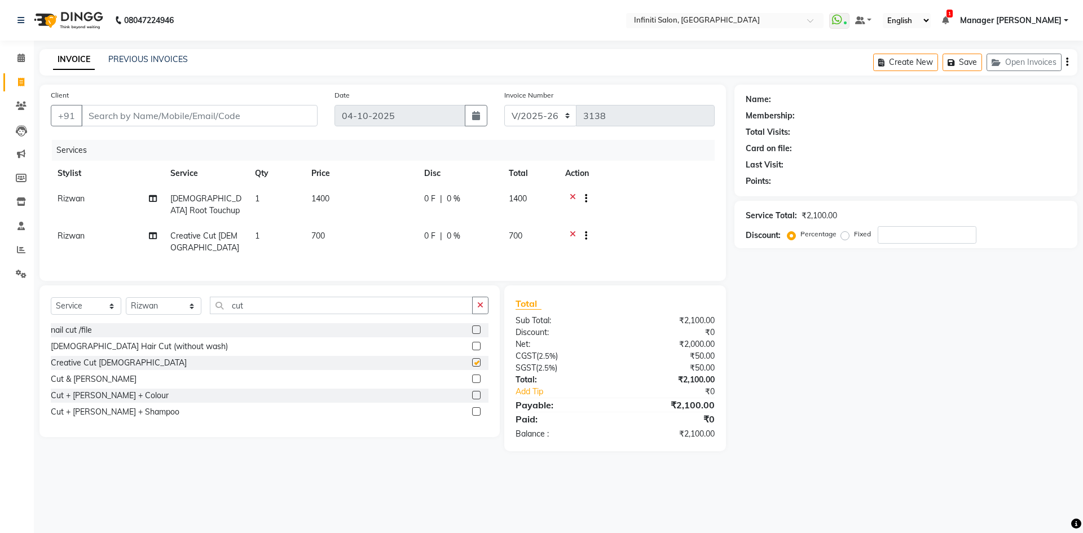
checkbox input "false"
click at [481, 309] on icon "button" at bounding box center [480, 305] width 6 height 8
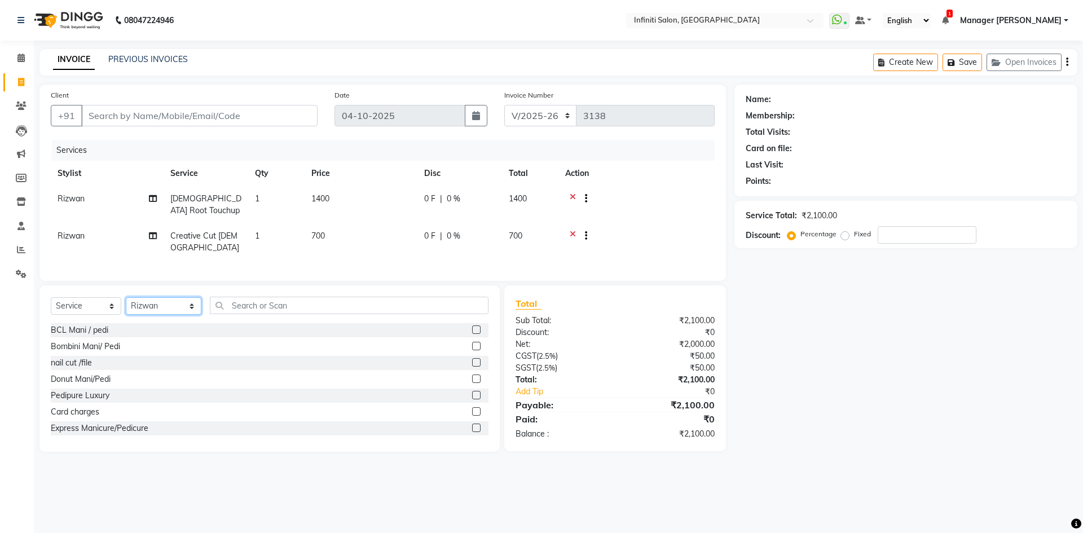
click at [181, 315] on select "Select Stylist [PERSON_NAME] Ahor Armaan [PERSON_NAME] [PERSON_NAME] SN Manager…" at bounding box center [164, 305] width 76 height 17
select select "65516"
click at [126, 306] on select "Select Stylist [PERSON_NAME] Ahor Armaan [PERSON_NAME] [PERSON_NAME] SN Manager…" at bounding box center [164, 305] width 76 height 17
click at [341, 309] on input "text" at bounding box center [349, 305] width 279 height 17
click at [250, 314] on input "text" at bounding box center [349, 305] width 279 height 17
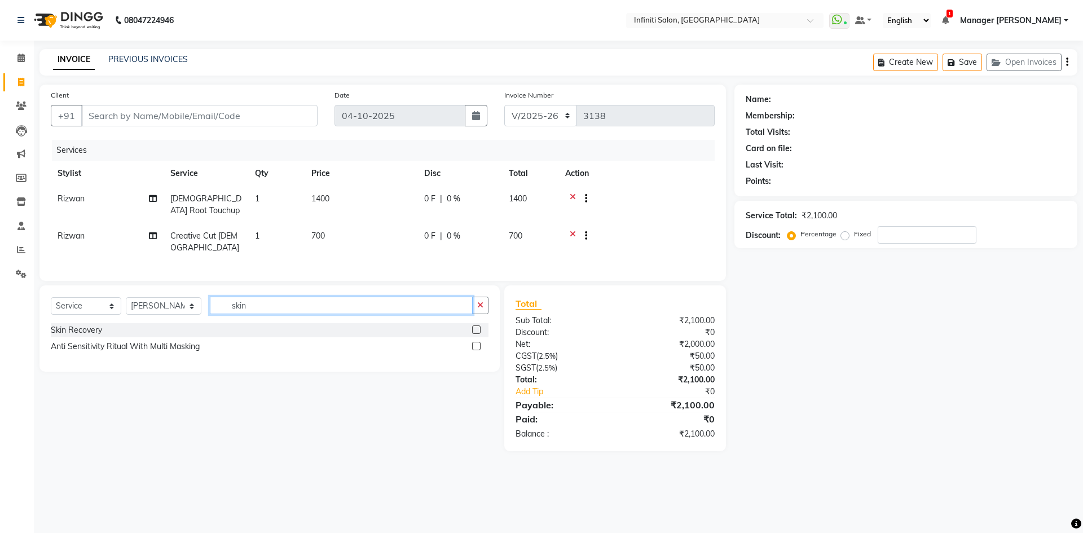
type input "skin"
click at [477, 334] on label at bounding box center [476, 330] width 8 height 8
click at [477, 334] on input "checkbox" at bounding box center [475, 330] width 7 height 7
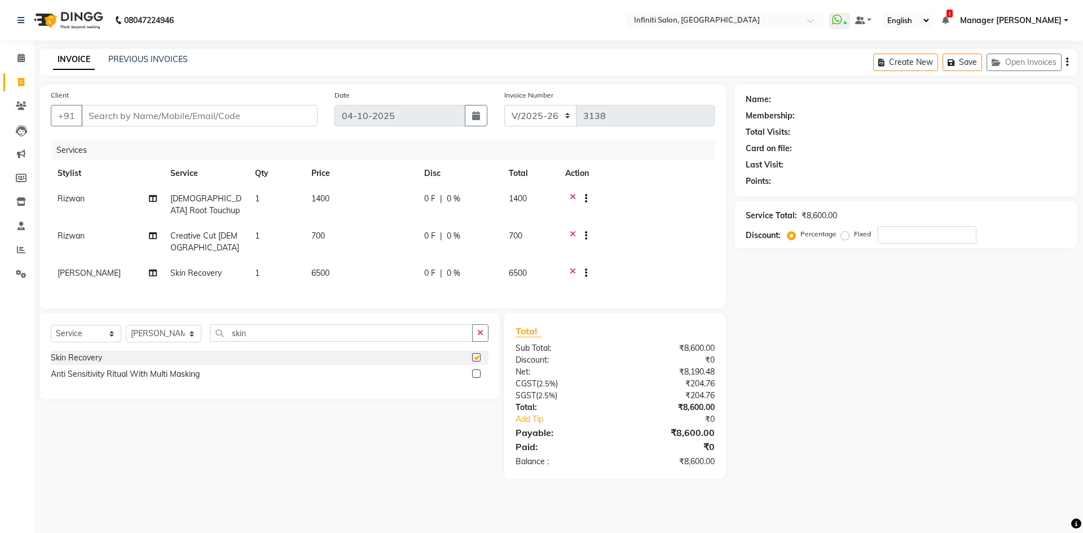
checkbox input "false"
click at [573, 235] on icon at bounding box center [573, 237] width 6 height 14
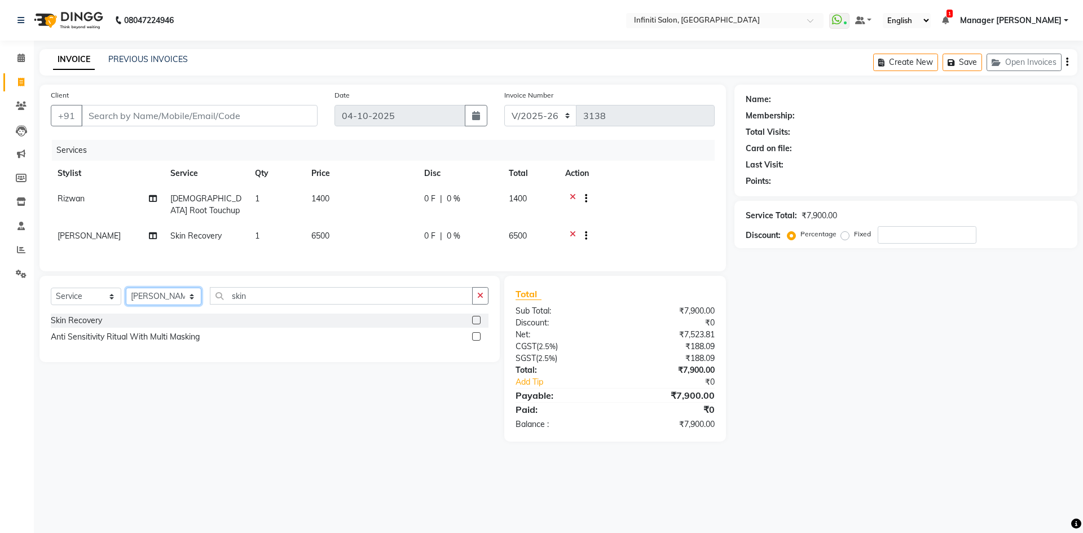
click at [170, 305] on select "Select Stylist [PERSON_NAME] Ahor Armaan [PERSON_NAME] [PERSON_NAME] SN Manager…" at bounding box center [164, 296] width 76 height 17
select select "40449"
click at [126, 296] on select "Select Stylist [PERSON_NAME] Ahor Armaan [PERSON_NAME] [PERSON_NAME] SN Manager…" at bounding box center [164, 296] width 76 height 17
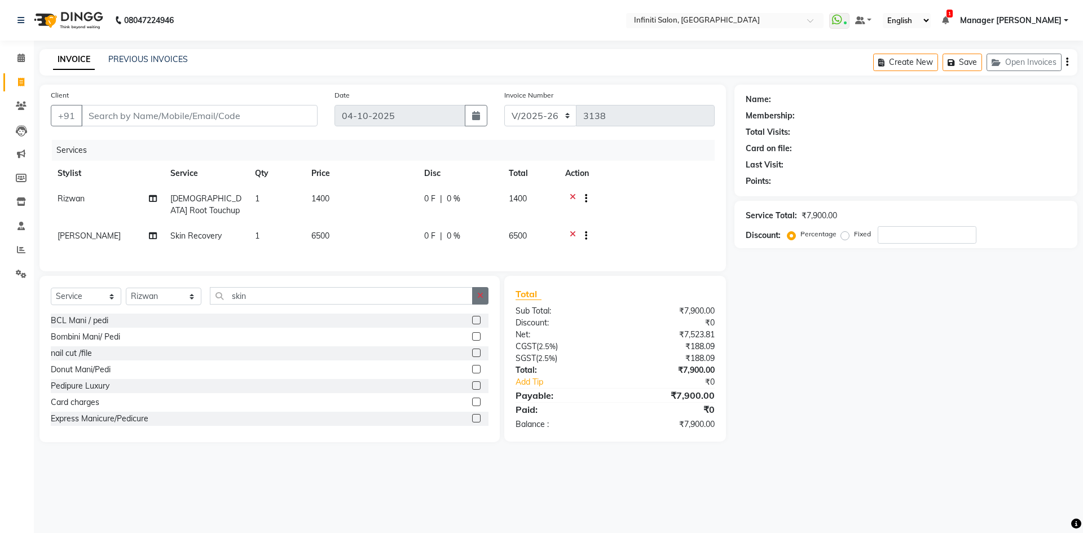
click at [485, 296] on button "button" at bounding box center [480, 295] width 16 height 17
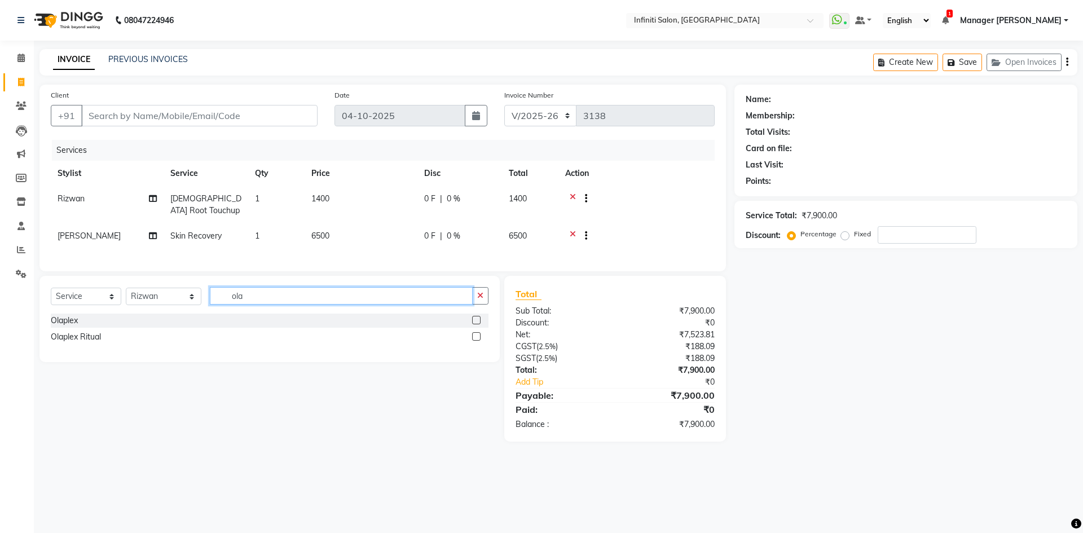
type input "ola"
click at [479, 324] on label at bounding box center [476, 320] width 8 height 8
click at [479, 324] on input "checkbox" at bounding box center [475, 320] width 7 height 7
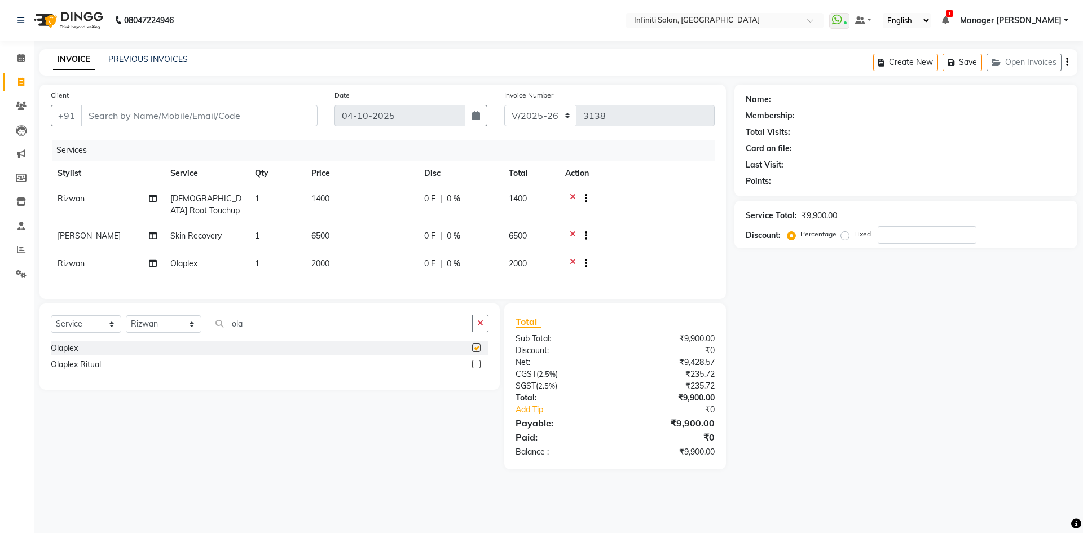
checkbox input "false"
click at [319, 261] on span "2000" at bounding box center [320, 263] width 18 height 10
select select "40449"
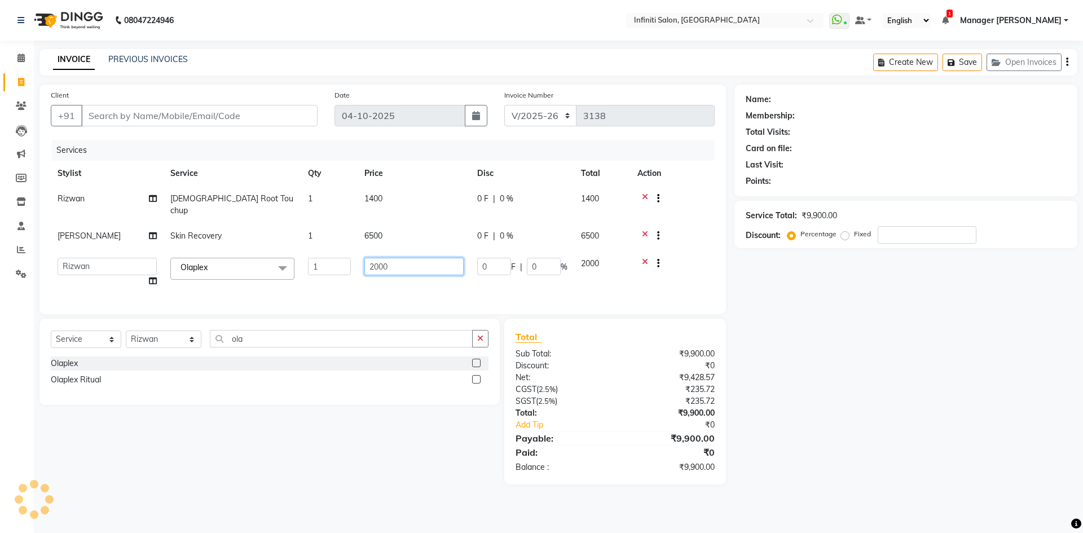
click at [375, 260] on input "2000" at bounding box center [413, 266] width 99 height 17
type input "1000"
click at [918, 403] on div "Name: Membership: Total Visits: Card on file: Last Visit: Points: Service Total…" at bounding box center [909, 285] width 351 height 400
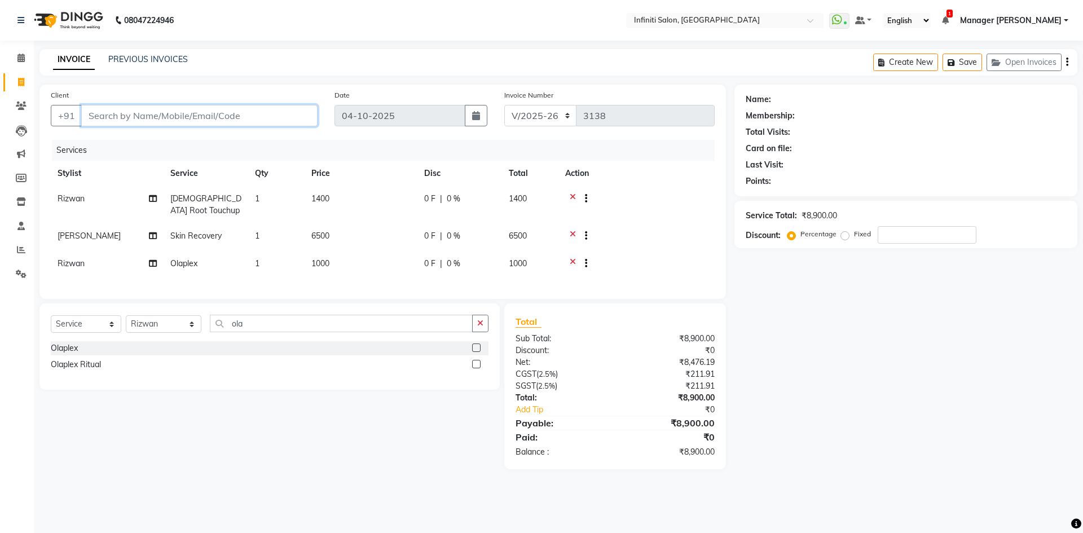
click at [223, 114] on input "Client" at bounding box center [199, 115] width 236 height 21
click at [209, 117] on input "Client" at bounding box center [199, 115] width 236 height 21
type input "9"
type input "0"
type input "9649327929"
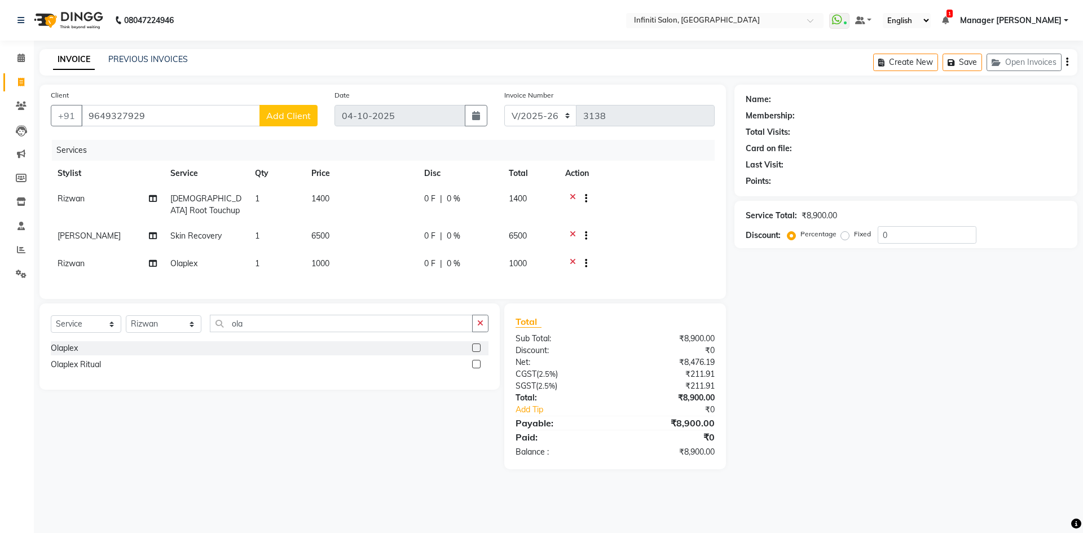
click at [291, 113] on span "Add Client" at bounding box center [288, 115] width 45 height 11
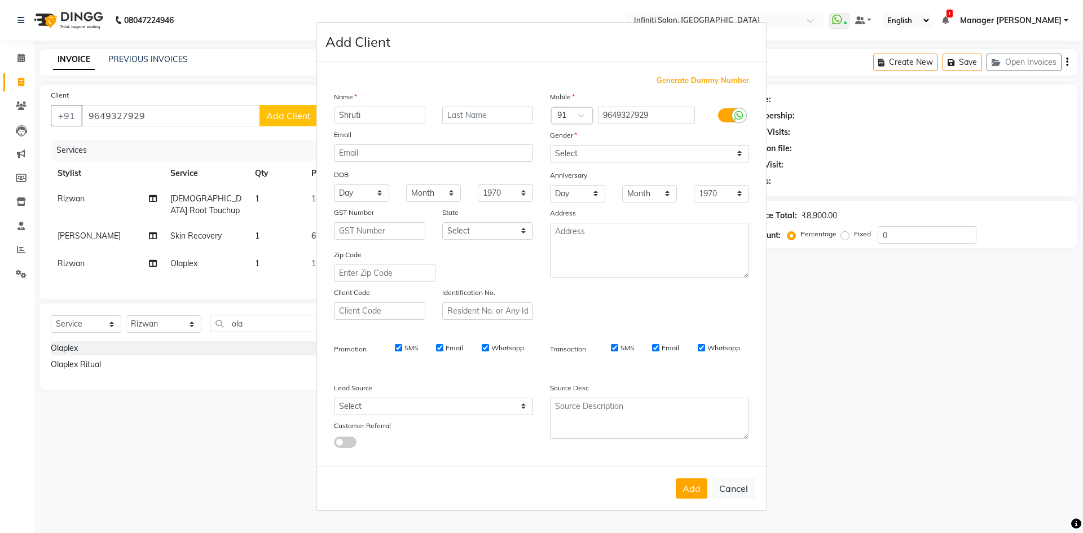
type input "Shruti"
click at [374, 408] on select "Select Walk-in Facebook JustDial Google Other Instagram Repeated YouTube Referr…" at bounding box center [433, 406] width 199 height 17
select select "37831"
click at [334, 398] on select "Select Walk-in Facebook JustDial Google Other Instagram Repeated YouTube Referr…" at bounding box center [433, 406] width 199 height 17
click at [635, 147] on select "Select Male Female Other Prefer Not To Say" at bounding box center [649, 153] width 199 height 17
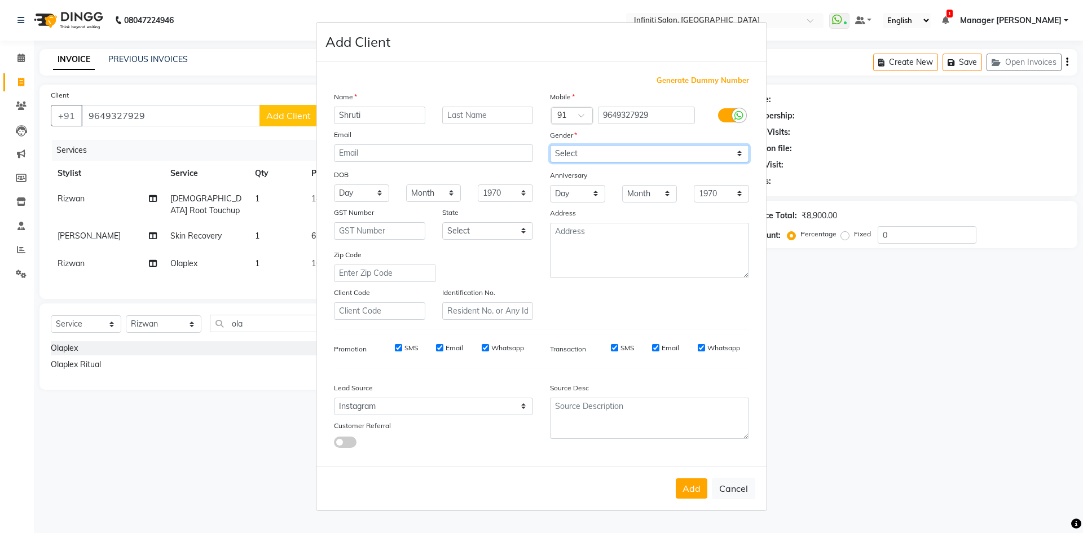
select select "female"
click at [550, 145] on select "Select Male Female Other Prefer Not To Say" at bounding box center [649, 153] width 199 height 17
click at [433, 194] on select "Month January February March April May June July August September October Novem…" at bounding box center [433, 192] width 55 height 17
select select "12"
click at [406, 184] on select "Month January February March April May June July August September October Novem…" at bounding box center [433, 192] width 55 height 17
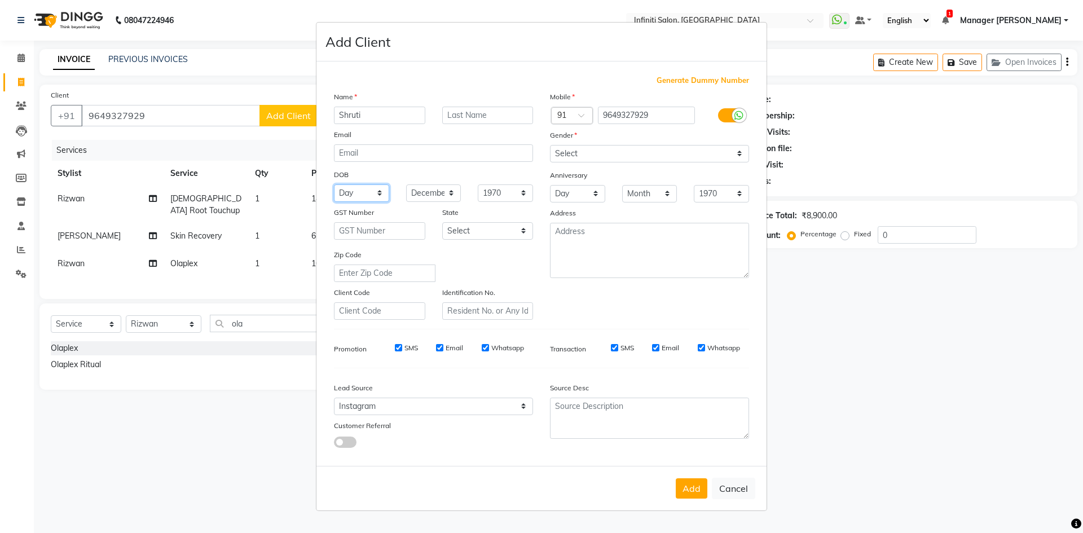
drag, startPoint x: 348, startPoint y: 191, endPoint x: 348, endPoint y: 200, distance: 9.0
click at [348, 191] on select "Day 01 02 03 04 05 06 07 08 09 10 11 12 13 14 15 16 17 18 19 20 21 22 23 24 25 …" at bounding box center [361, 192] width 55 height 17
select select "04"
click at [334, 184] on select "Day 01 02 03 04 05 06 07 08 09 10 11 12 13 14 15 16 17 18 19 20 21 22 23 24 25 …" at bounding box center [361, 192] width 55 height 17
click at [701, 491] on button "Add" at bounding box center [692, 488] width 32 height 20
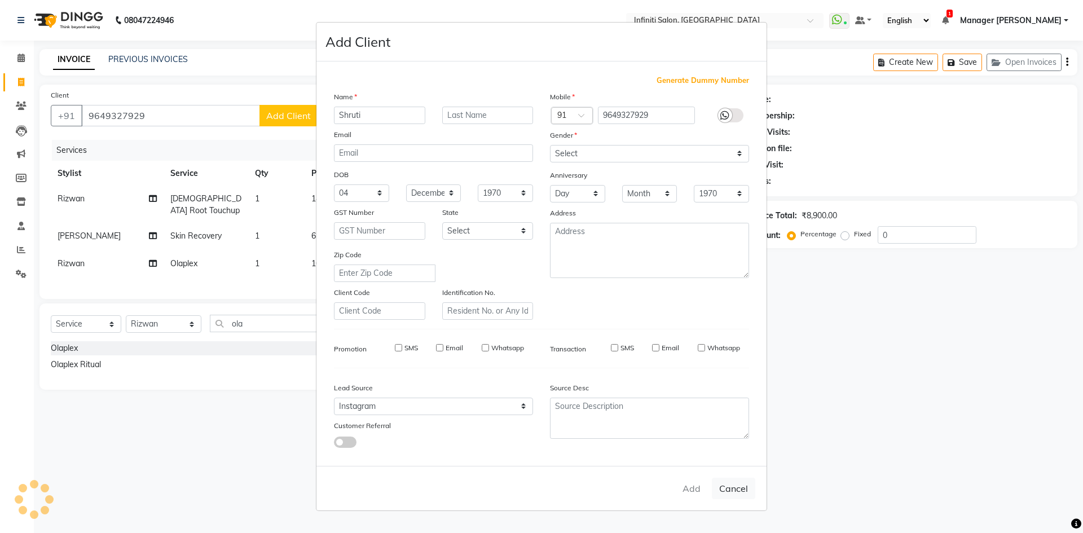
select select
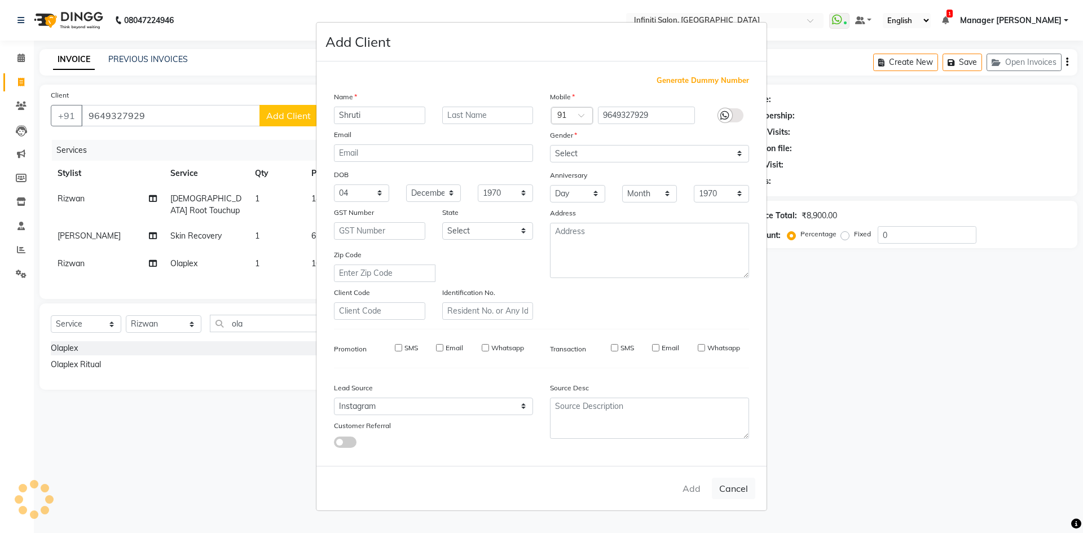
select select
checkbox input "false"
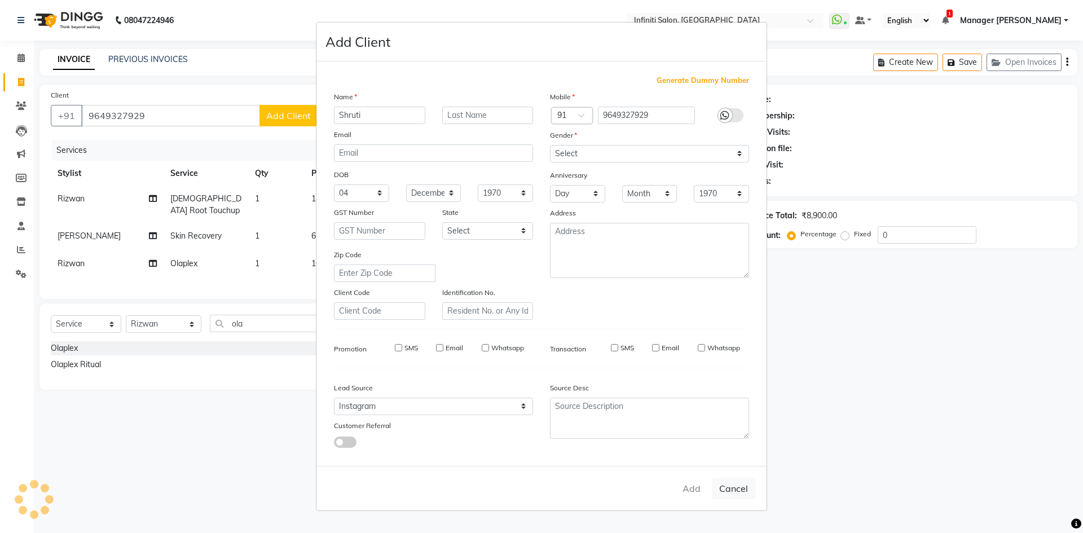
checkbox input "false"
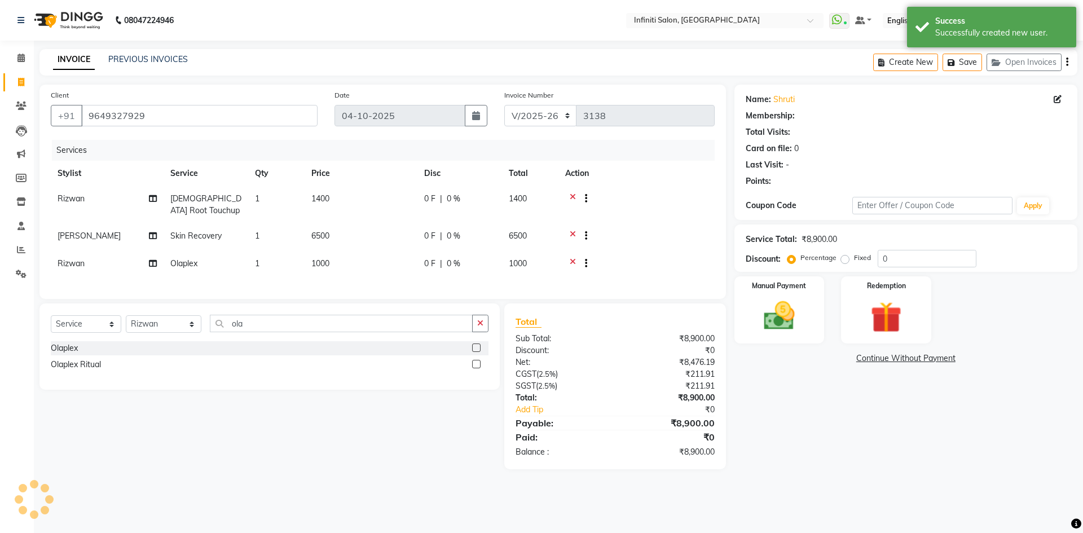
select select "1: Object"
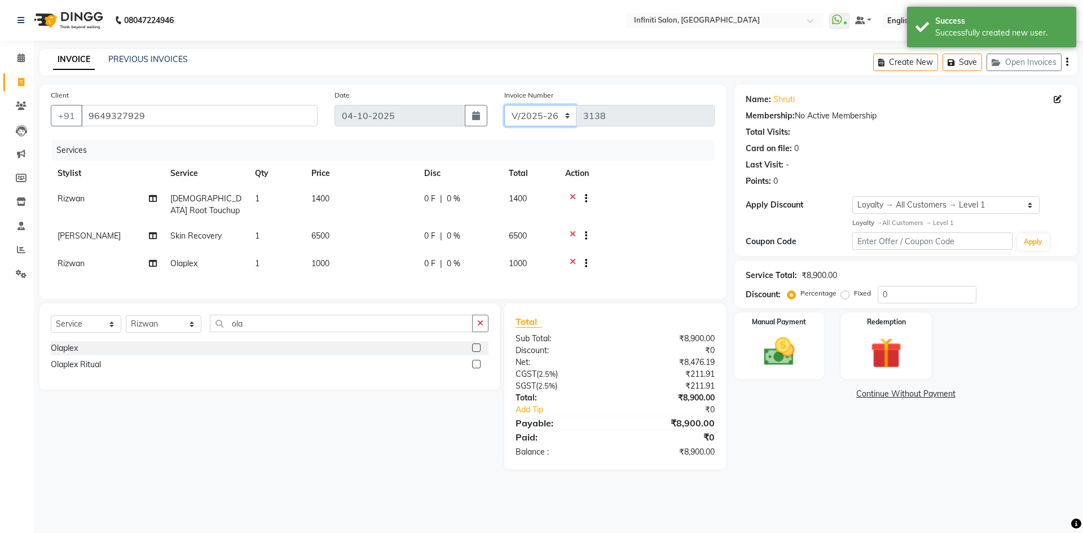
click at [525, 118] on select "CI/2025-26 V/2025-26" at bounding box center [540, 115] width 73 height 21
select select "7942"
click at [504, 105] on select "CI/2025-26 V/2025-26" at bounding box center [540, 115] width 73 height 21
type input "0520"
click at [553, 118] on select "CI/2025-26 V/2025-26" at bounding box center [540, 115] width 73 height 21
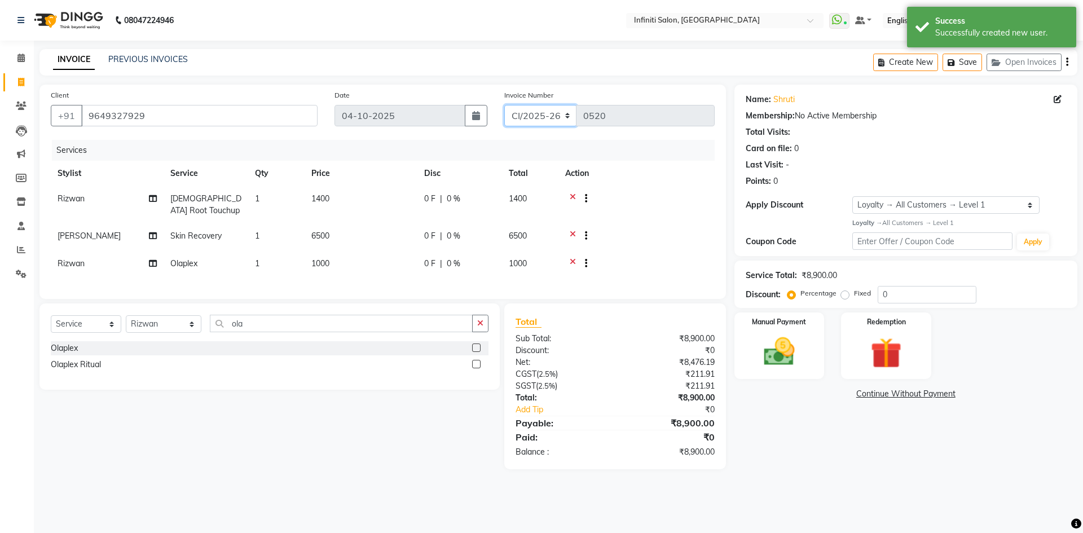
select select "5804"
click at [504, 105] on select "CI/2025-26 V/2025-26" at bounding box center [540, 115] width 73 height 21
type input "3138"
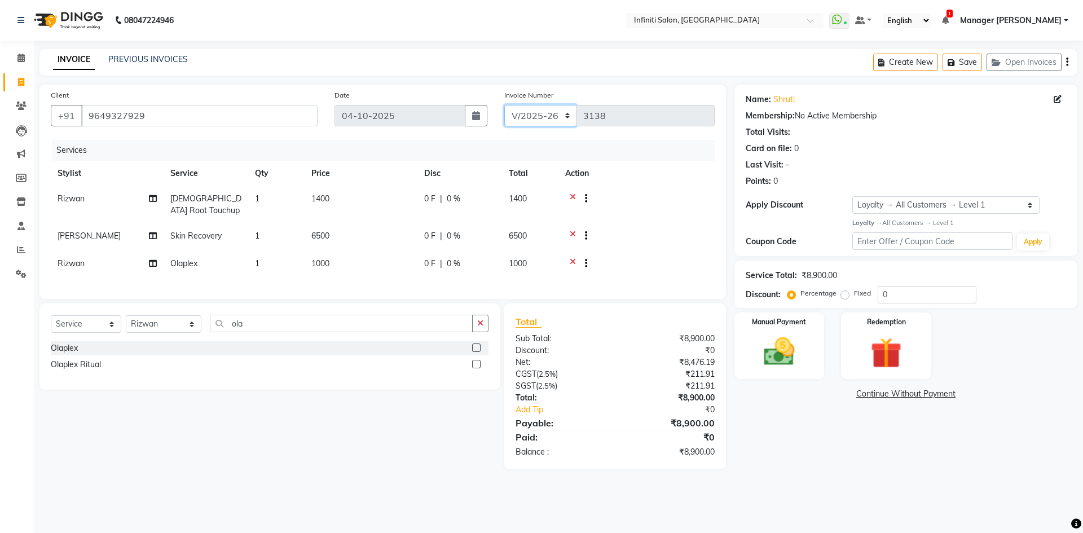
click at [551, 116] on select "CI/2025-26 V/2025-26" at bounding box center [540, 115] width 73 height 21
select select "7942"
click at [504, 105] on select "CI/2025-26 V/2025-26" at bounding box center [540, 115] width 73 height 21
type input "0520"
click at [803, 360] on img at bounding box center [779, 351] width 52 height 37
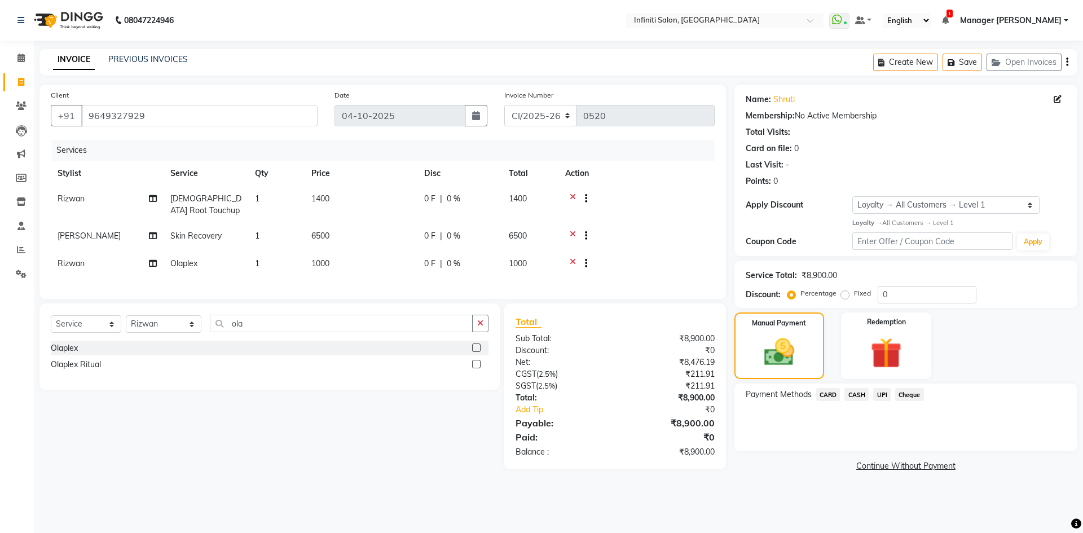
click at [852, 390] on span "CASH" at bounding box center [857, 394] width 24 height 13
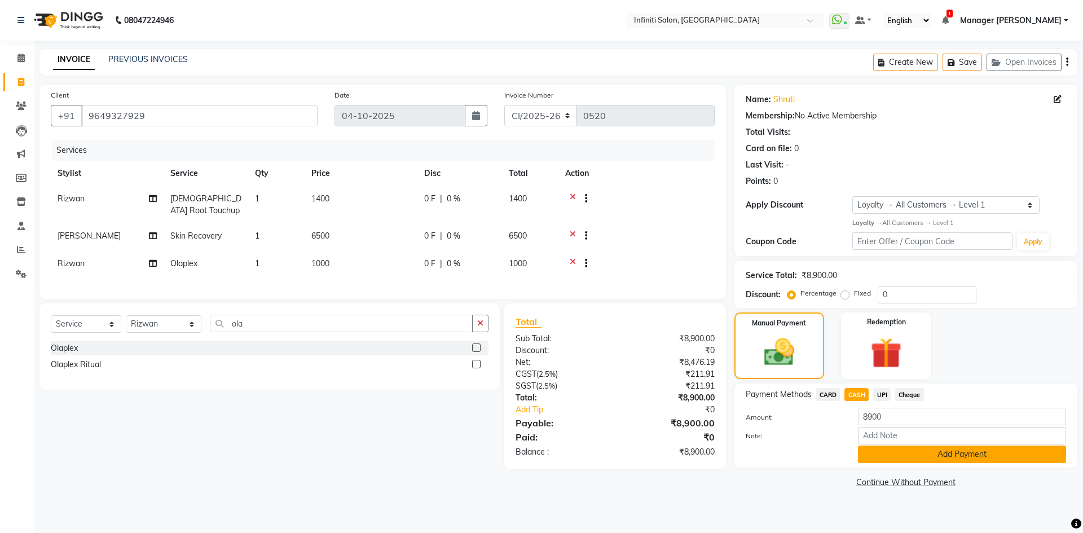
click at [931, 455] on button "Add Payment" at bounding box center [962, 454] width 208 height 17
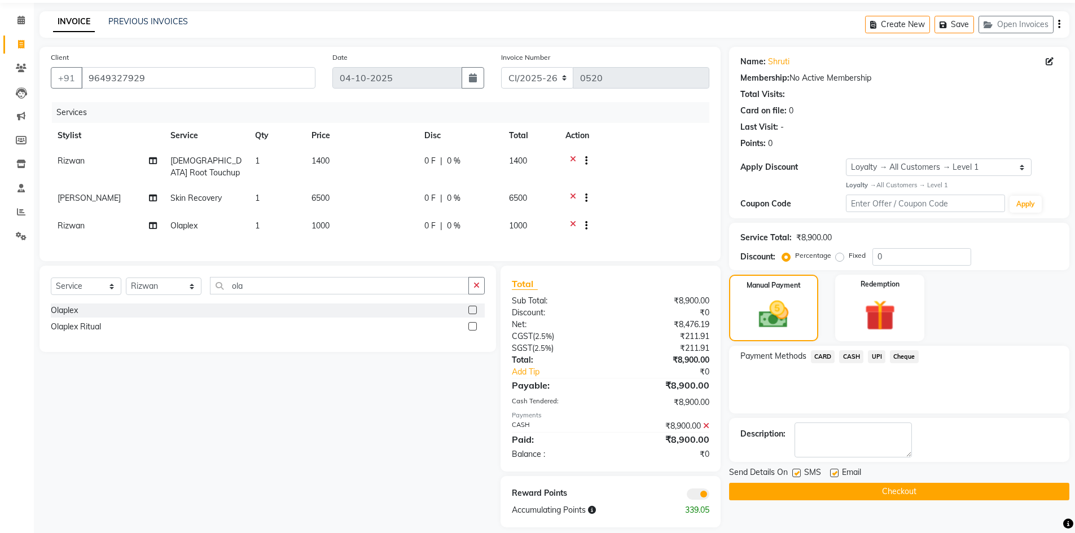
scroll to position [58, 0]
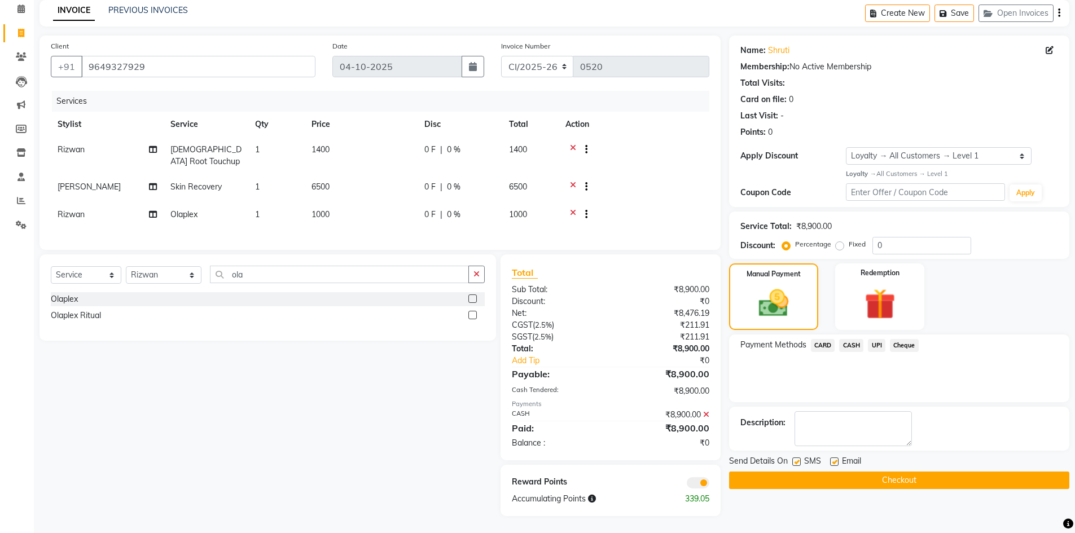
click at [929, 477] on button "Checkout" at bounding box center [899, 480] width 340 height 17
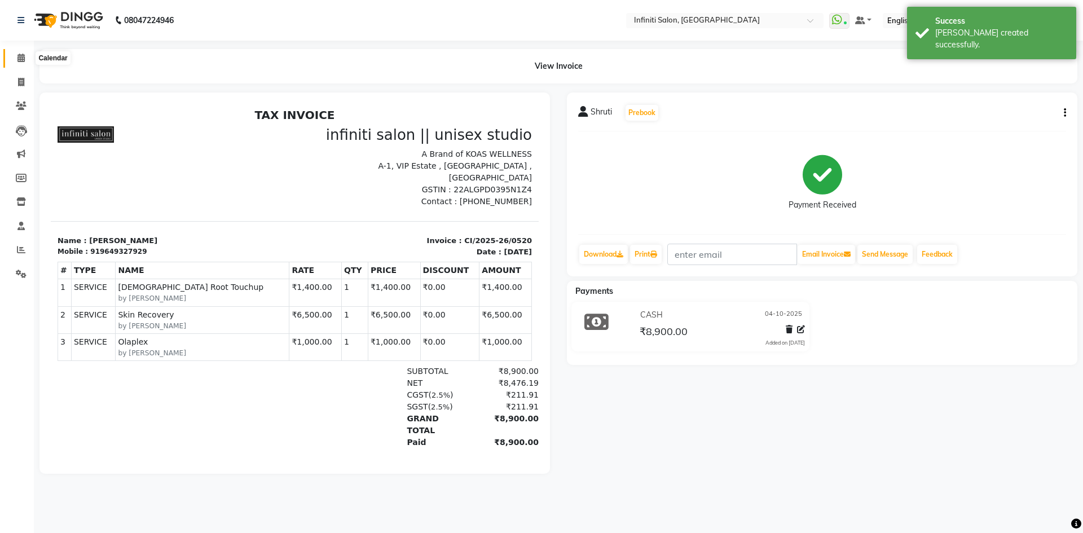
click at [21, 59] on icon at bounding box center [20, 58] width 7 height 8
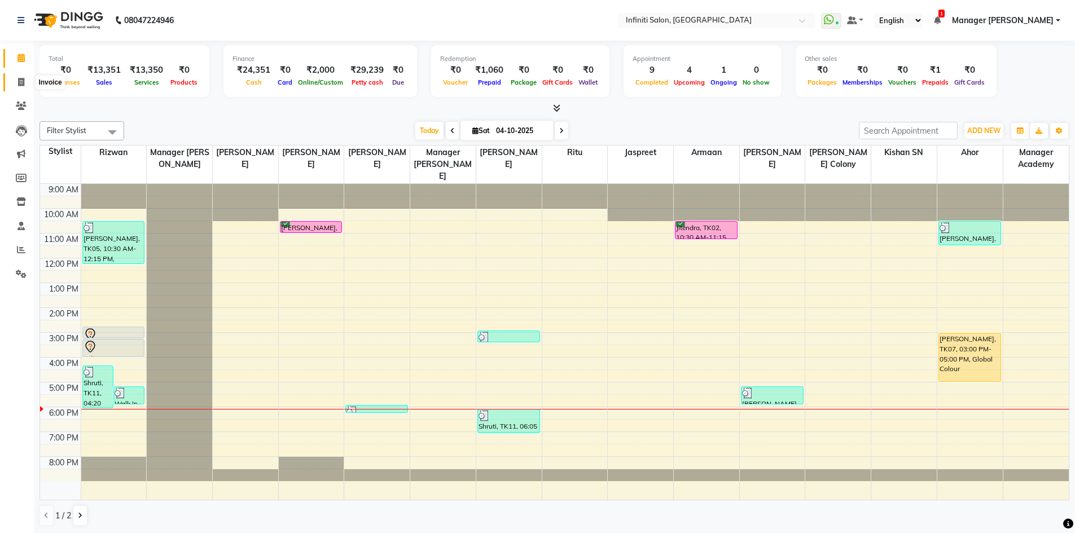
click at [14, 81] on span at bounding box center [21, 82] width 20 height 13
select select "service"
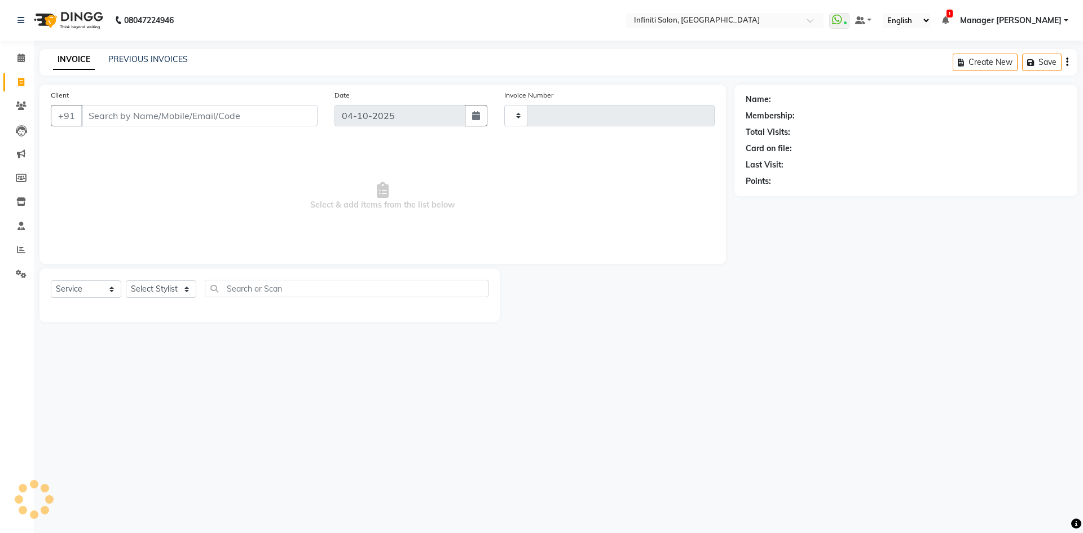
type input "3138"
select select "5804"
drag, startPoint x: 19, startPoint y: 59, endPoint x: 25, endPoint y: 54, distance: 8.0
click at [19, 59] on icon at bounding box center [20, 58] width 7 height 8
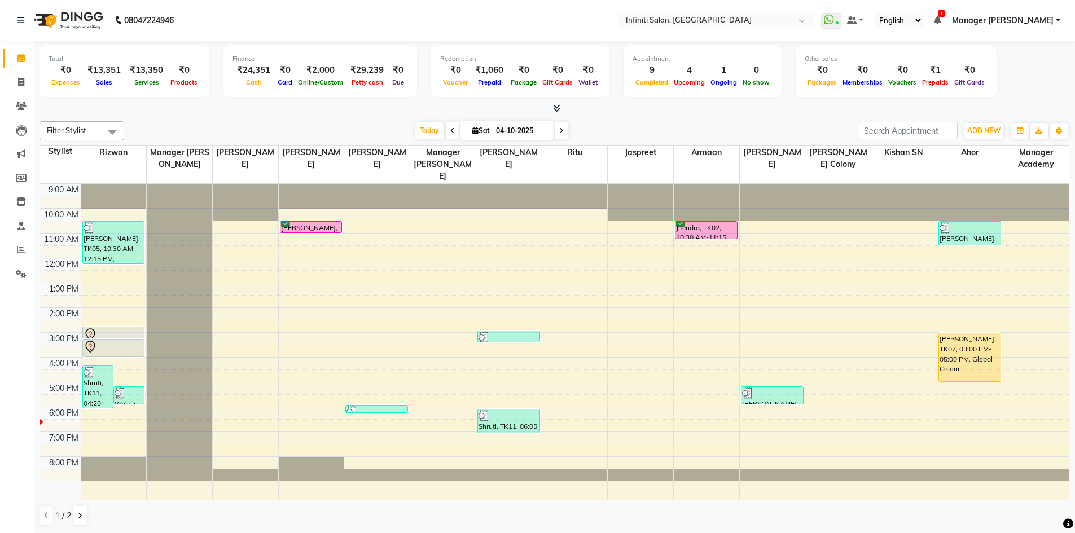
click at [560, 131] on icon at bounding box center [561, 130] width 5 height 7
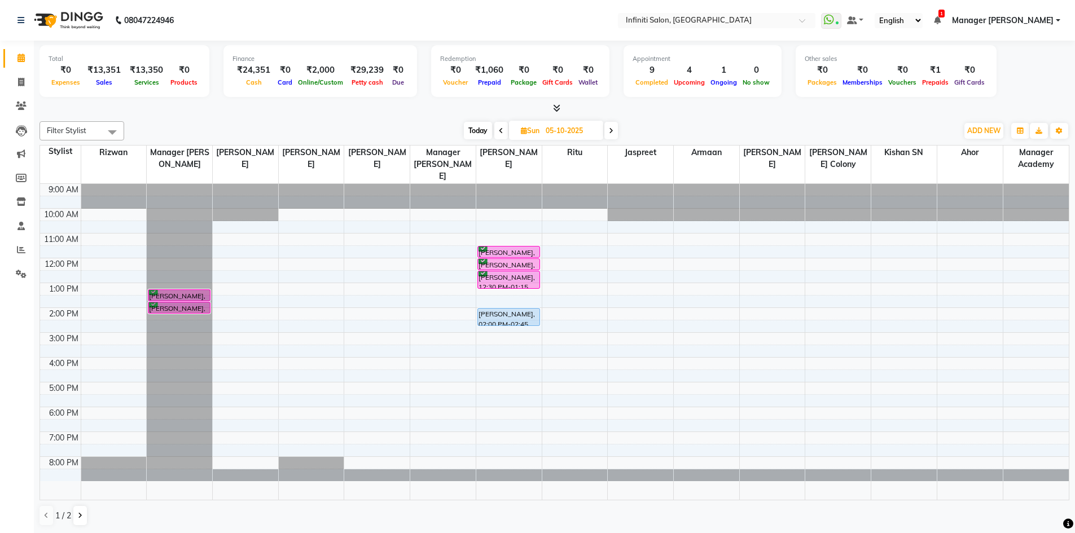
click at [477, 129] on span "Today" at bounding box center [478, 130] width 28 height 17
type input "04-10-2025"
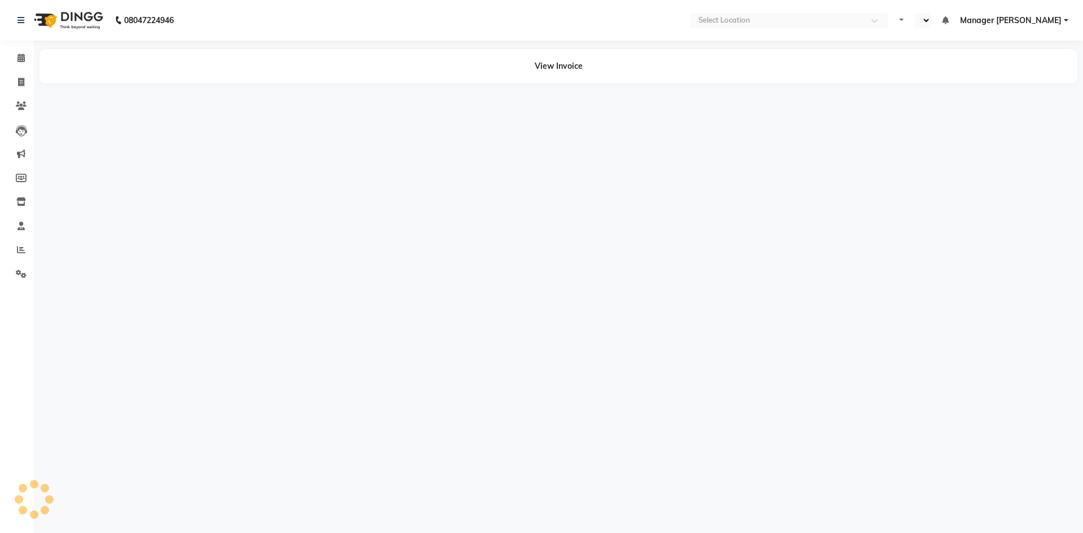
select select "en"
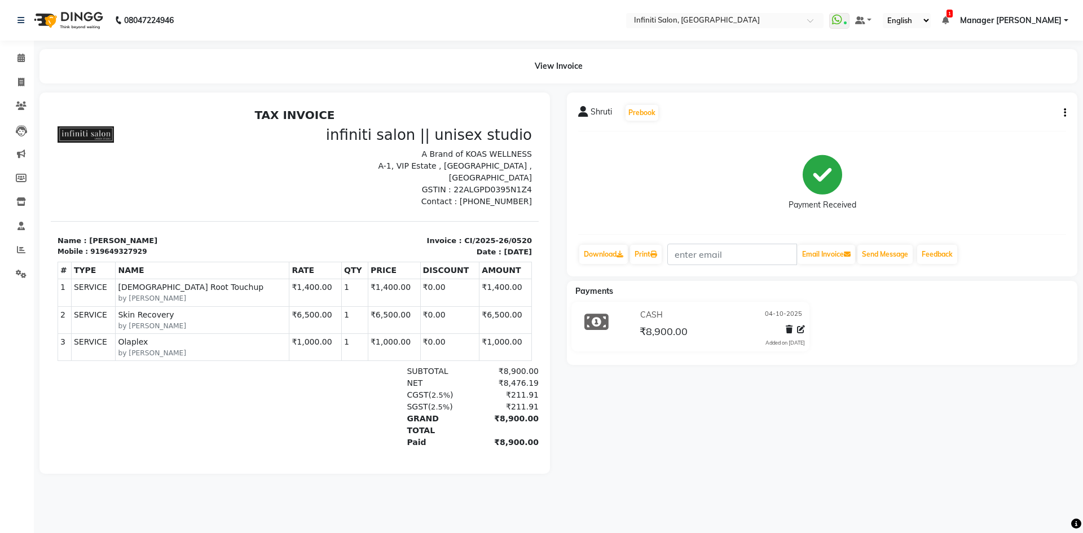
click at [1066, 113] on icon "button" at bounding box center [1065, 113] width 2 height 1
click at [1017, 104] on div "Split Service Amount" at bounding box center [1008, 106] width 77 height 14
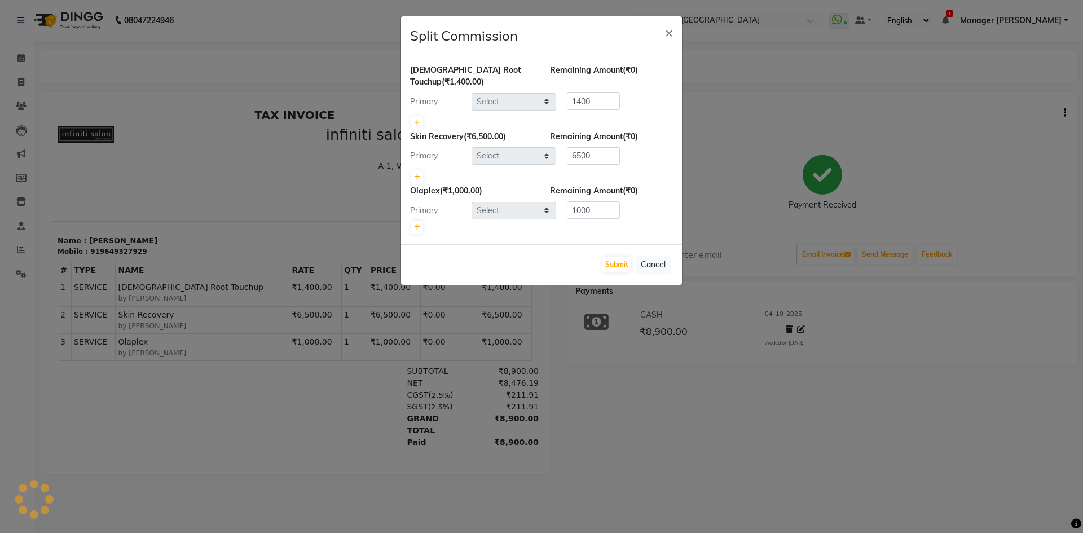
select select "40449"
select select "65516"
select select "40449"
click at [418, 125] on icon at bounding box center [417, 123] width 6 height 7
type input "700"
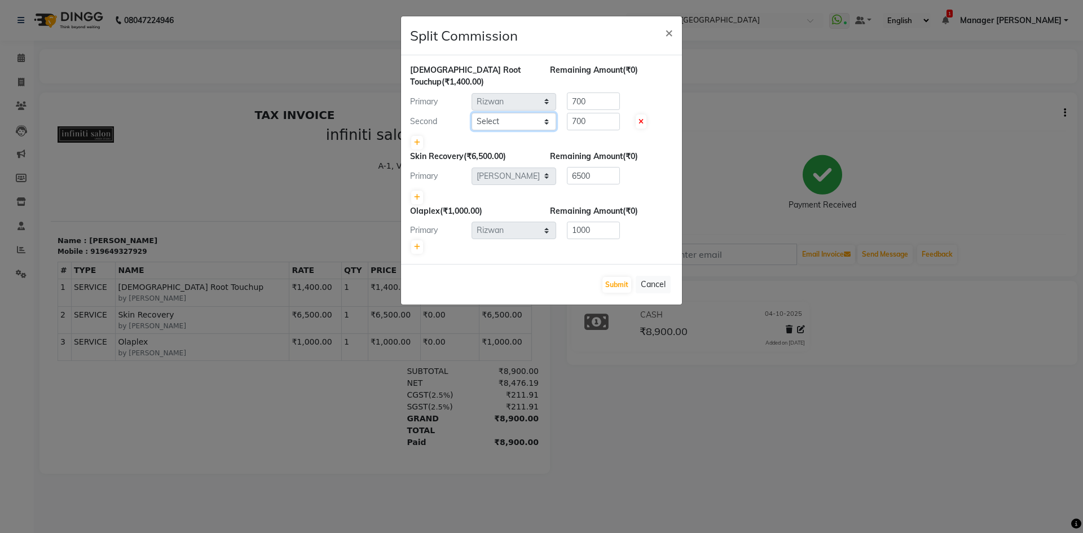
click at [531, 125] on select "Select [PERSON_NAME] [PERSON_NAME] [PERSON_NAME] SN Manager Academy Manager [PE…" at bounding box center [514, 121] width 85 height 17
select select "40471"
click at [472, 113] on select "Select [PERSON_NAME] [PERSON_NAME] [PERSON_NAME] SN Manager Academy Manager [PE…" at bounding box center [514, 121] width 85 height 17
click at [614, 102] on input "700" at bounding box center [593, 101] width 53 height 17
type input "7"
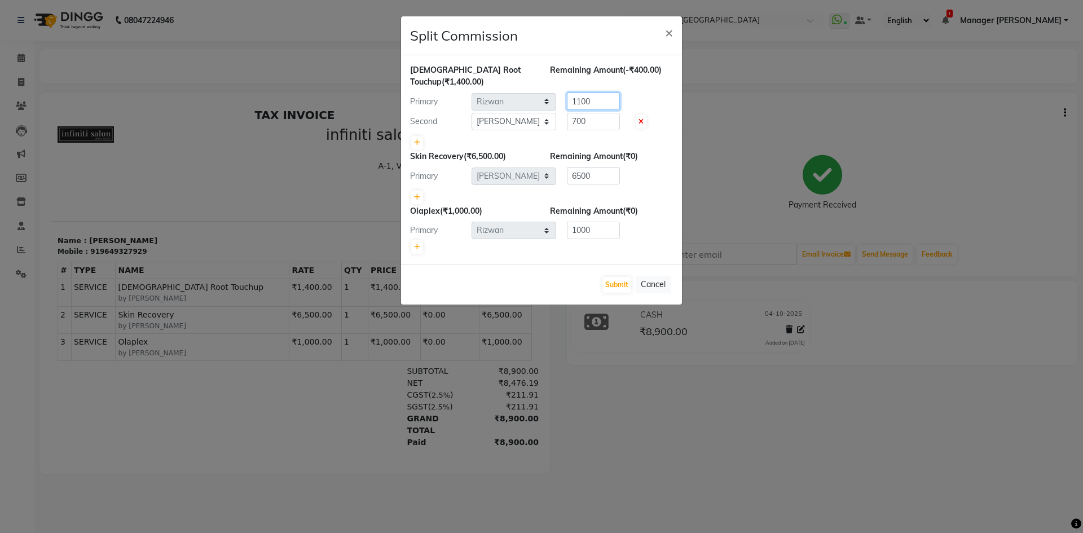
type input "1100"
click at [611, 118] on input "700" at bounding box center [593, 121] width 53 height 17
type input "7"
type input "300"
click at [929, 130] on ngb-modal-window "Split Commission × [DEMOGRAPHIC_DATA] Root Touchup (₹1,400.00) Remaining Amount…" at bounding box center [541, 266] width 1083 height 533
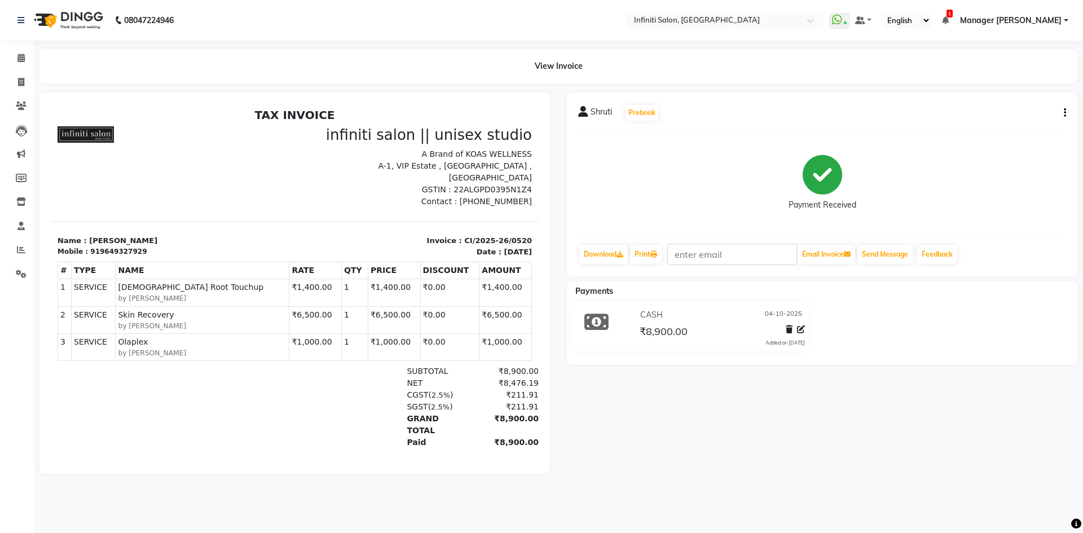
click at [1065, 113] on icon "button" at bounding box center [1065, 113] width 2 height 1
click at [1001, 103] on div "Split Service Amount" at bounding box center [1008, 106] width 77 height 14
select select "40449"
select select "65516"
select select "40449"
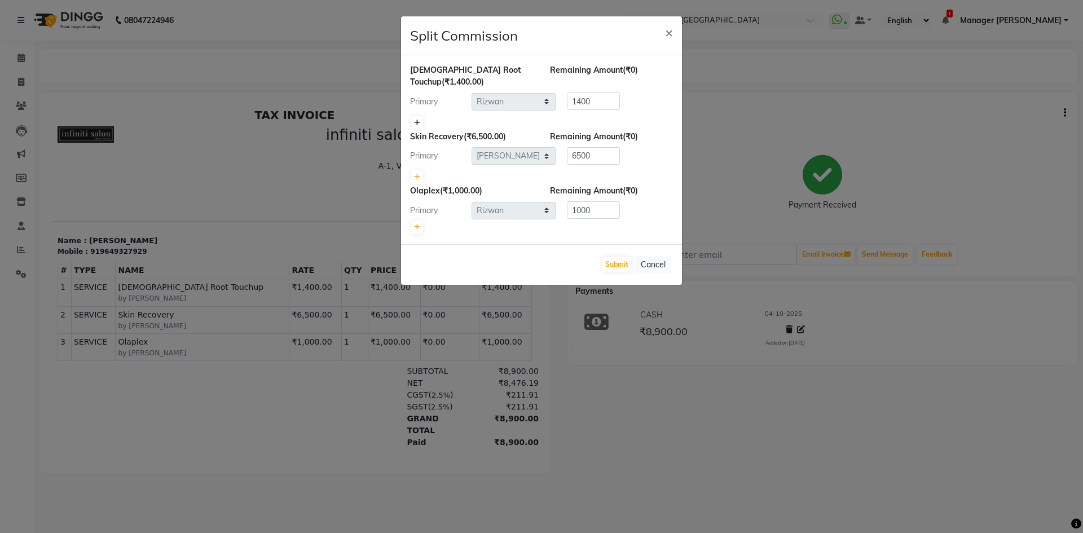
click at [417, 127] on link at bounding box center [417, 123] width 12 height 14
type input "700"
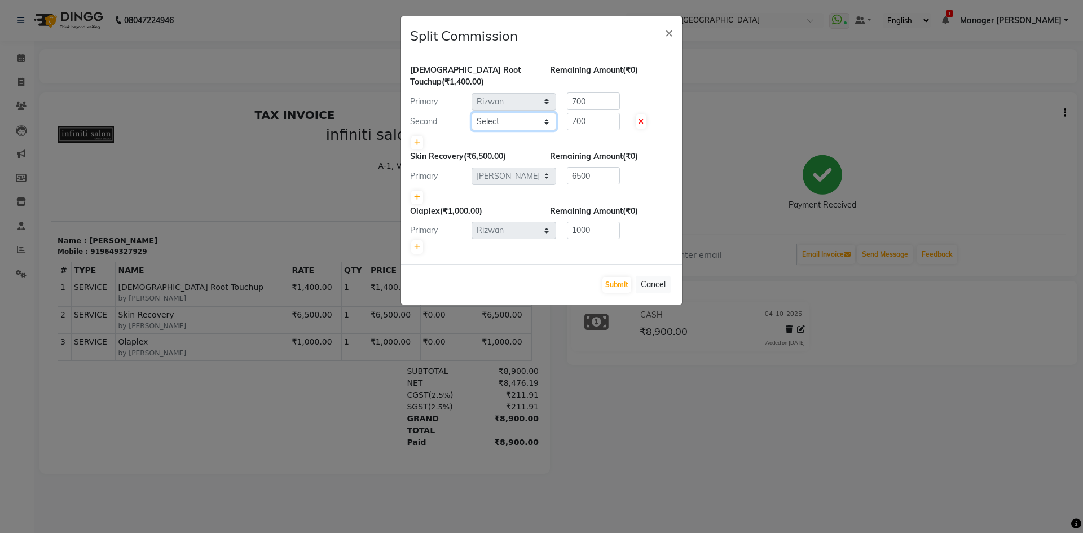
click at [508, 120] on select "Select [PERSON_NAME] [PERSON_NAME] [PERSON_NAME] SN Manager Academy Manager [PE…" at bounding box center [514, 121] width 85 height 17
select select "40471"
click at [472, 113] on select "Select [PERSON_NAME] [PERSON_NAME] [PERSON_NAME] SN Manager Academy Manager [PE…" at bounding box center [514, 121] width 85 height 17
click at [603, 115] on input "700" at bounding box center [593, 121] width 53 height 17
type input "7"
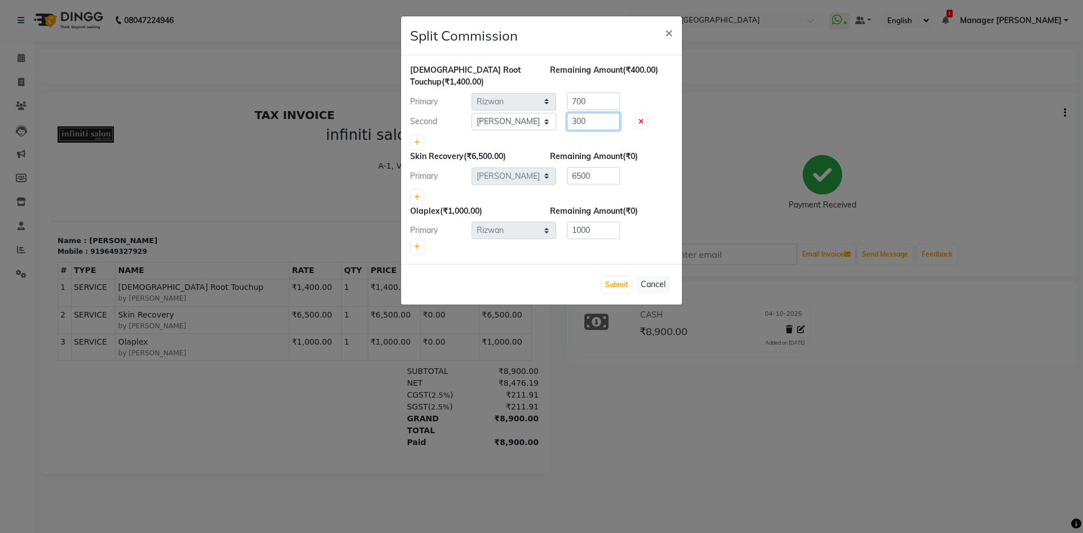
type input "300"
click at [602, 102] on input "700" at bounding box center [593, 101] width 53 height 17
type input "7"
type input "1100"
click at [617, 287] on button "Submit" at bounding box center [616, 285] width 29 height 16
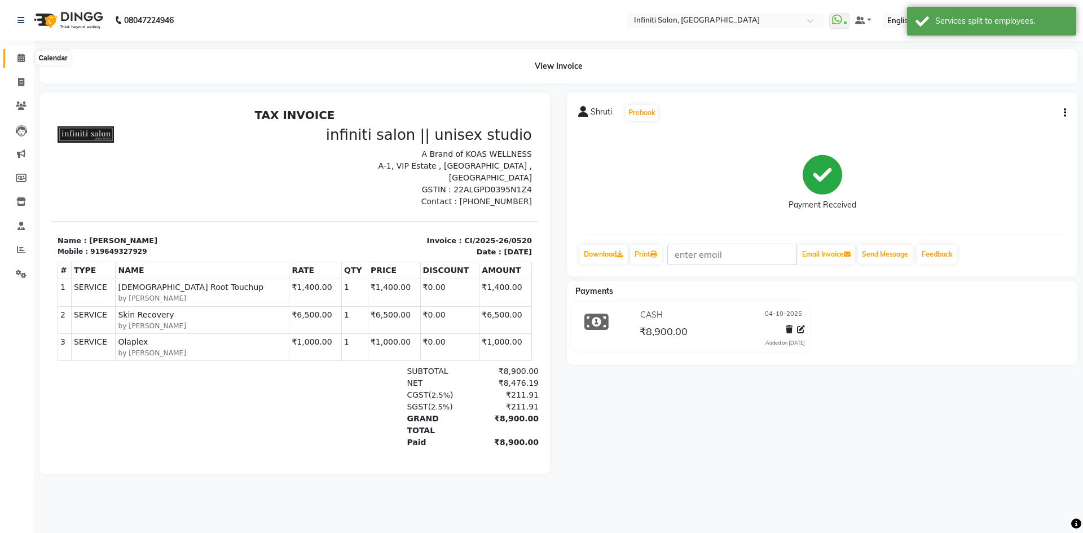
click at [17, 60] on icon at bounding box center [20, 58] width 7 height 8
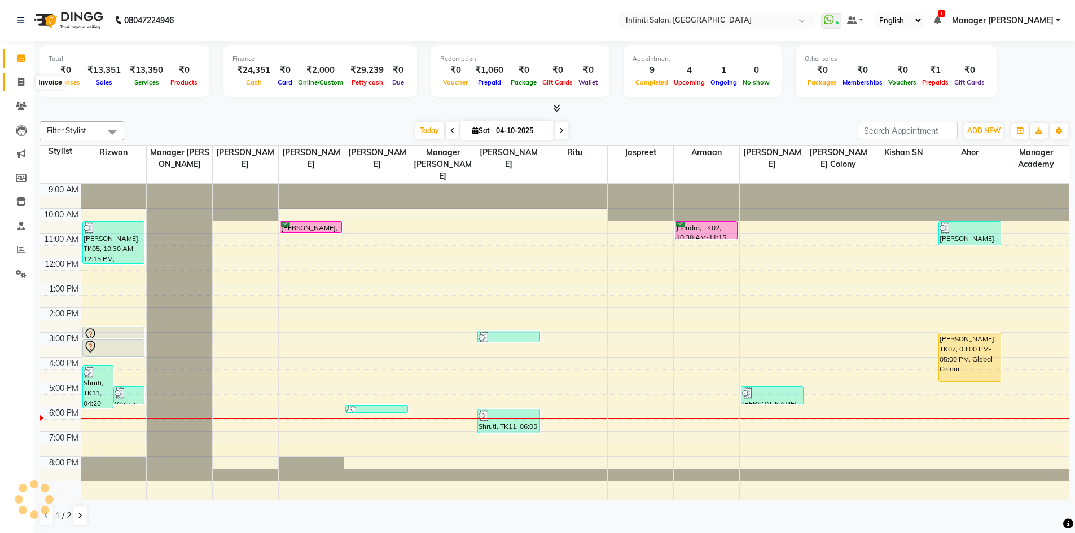
click at [13, 85] on span at bounding box center [21, 82] width 20 height 13
select select "service"
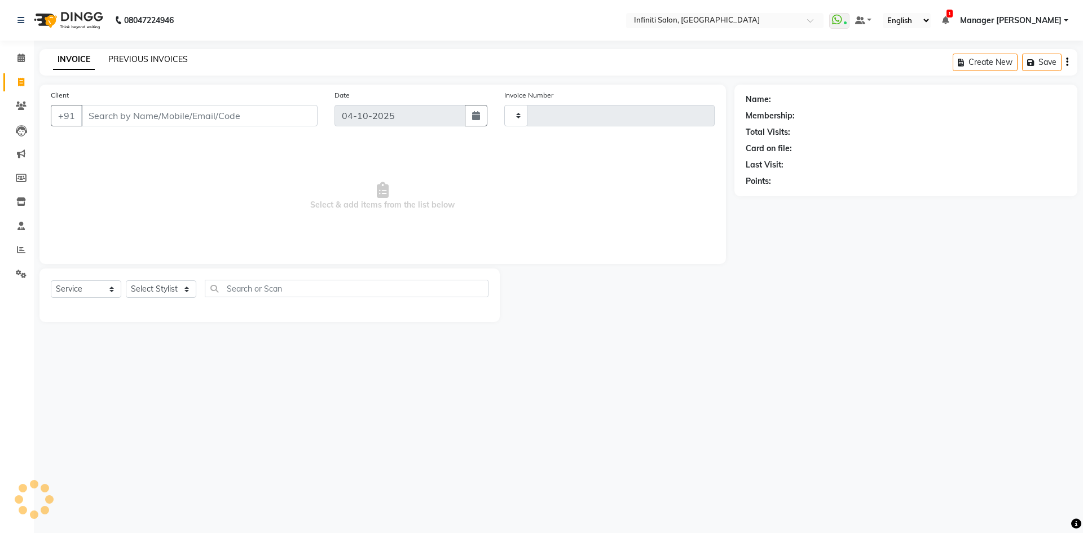
click at [159, 59] on link "PREVIOUS INVOICES" at bounding box center [148, 59] width 80 height 10
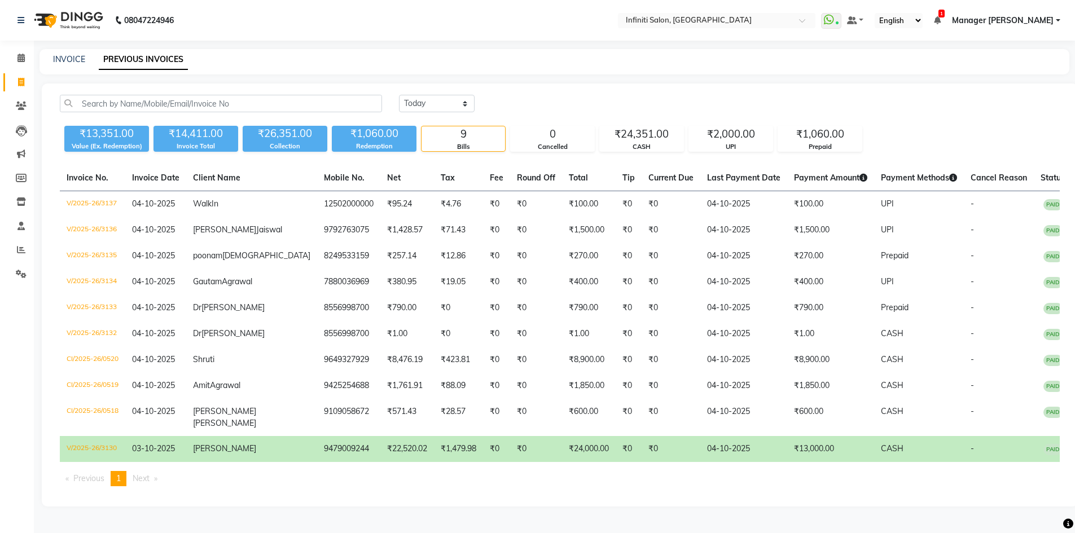
click at [52, 24] on img at bounding box center [67, 21] width 77 height 32
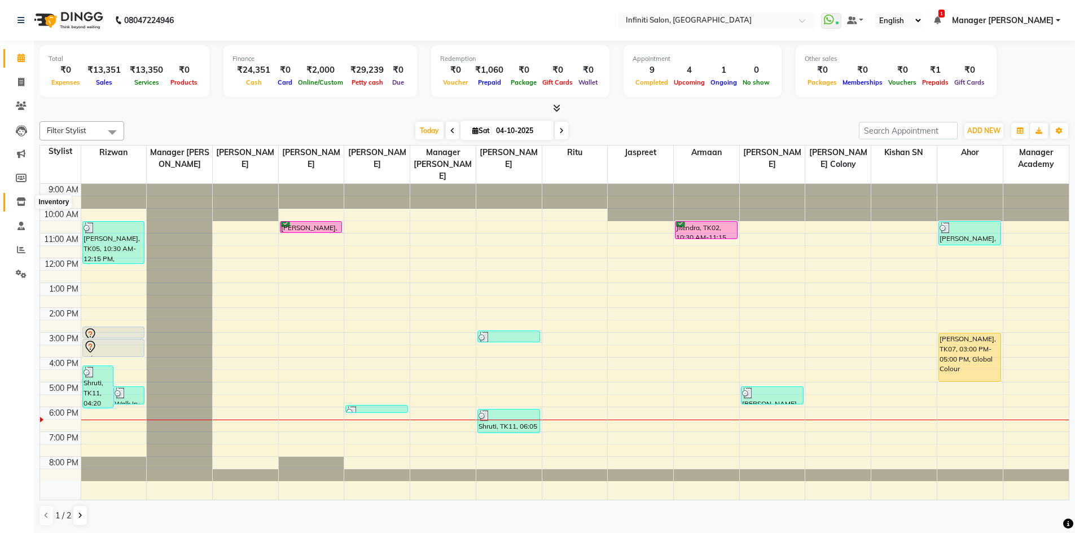
drag, startPoint x: 16, startPoint y: 197, endPoint x: 28, endPoint y: 193, distance: 12.5
click at [16, 197] on icon at bounding box center [21, 201] width 10 height 8
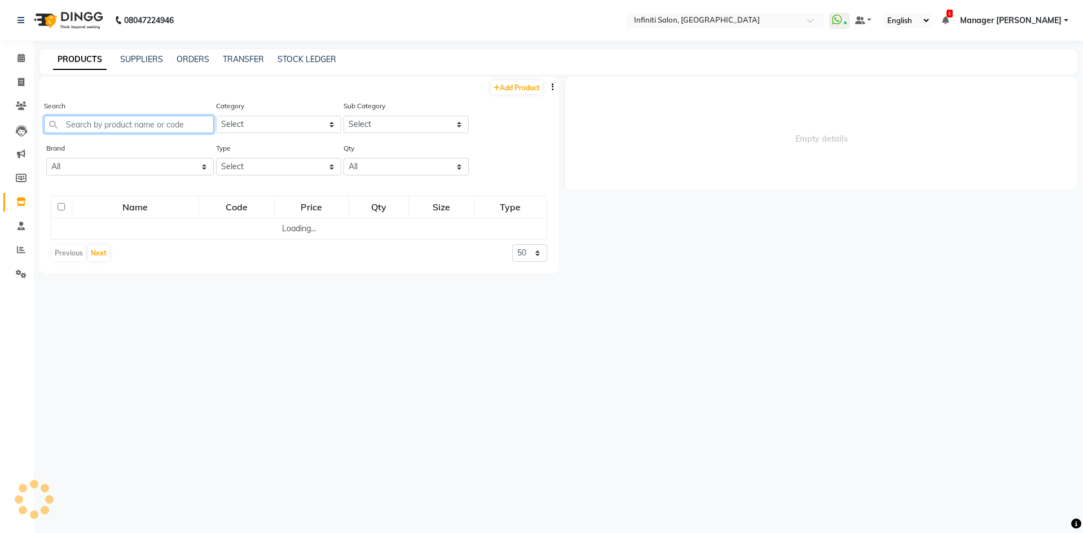
select select
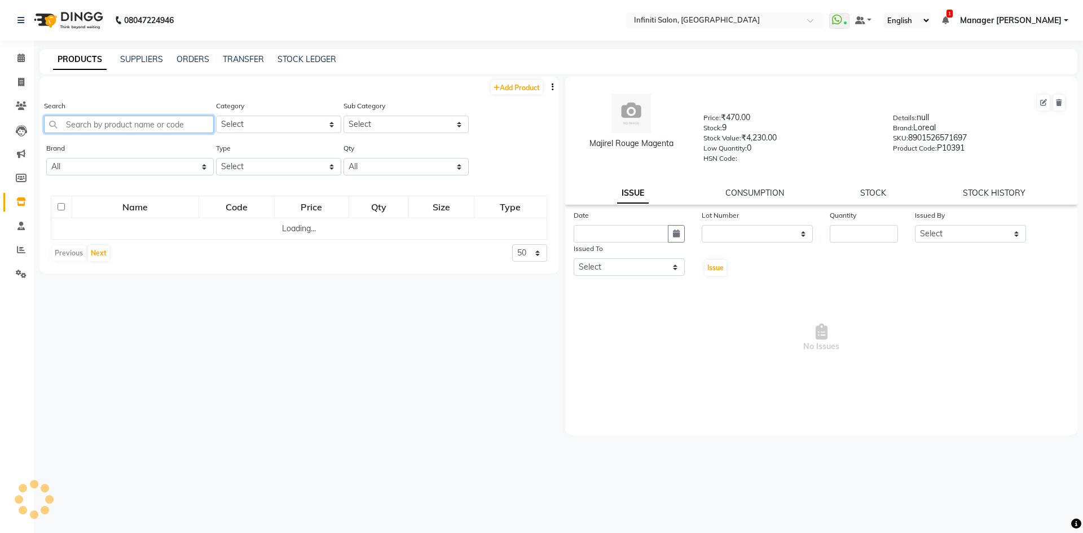
click at [104, 121] on input "text" at bounding box center [129, 124] width 170 height 17
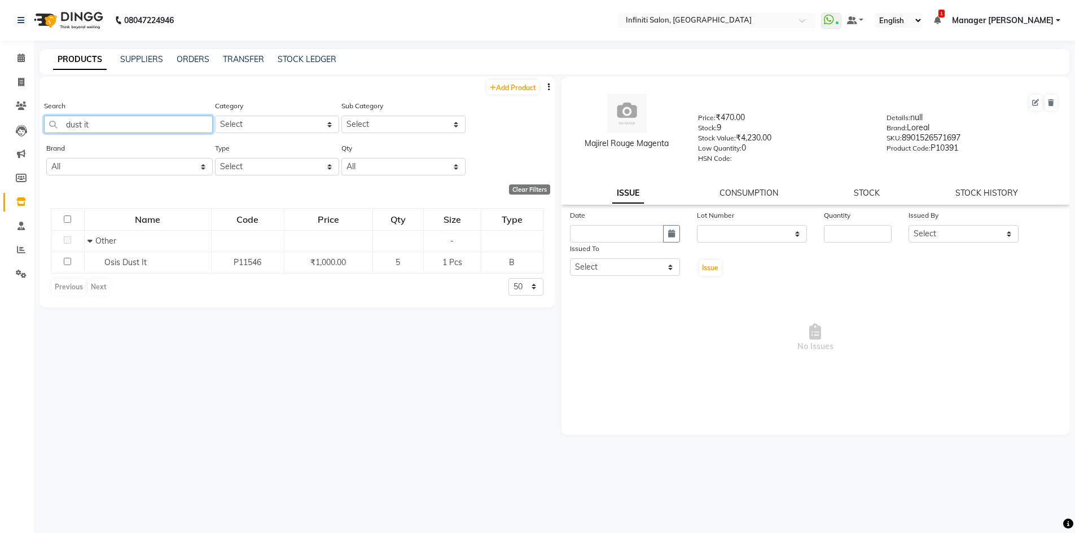
type input "dust it"
click at [23, 81] on icon at bounding box center [21, 82] width 6 height 8
select select "service"
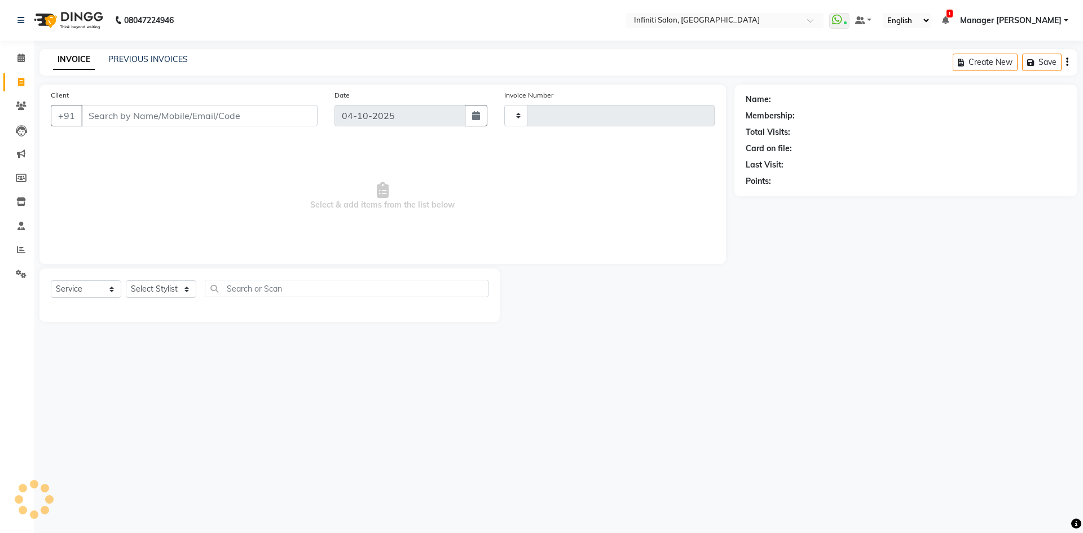
type input "3138"
select select "5804"
click at [138, 109] on input "Client" at bounding box center [199, 115] width 236 height 21
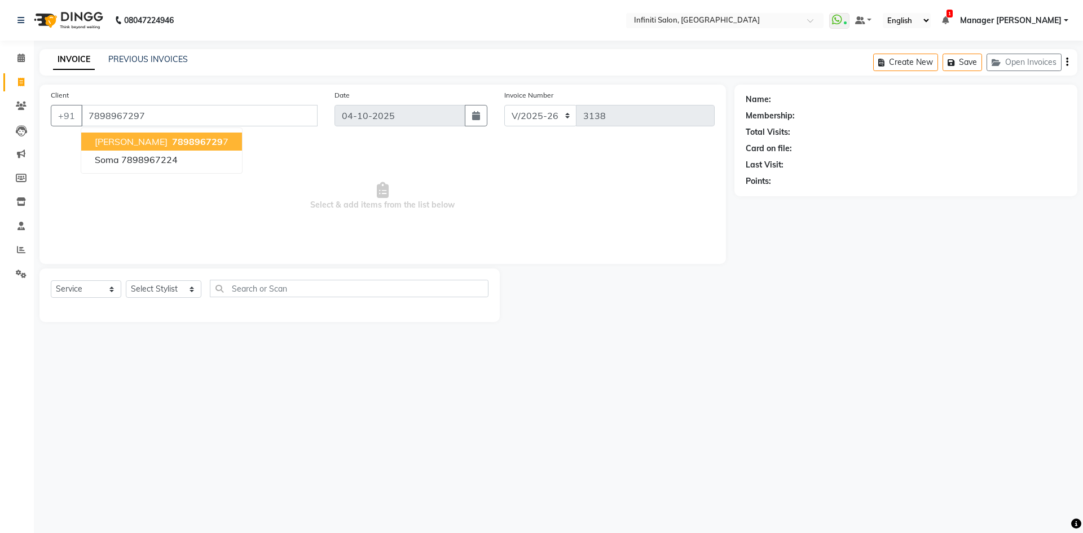
type input "7898967297"
select select "1: Object"
click at [211, 137] on span "789896729" at bounding box center [197, 141] width 51 height 11
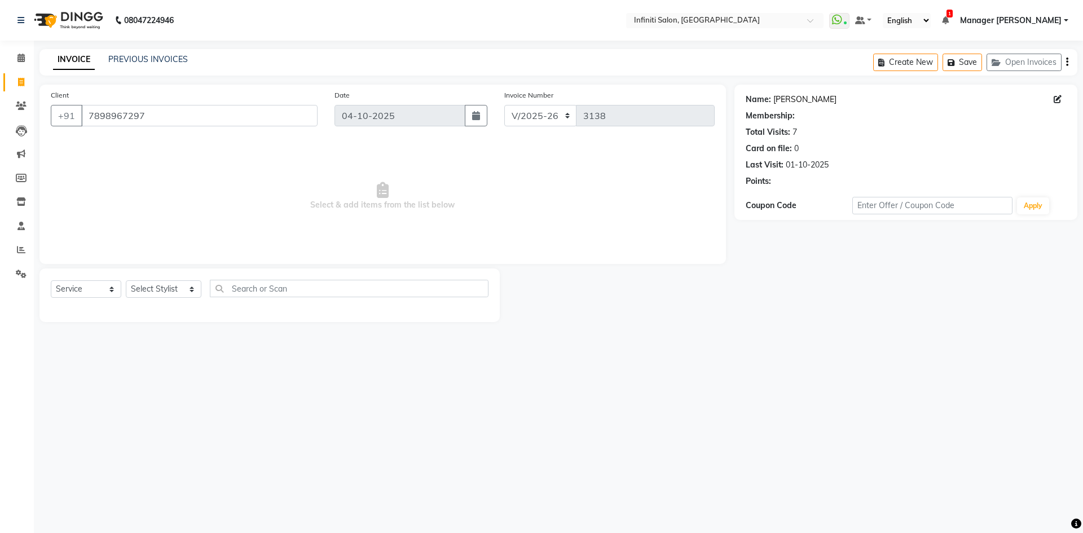
select select "1: Object"
click at [810, 95] on link "[PERSON_NAME]" at bounding box center [804, 100] width 63 height 12
click at [93, 293] on select "Select Service Product Membership Package Voucher Prepaid Gift Card" at bounding box center [86, 288] width 71 height 17
select select "product"
click at [51, 280] on select "Select Service Product Membership Package Voucher Prepaid Gift Card" at bounding box center [86, 288] width 71 height 17
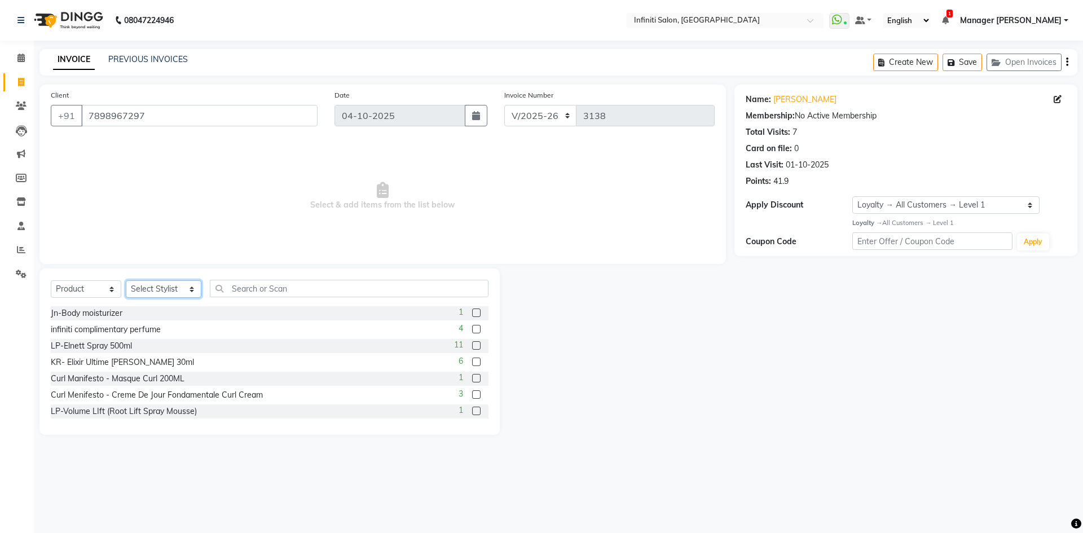
click at [157, 282] on select "Select Stylist [PERSON_NAME] Ahor Armaan [PERSON_NAME] [PERSON_NAME] SN Manager…" at bounding box center [164, 288] width 76 height 17
select select "40474"
click at [126, 280] on select "Select Stylist [PERSON_NAME] Ahor Armaan [PERSON_NAME] [PERSON_NAME] SN Manager…" at bounding box center [164, 288] width 76 height 17
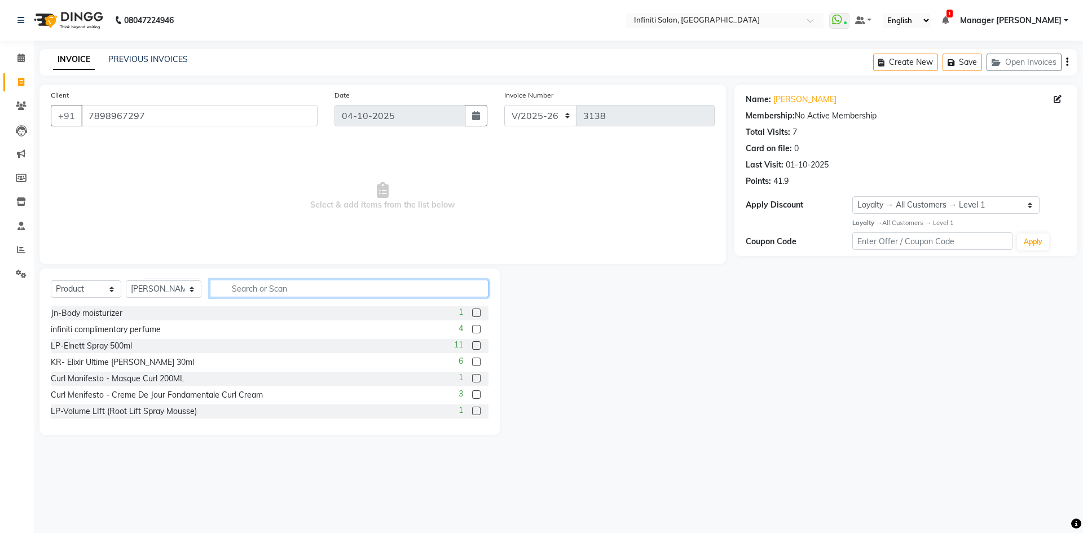
click at [286, 290] on input "text" at bounding box center [349, 288] width 279 height 17
type input "4045787936094"
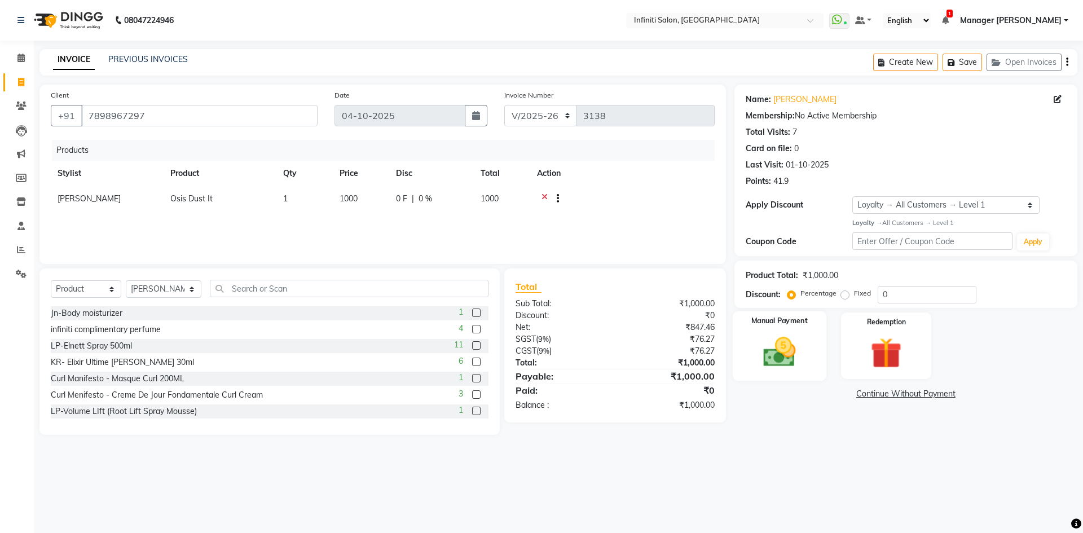
click at [773, 338] on img at bounding box center [779, 351] width 52 height 37
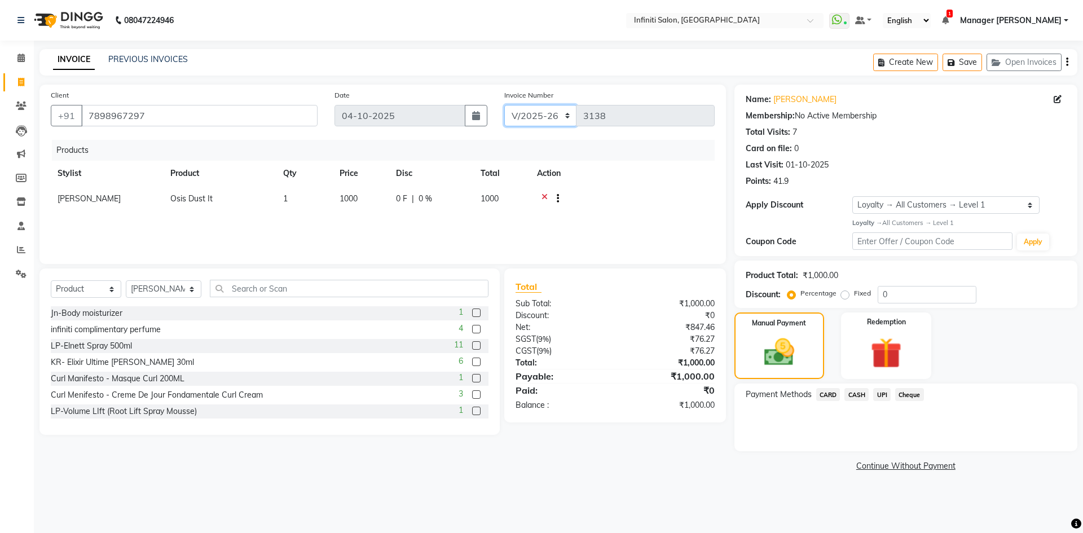
click at [546, 116] on select "CI/2025-26 V/2025-26" at bounding box center [540, 115] width 73 height 21
select select "7942"
click at [504, 105] on select "CI/2025-26 V/2025-26" at bounding box center [540, 115] width 73 height 21
type input "0521"
click at [856, 395] on span "CASH" at bounding box center [857, 394] width 24 height 13
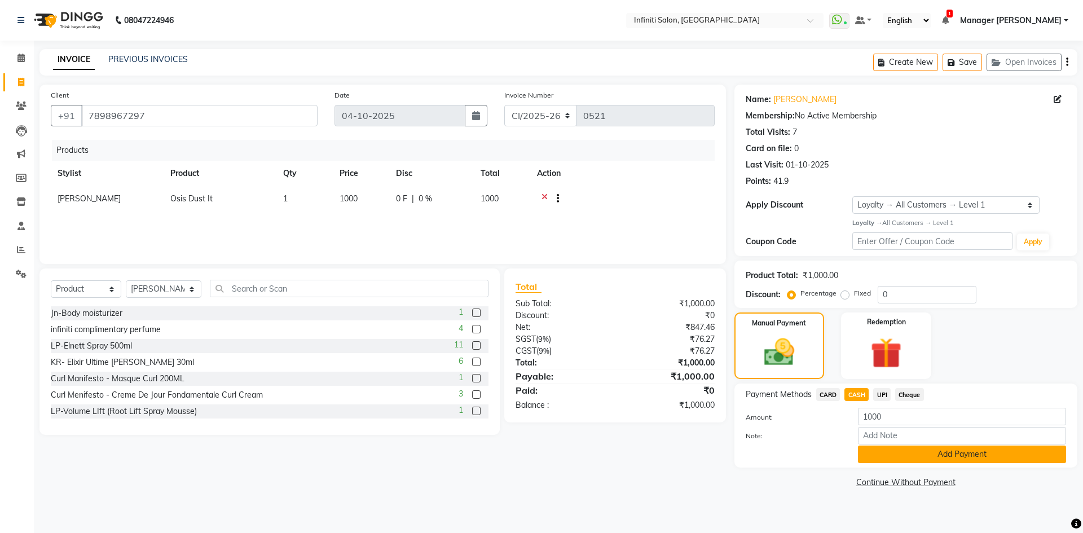
click at [903, 463] on button "Add Payment" at bounding box center [962, 454] width 208 height 17
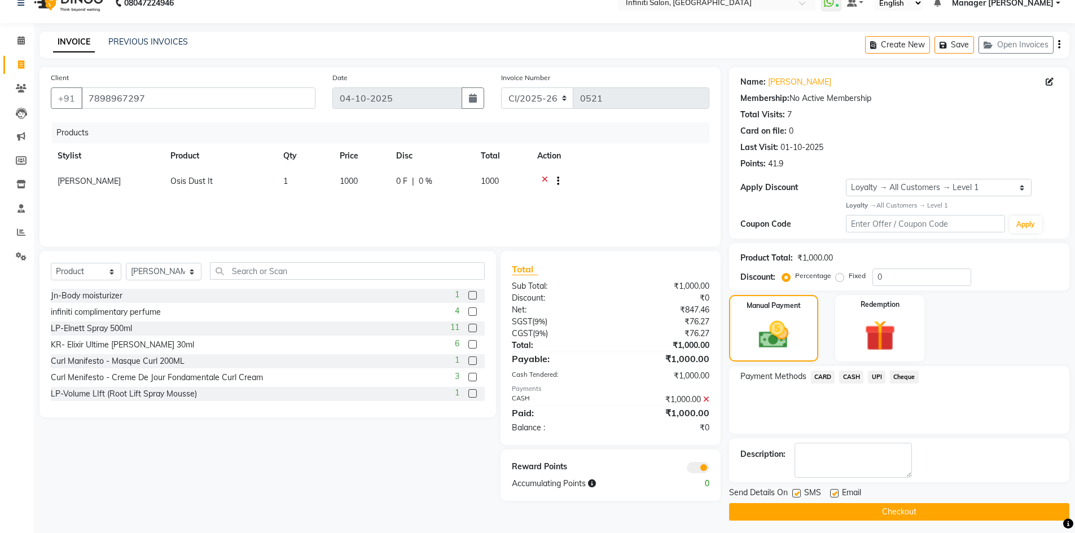
scroll to position [22, 0]
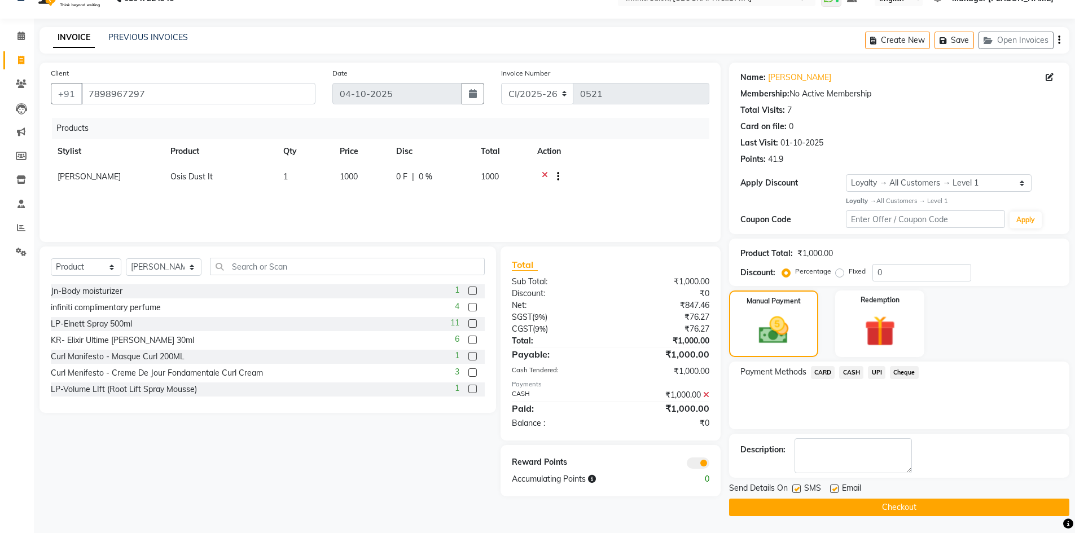
click at [891, 501] on button "Checkout" at bounding box center [899, 507] width 340 height 17
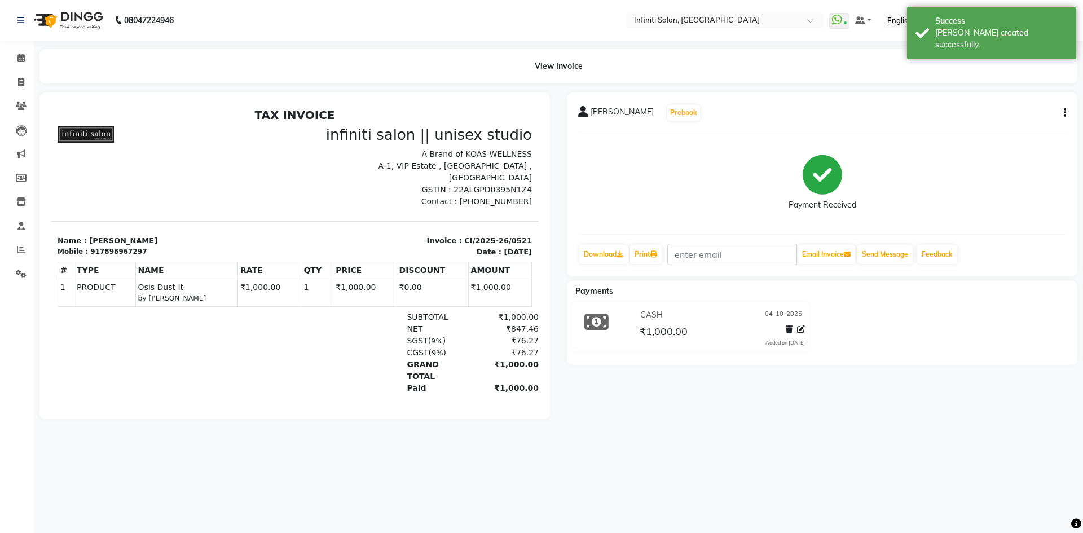
click at [43, 23] on img at bounding box center [67, 21] width 77 height 32
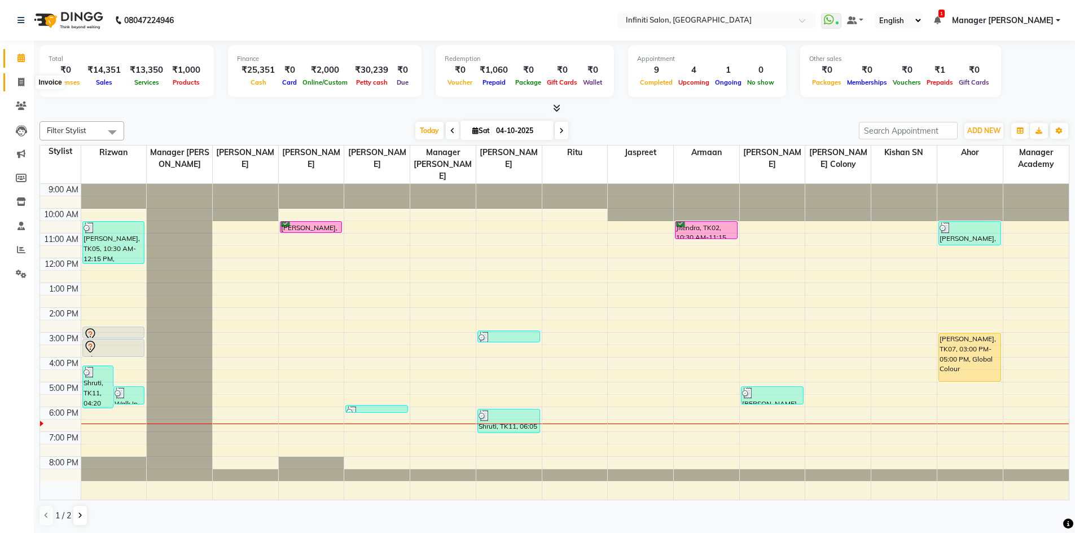
click at [25, 83] on span at bounding box center [21, 82] width 20 height 13
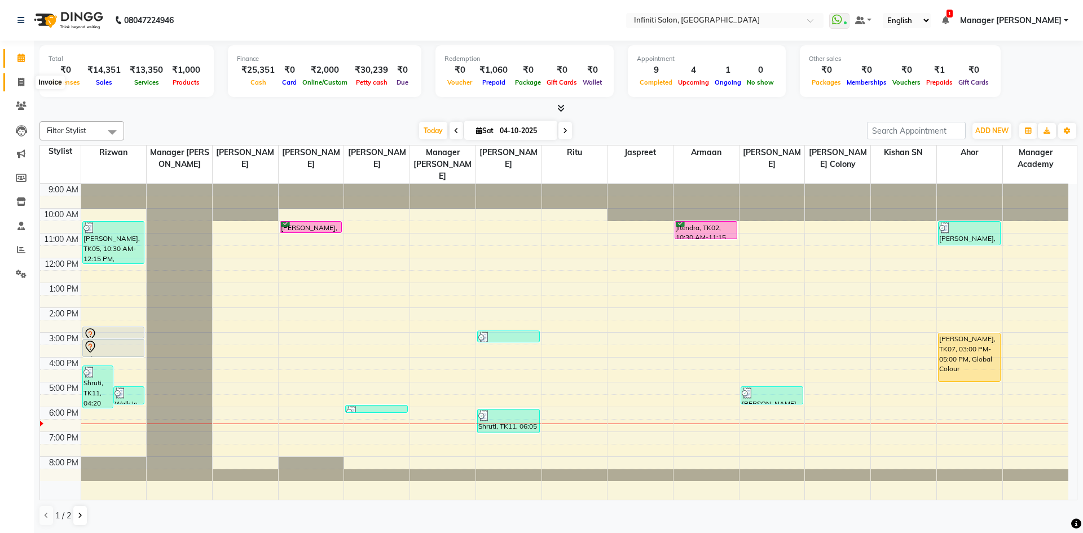
select select "5804"
select select "service"
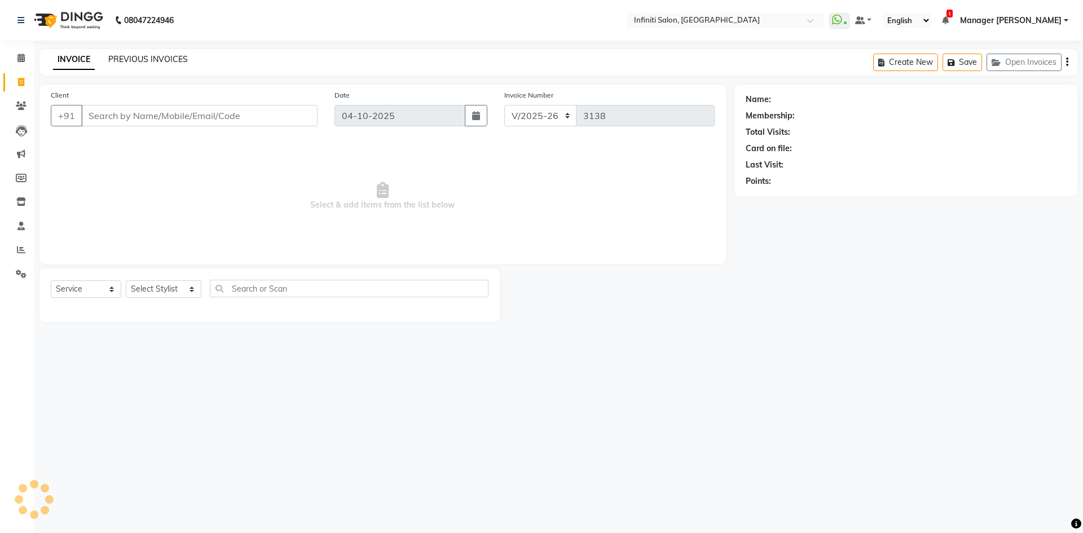
click at [116, 61] on link "PREVIOUS INVOICES" at bounding box center [148, 59] width 80 height 10
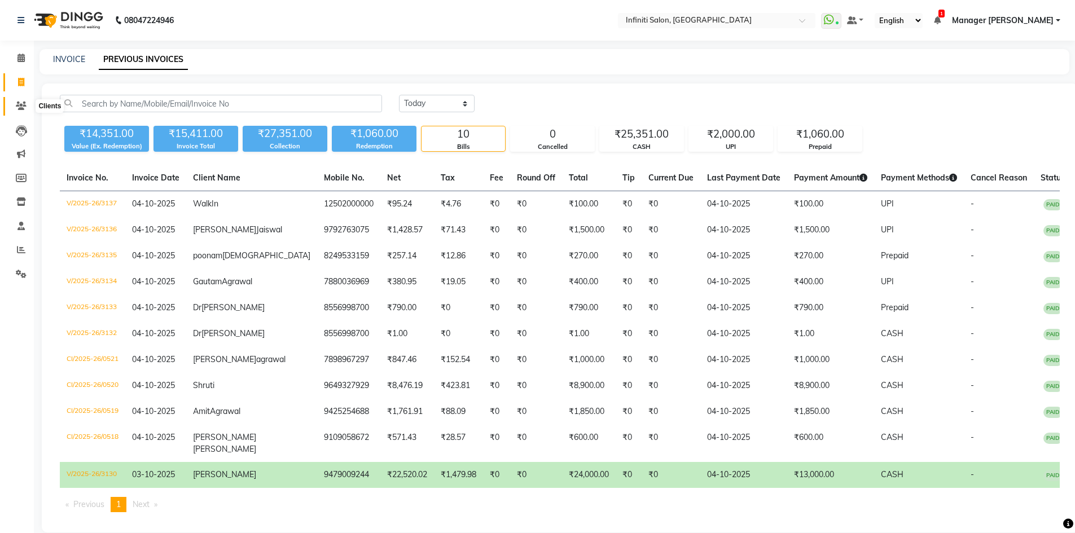
click at [20, 109] on icon at bounding box center [21, 106] width 11 height 8
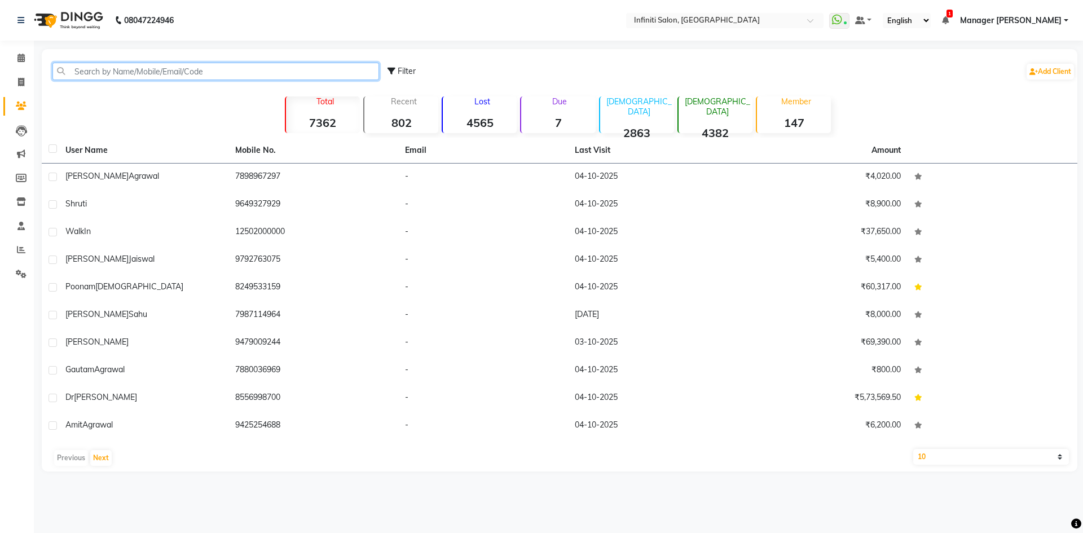
click at [110, 66] on input "text" at bounding box center [215, 71] width 327 height 17
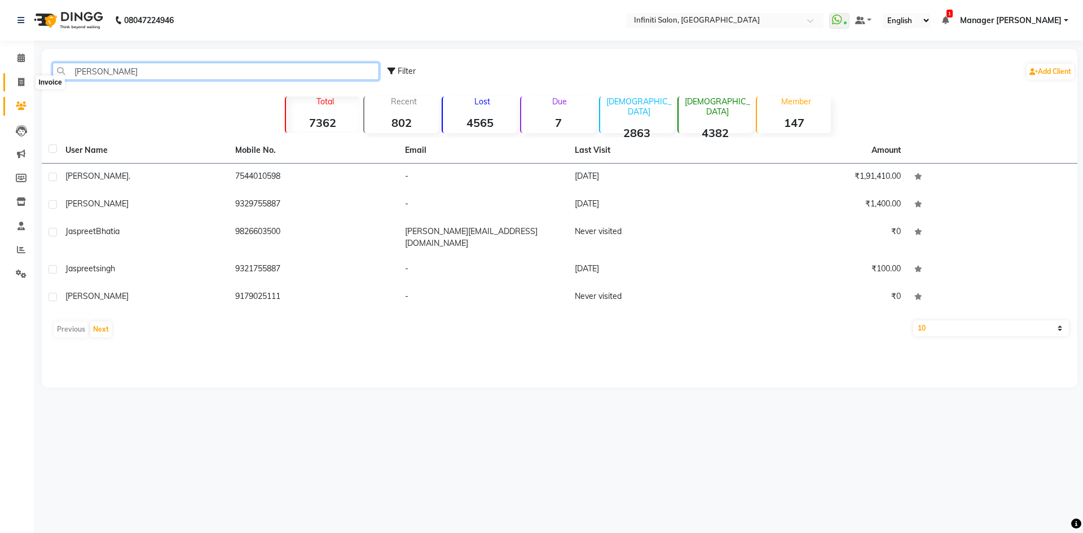
type input "[PERSON_NAME]"
click at [22, 85] on icon at bounding box center [21, 82] width 6 height 8
select select "service"
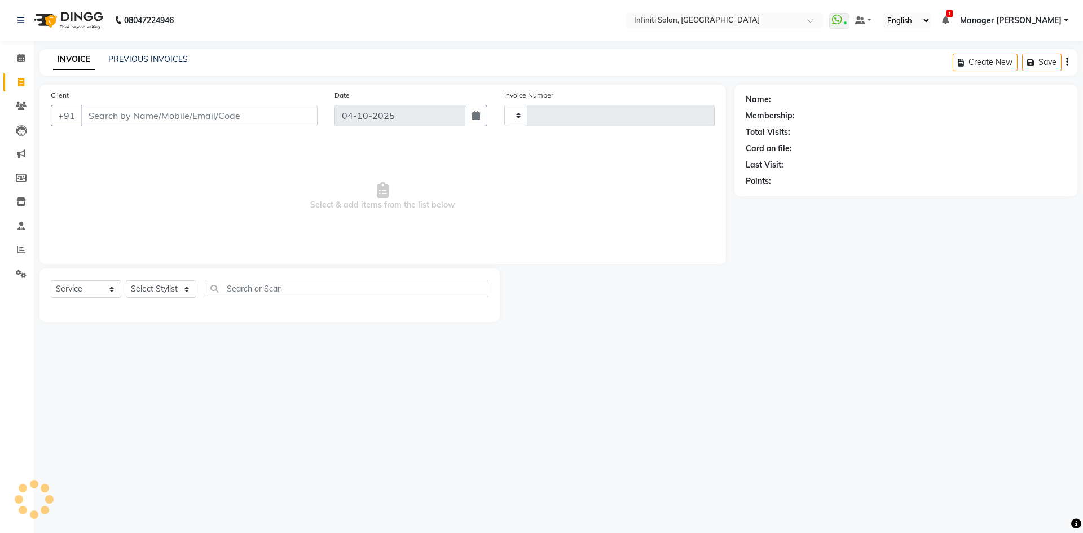
type input "3138"
select select "5804"
click at [169, 52] on div "INVOICE PREVIOUS INVOICES Create New Save Open Invoices" at bounding box center [558, 62] width 1038 height 27
click at [182, 56] on link "PREVIOUS INVOICES" at bounding box center [148, 59] width 80 height 10
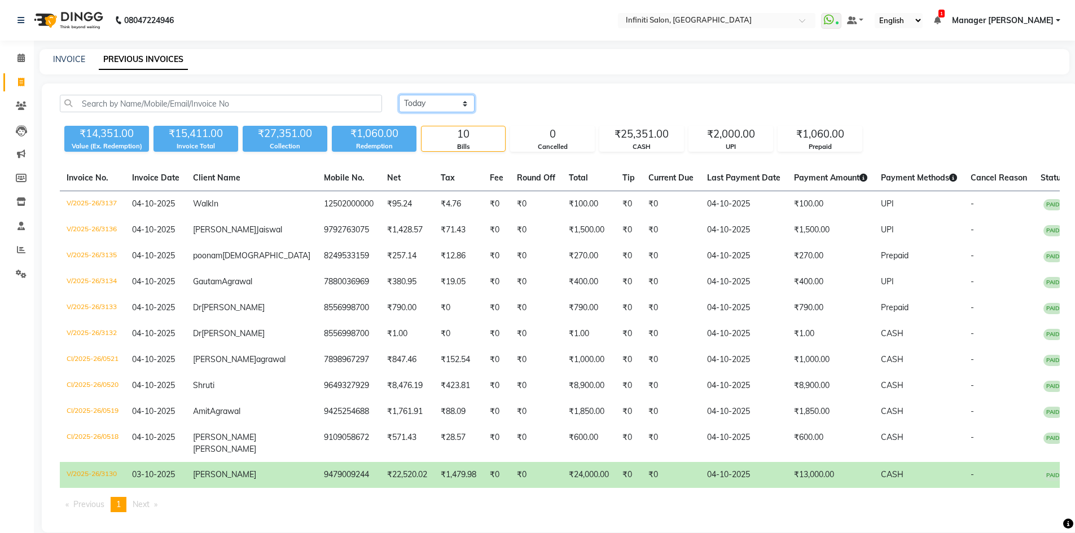
click at [460, 98] on select "[DATE] [DATE] Custom Range" at bounding box center [437, 103] width 76 height 17
select select "[DATE]"
click at [399, 95] on select "[DATE] [DATE] Custom Range" at bounding box center [437, 103] width 76 height 17
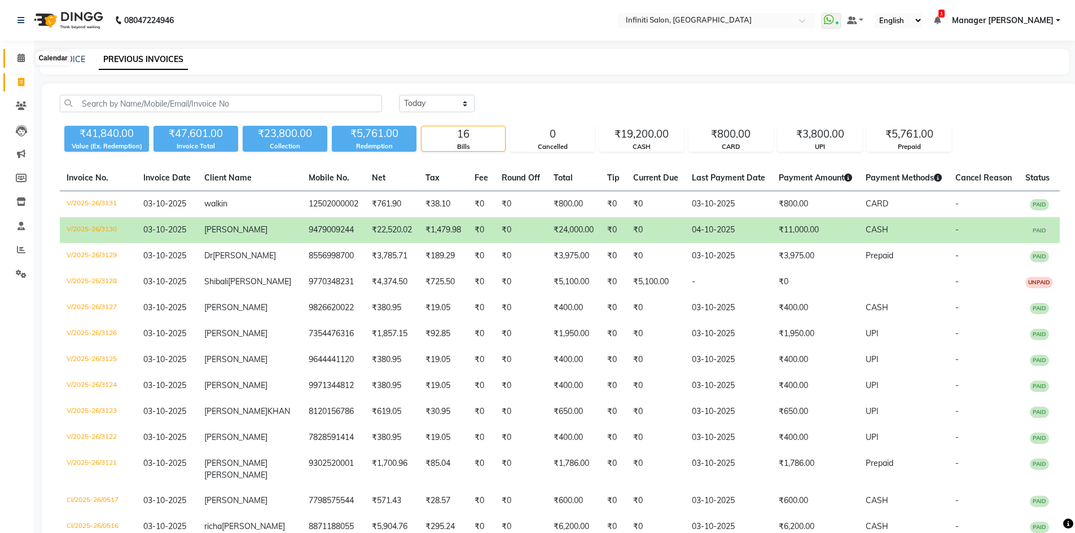
click at [21, 58] on icon at bounding box center [20, 58] width 7 height 8
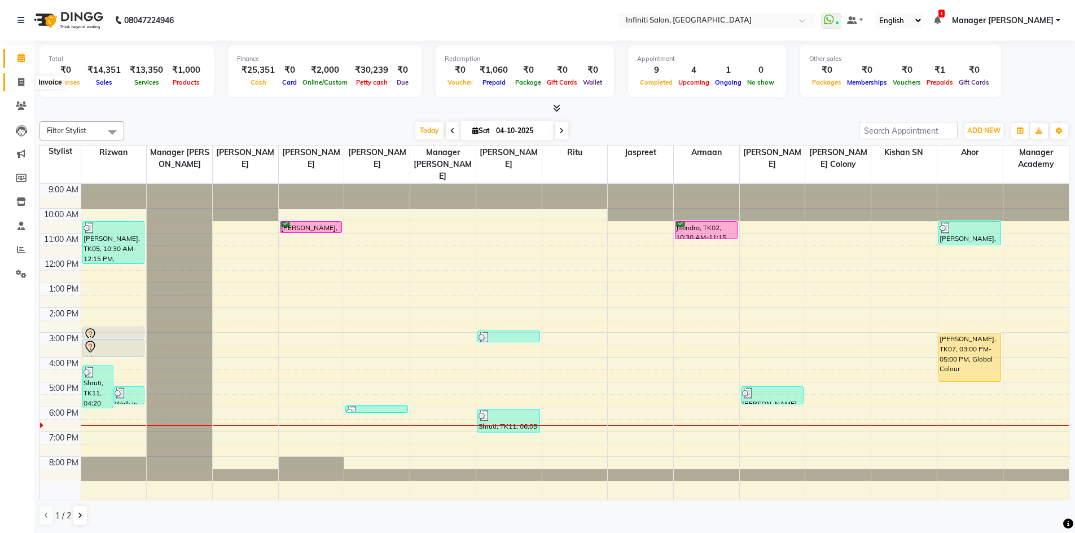
click at [19, 85] on icon at bounding box center [21, 82] width 6 height 8
select select "service"
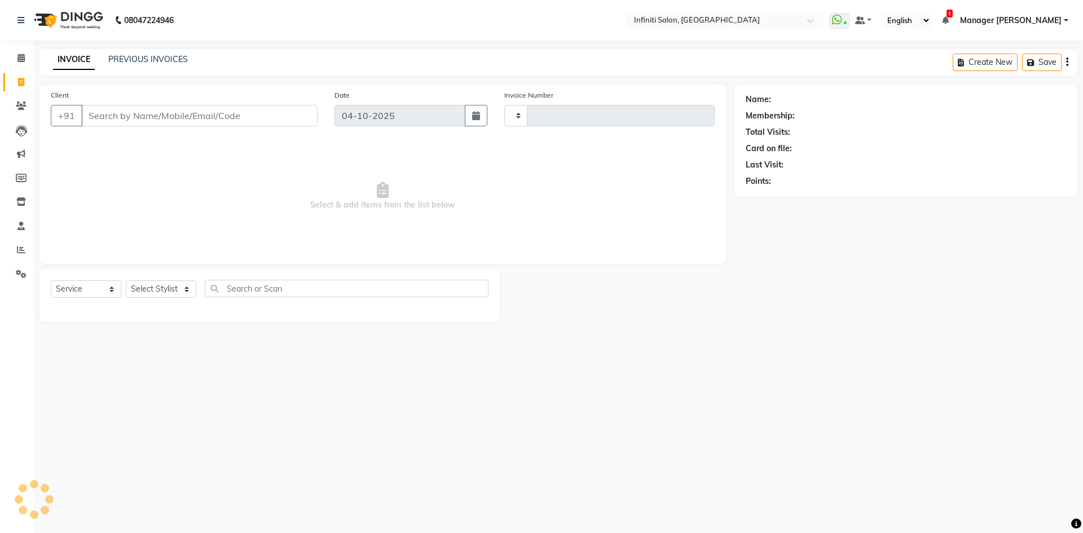
type input "3138"
select select "5804"
click at [170, 58] on link "PREVIOUS INVOICES" at bounding box center [148, 59] width 80 height 10
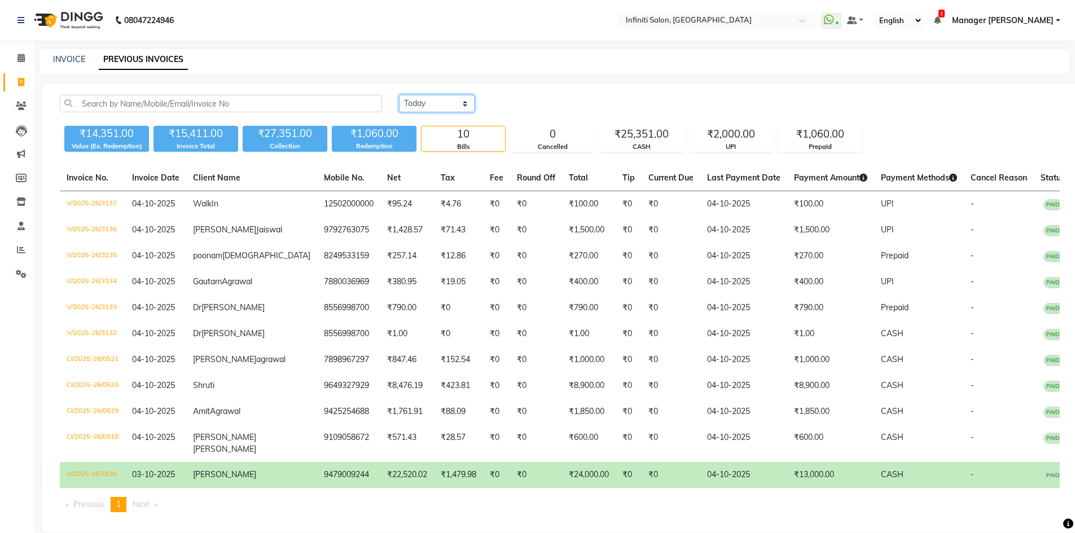
click at [433, 103] on select "[DATE] [DATE] Custom Range" at bounding box center [437, 103] width 76 height 17
select select "range"
click at [399, 95] on select "[DATE] [DATE] Custom Range" at bounding box center [437, 103] width 76 height 17
click at [515, 104] on input "04-10-2025" at bounding box center [528, 104] width 79 height 16
select select "10"
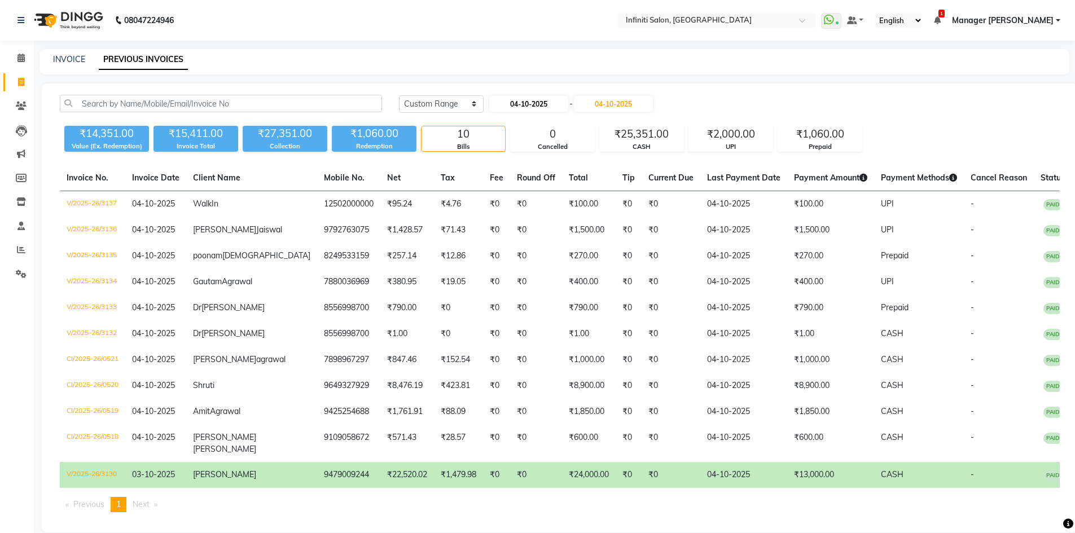
select select "2025"
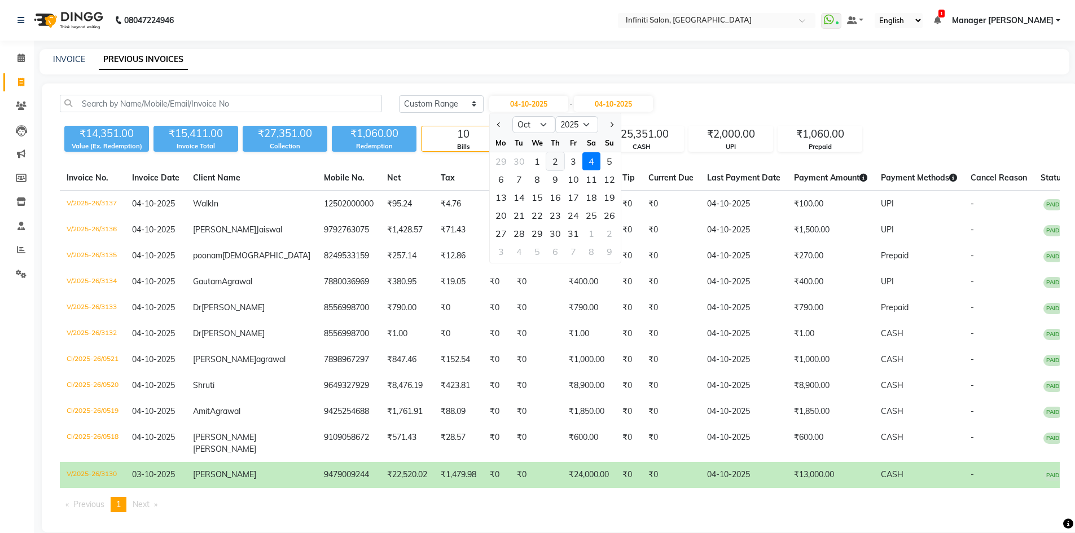
click at [553, 155] on div "2" at bounding box center [555, 161] width 18 height 18
type input "02-10-2025"
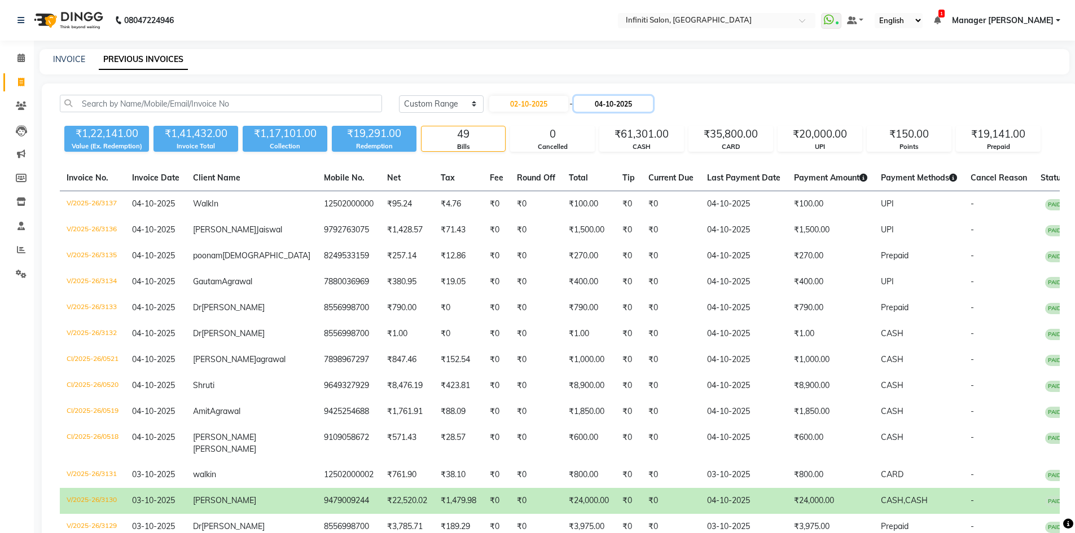
click at [610, 106] on input "04-10-2025" at bounding box center [613, 104] width 79 height 16
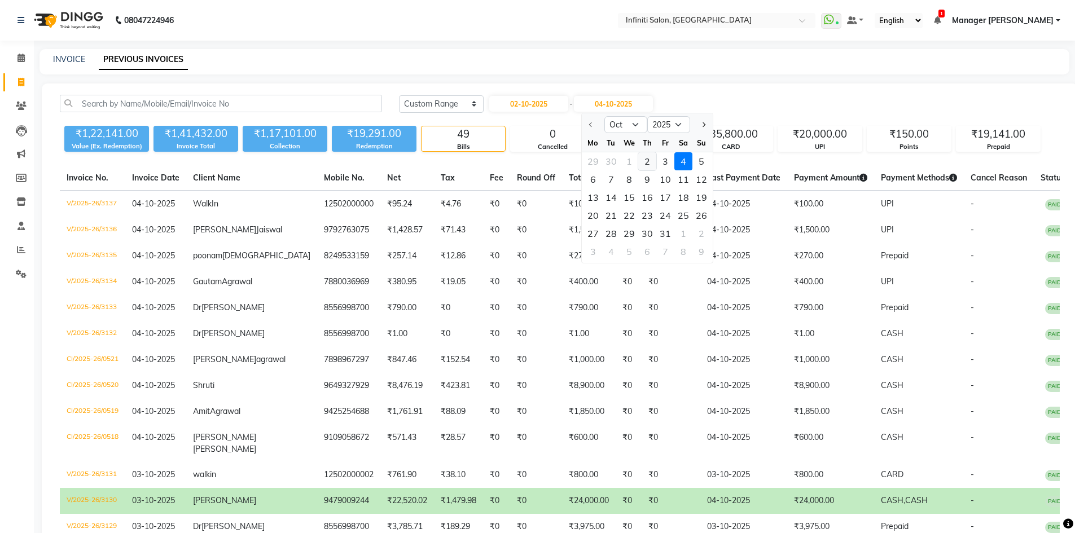
click at [647, 165] on div "2" at bounding box center [647, 161] width 18 height 18
type input "02-10-2025"
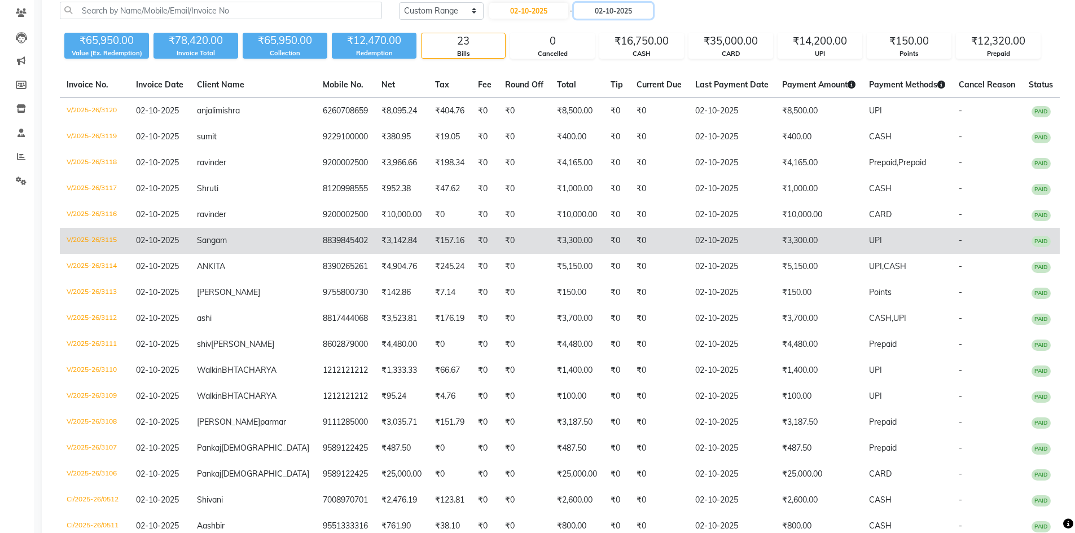
scroll to position [131, 0]
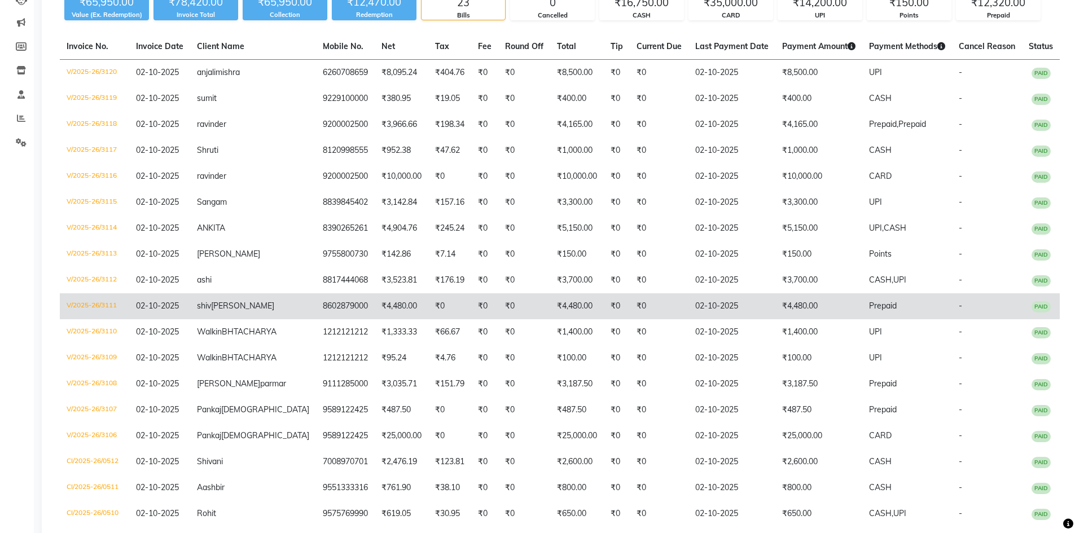
click at [285, 301] on td "[PERSON_NAME]" at bounding box center [253, 306] width 126 height 26
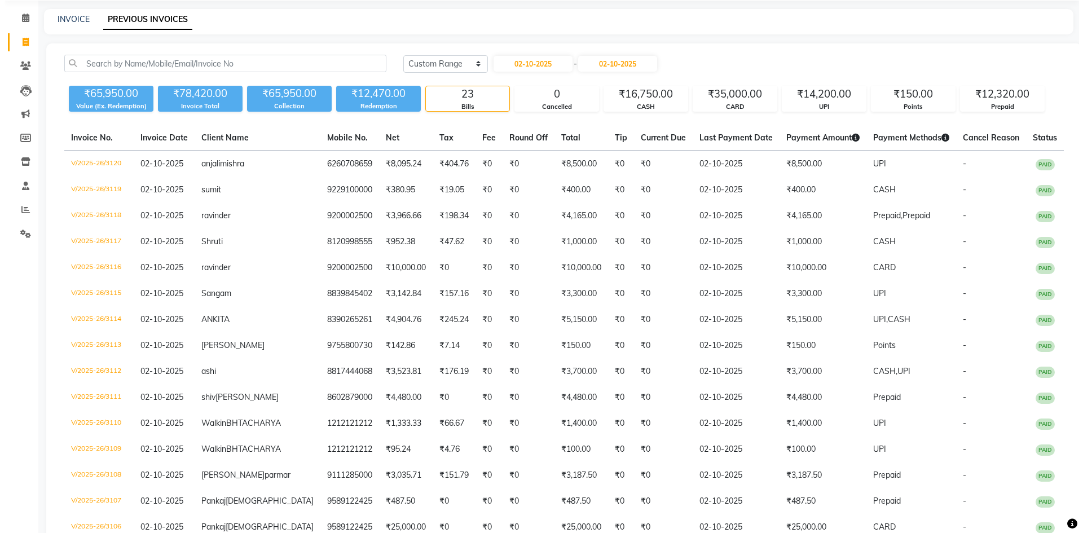
scroll to position [0, 0]
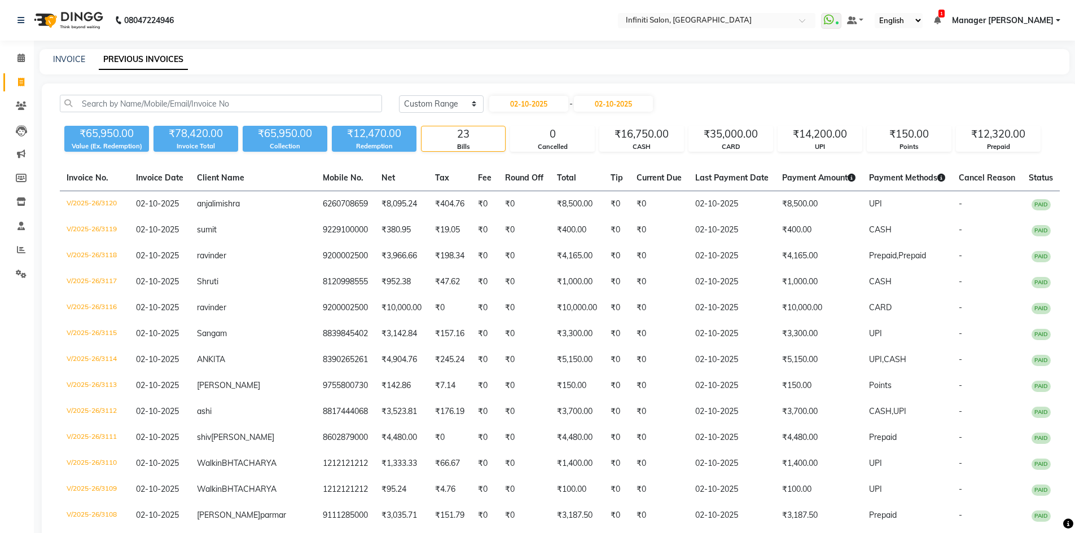
click at [54, 27] on img at bounding box center [67, 21] width 77 height 32
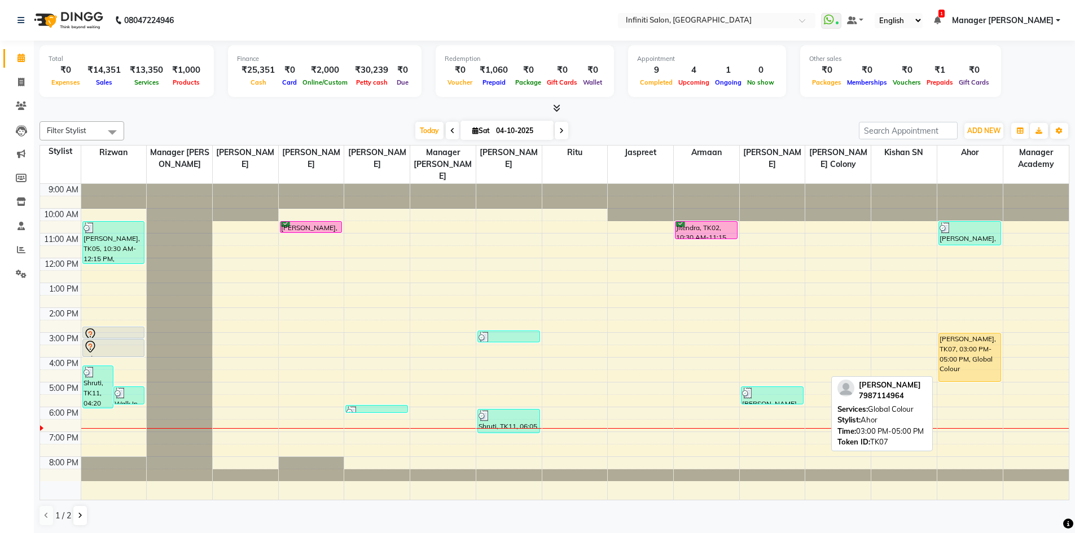
click at [949, 366] on div "[PERSON_NAME], TK07, 03:00 PM-05:00 PM, Global Colour" at bounding box center [969, 357] width 61 height 48
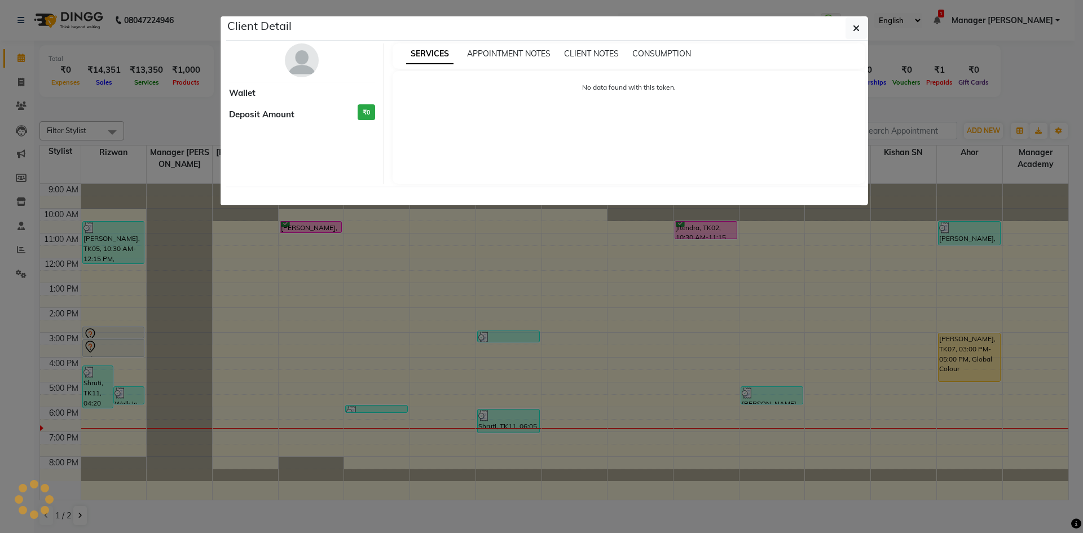
select select "1"
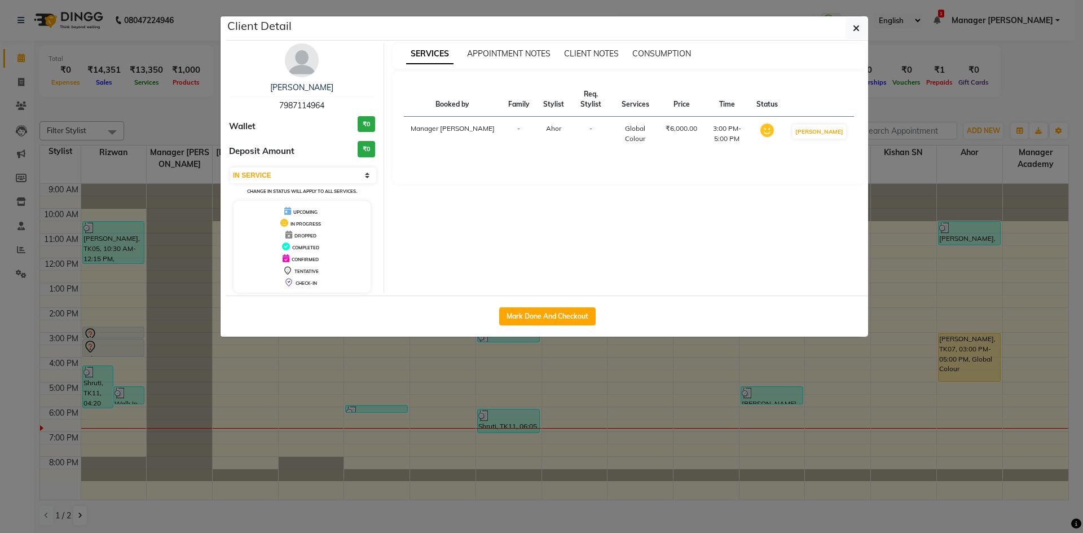
click at [322, 101] on span "7987114964" at bounding box center [301, 105] width 45 height 10
copy span "7987114964"
click at [904, 46] on ngb-modal-window "Client Detail [PERSON_NAME] 7987114964 Wallet ₹0 Deposit Amount ₹0 Select IN SE…" at bounding box center [541, 266] width 1083 height 533
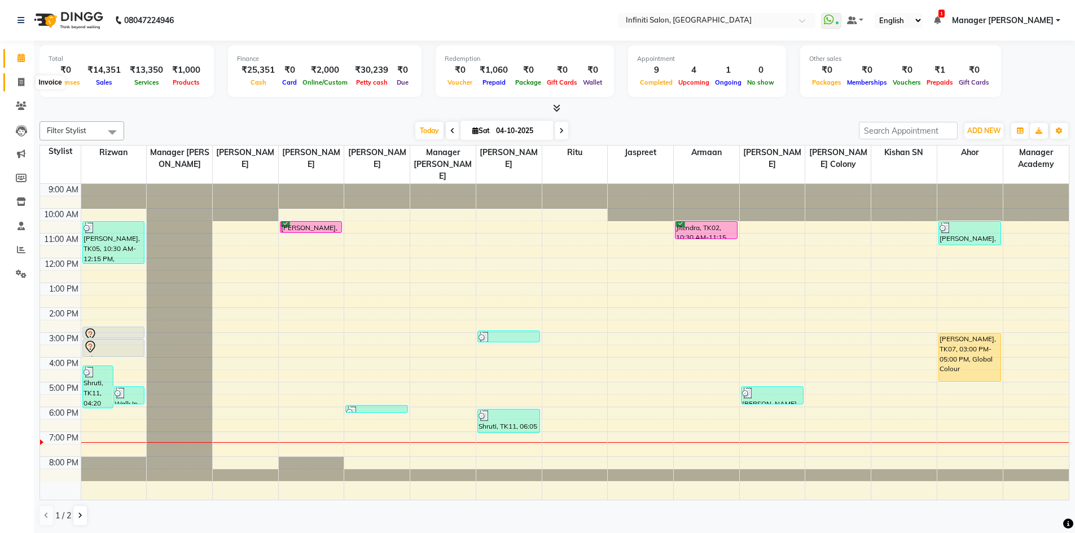
click at [18, 84] on icon at bounding box center [21, 82] width 6 height 8
select select "service"
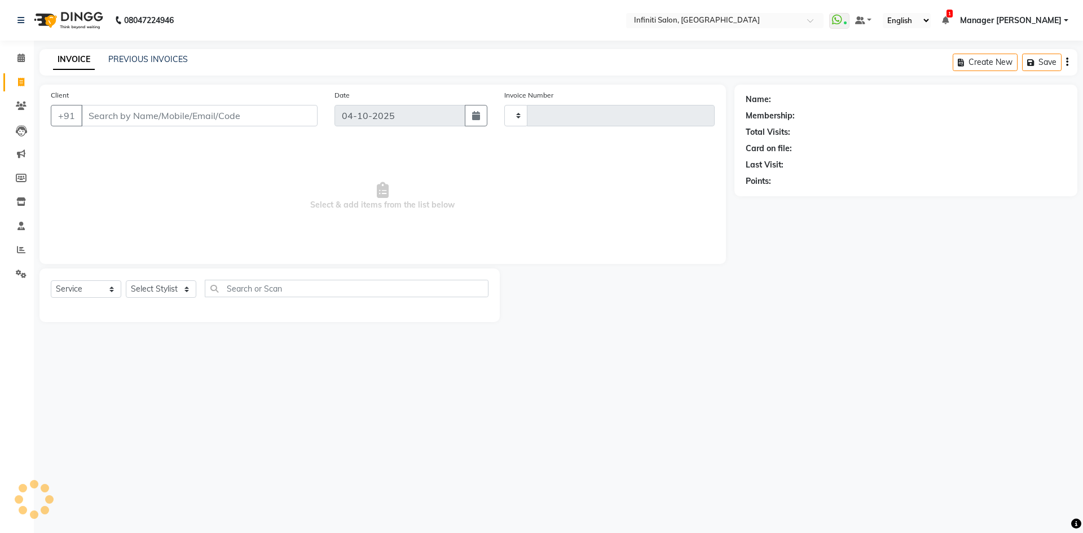
type input "3139"
select select "5804"
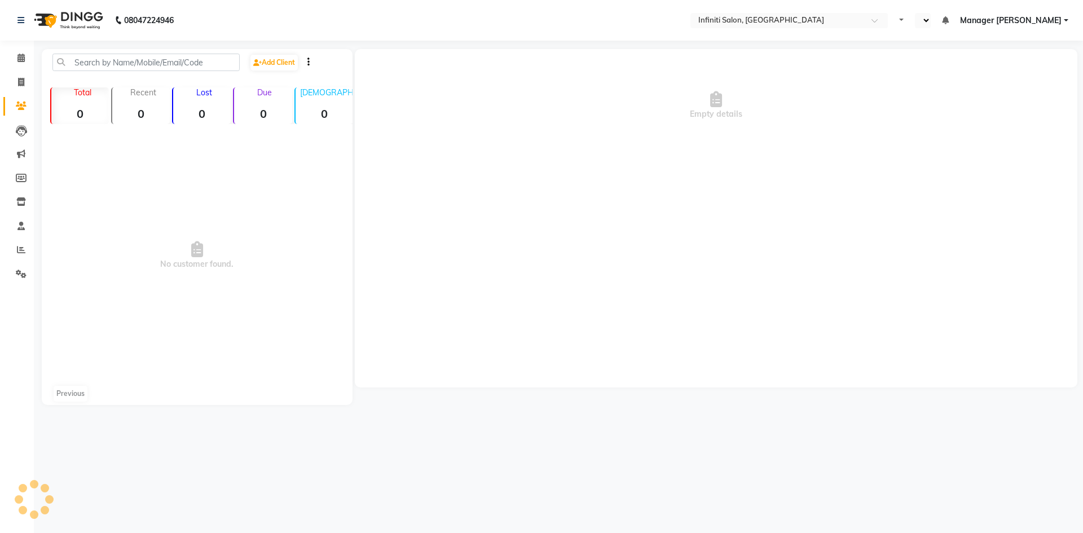
select select "en"
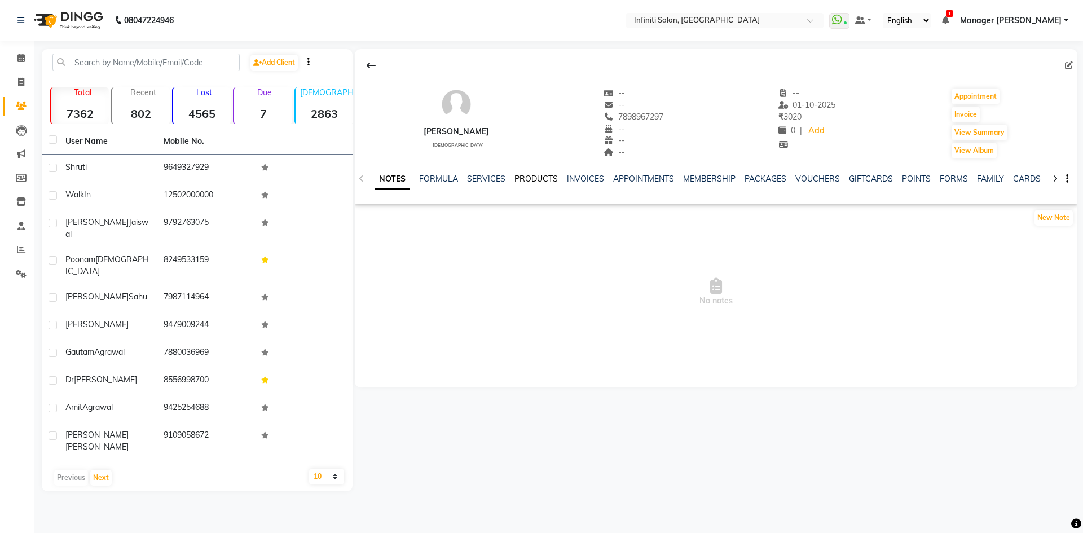
click at [537, 181] on link "PRODUCTS" at bounding box center [535, 179] width 43 height 10
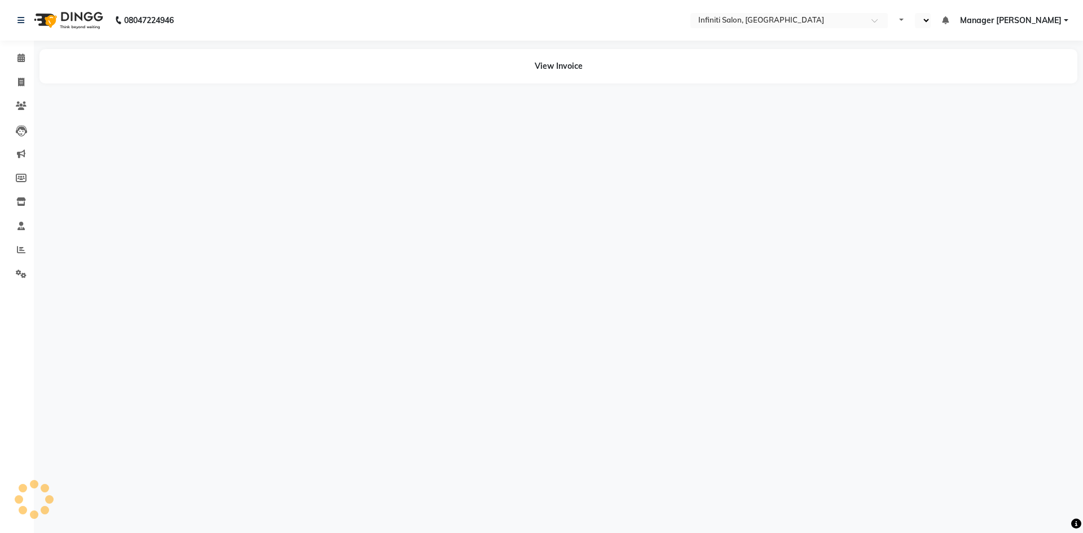
select select "en"
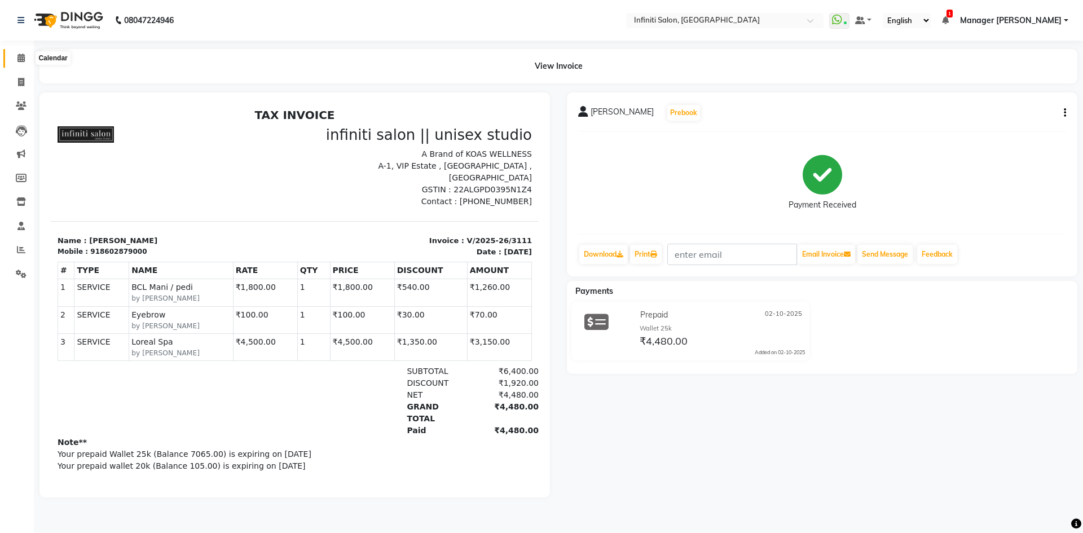
click at [21, 56] on icon at bounding box center [20, 58] width 7 height 8
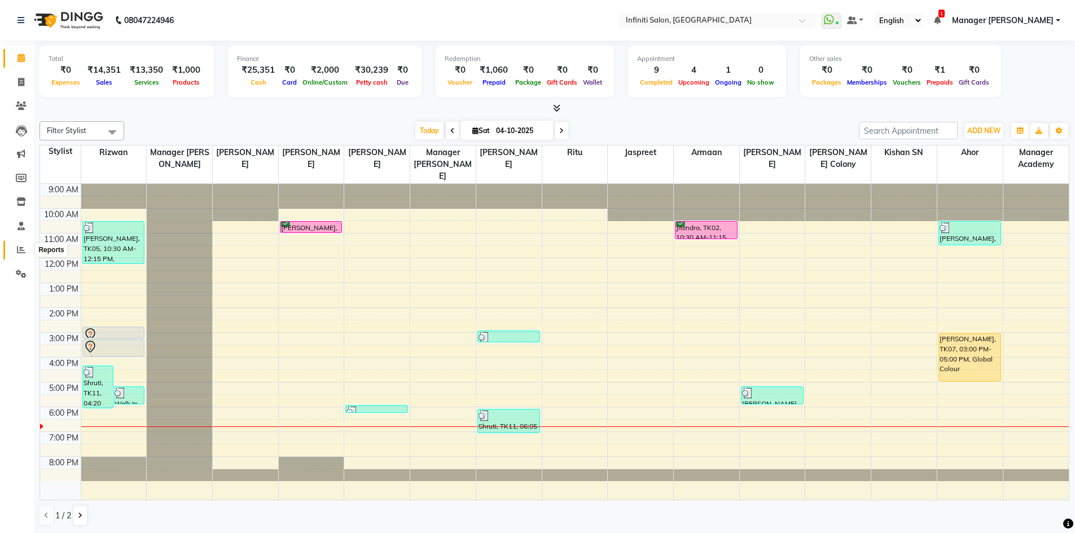
click at [20, 247] on icon at bounding box center [21, 249] width 8 height 8
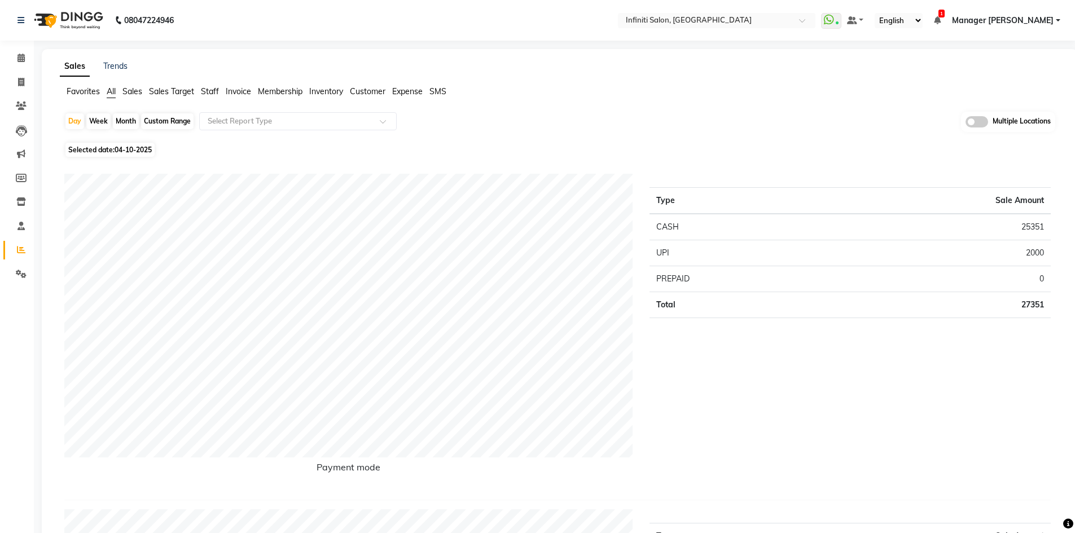
click at [213, 89] on span "Staff" at bounding box center [210, 91] width 18 height 10
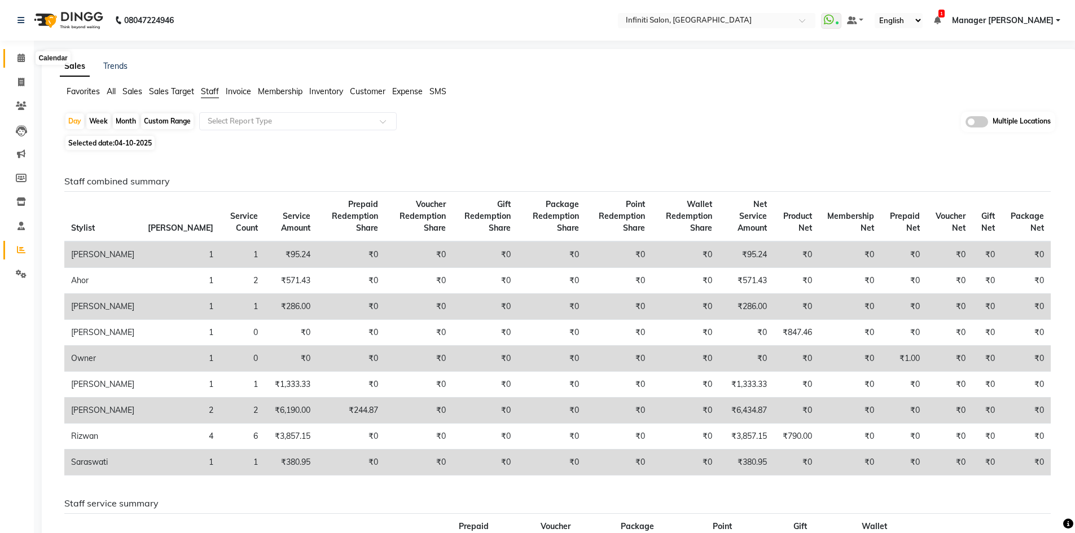
click at [12, 58] on span at bounding box center [21, 58] width 20 height 13
